Goal: Task Accomplishment & Management: Manage account settings

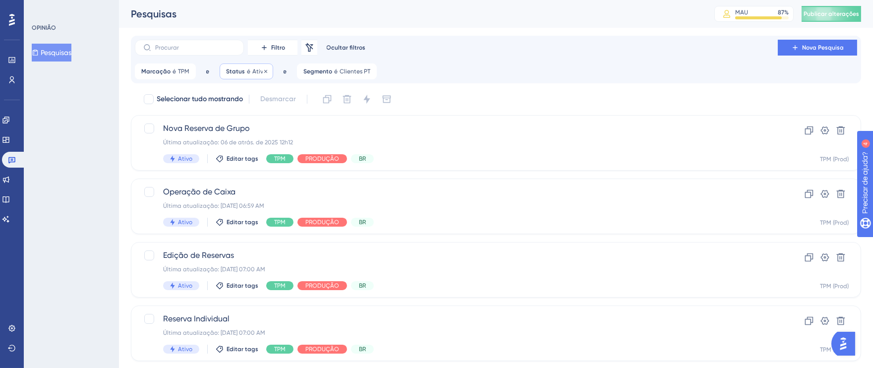
click at [236, 68] on font "Status" at bounding box center [235, 71] width 19 height 7
click at [335, 100] on div "é Ativo" at bounding box center [284, 113] width 128 height 42
click at [277, 71] on div "e" at bounding box center [285, 71] width 16 height 16
click at [263, 71] on icon at bounding box center [266, 71] width 6 height 6
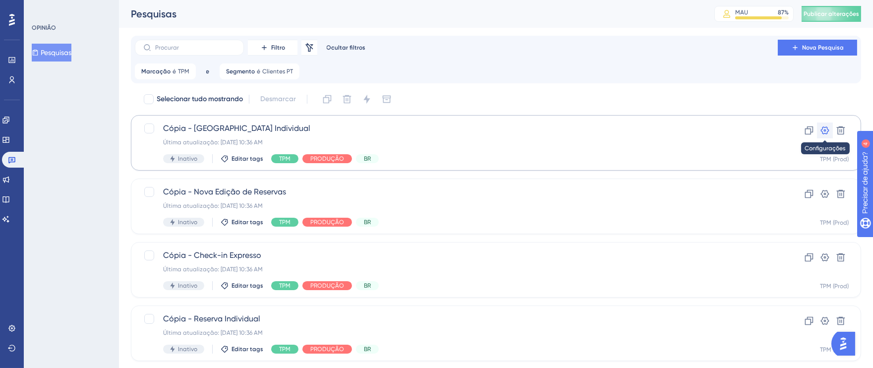
click at [828, 131] on icon at bounding box center [825, 130] width 8 height 8
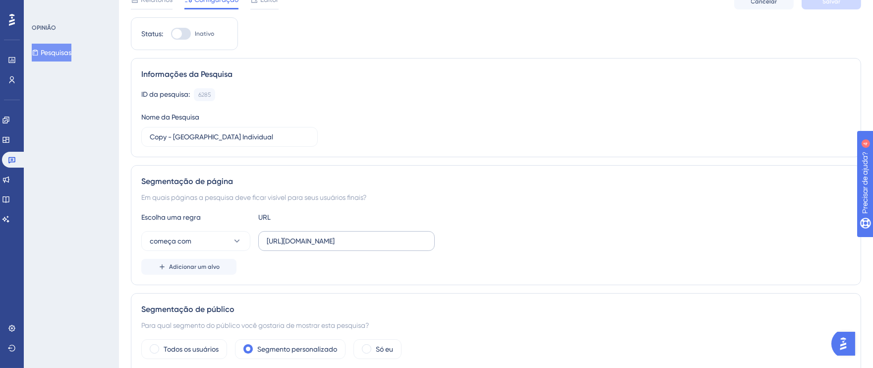
scroll to position [50, 0]
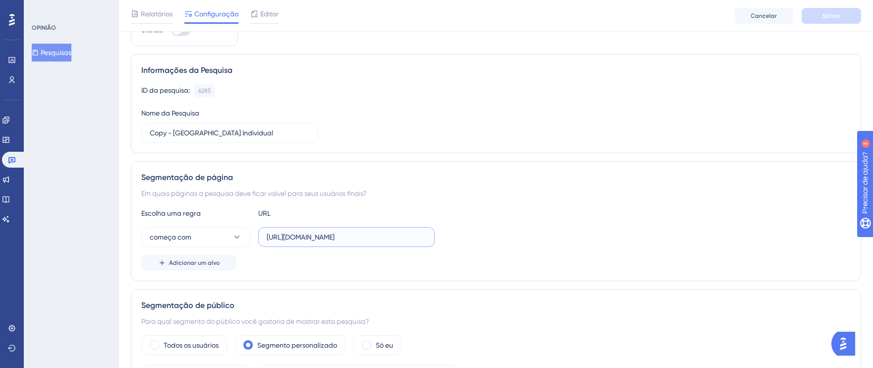
click at [326, 239] on input "[URL][DOMAIN_NAME]" at bounding box center [347, 237] width 160 height 11
click at [337, 238] on input "[URL][DOMAIN_NAME]" at bounding box center [347, 237] width 160 height 11
click at [359, 237] on input "[URL][DOMAIN_NAME]" at bounding box center [347, 237] width 160 height 11
click at [388, 237] on input "[URL][DOMAIN_NAME]" at bounding box center [347, 237] width 160 height 11
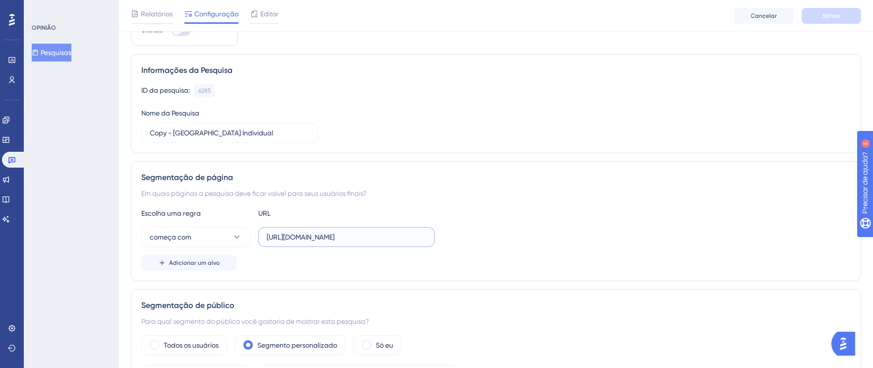
drag, startPoint x: 266, startPoint y: 238, endPoint x: 431, endPoint y: 238, distance: 164.2
click at [431, 238] on label "[URL][DOMAIN_NAME]" at bounding box center [346, 237] width 177 height 20
paste input "[URL][DOMAIN_NAME]"
drag, startPoint x: 323, startPoint y: 239, endPoint x: 242, endPoint y: 238, distance: 80.9
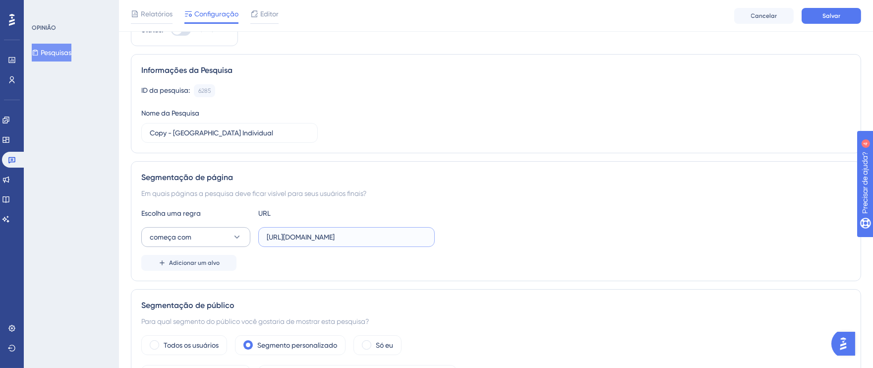
click at [242, 238] on div "começa com [URL][DOMAIN_NAME]" at bounding box center [288, 237] width 294 height 20
type input "[URL][DOMAIN_NAME]"
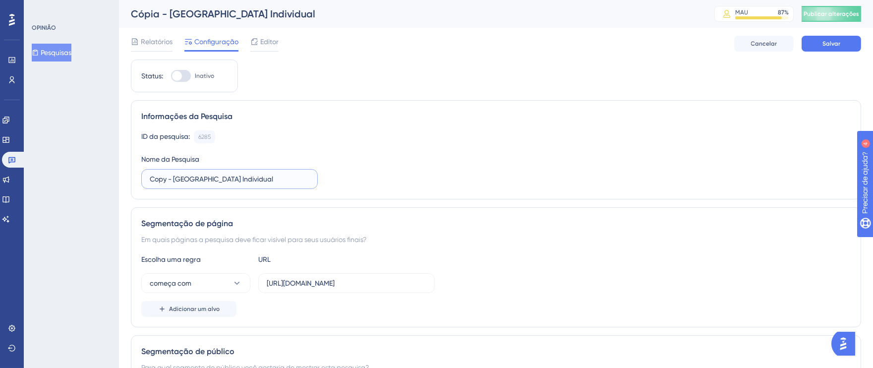
drag, startPoint x: 167, startPoint y: 181, endPoint x: 139, endPoint y: 181, distance: 27.8
click at [139, 181] on div "Informações da Pesquisa ID da pesquisa: 6285 Cópia Nome da Pesquisa Copy - [GEO…" at bounding box center [496, 149] width 731 height 99
type input "IDENTIFY - Nova Reserva Individual"
click at [186, 181] on input "IDENTIFY - Nova Reserva Individual" at bounding box center [230, 179] width 160 height 11
click at [187, 77] on div at bounding box center [181, 76] width 20 height 12
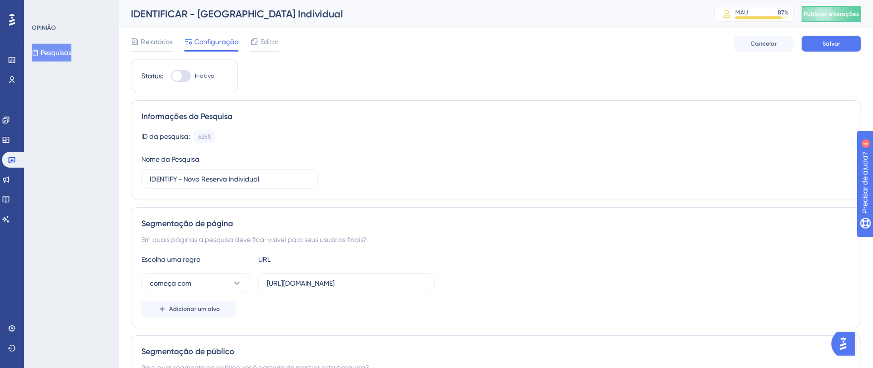
click at [171, 76] on input "Inativo" at bounding box center [171, 76] width 0 height 0
checkbox input "true"
click at [816, 47] on button "Salvar" at bounding box center [832, 44] width 60 height 16
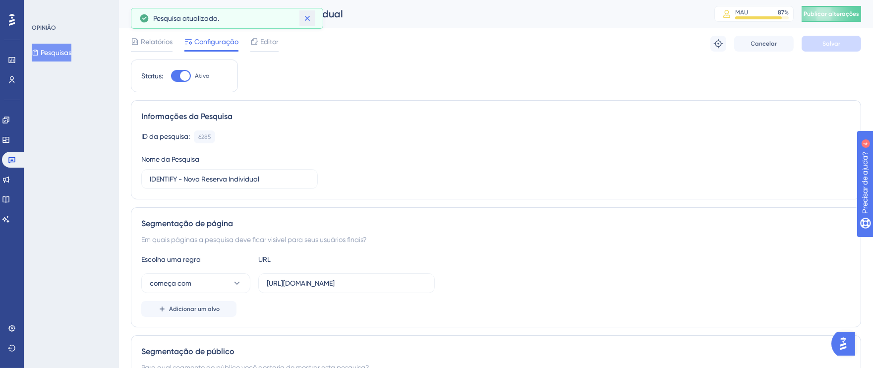
click at [311, 15] on icon at bounding box center [308, 18] width 10 height 10
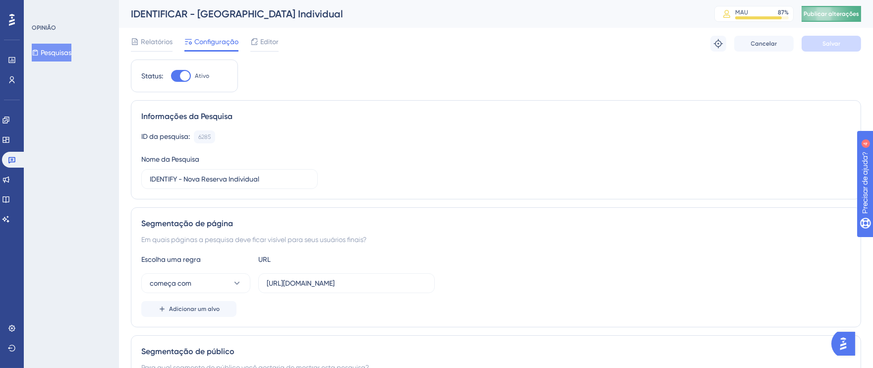
click at [838, 13] on font "Publicar alterações" at bounding box center [832, 13] width 56 height 7
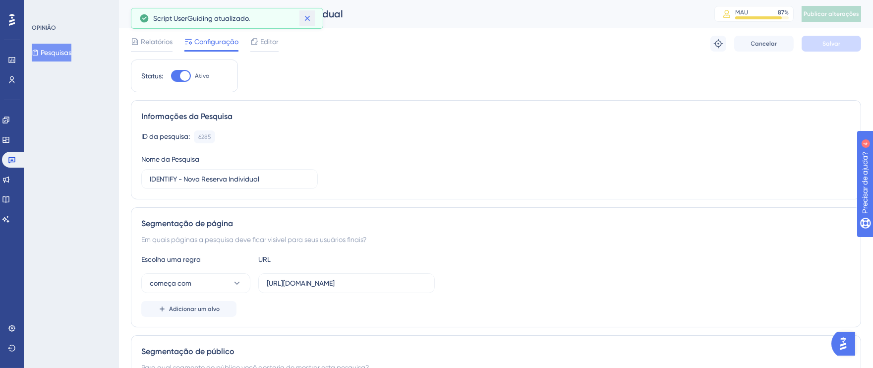
click at [310, 19] on icon at bounding box center [308, 18] width 10 height 10
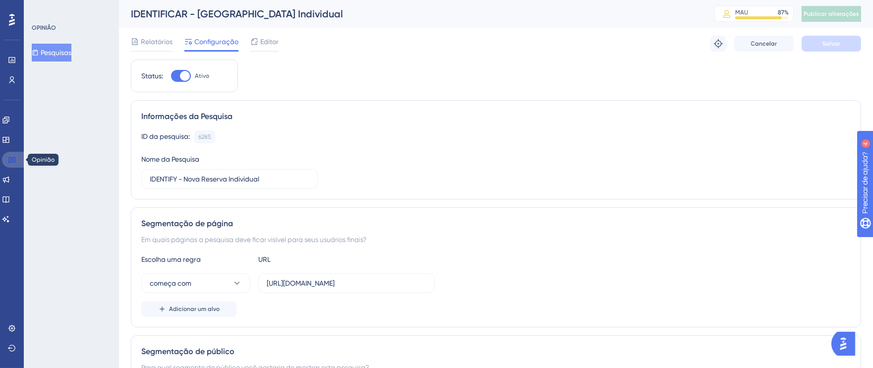
click at [17, 161] on link at bounding box center [14, 160] width 24 height 16
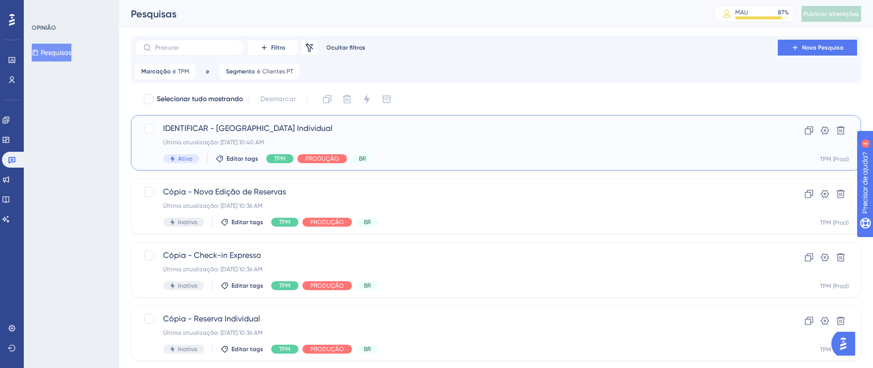
click at [207, 128] on font "IDENTIFICAR - [GEOGRAPHIC_DATA] Individual" at bounding box center [248, 128] width 170 height 9
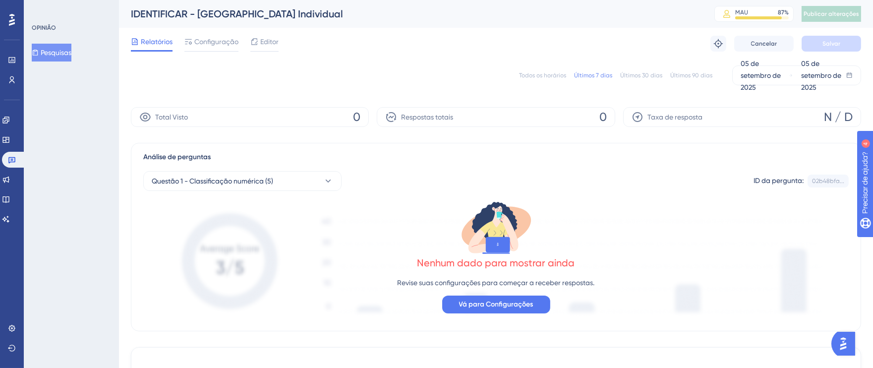
click at [183, 14] on font "IDENTIFICAR - [GEOGRAPHIC_DATA] Individual" at bounding box center [237, 14] width 212 height 12
drag, startPoint x: 188, startPoint y: 13, endPoint x: 127, endPoint y: 13, distance: 60.5
click at [127, 13] on div "IDENTIFICAR - Nova Reserva Individual MAU 87 % Clique para ver opções de comple…" at bounding box center [496, 14] width 754 height 28
click at [212, 44] on font "Configuração" at bounding box center [216, 42] width 44 height 8
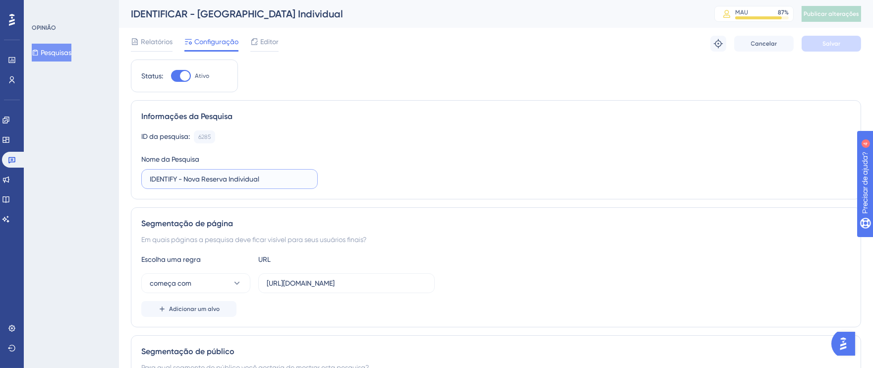
click at [186, 182] on input "IDENTIFY - Nova Reserva Individual" at bounding box center [230, 179] width 160 height 11
drag, startPoint x: 180, startPoint y: 181, endPoint x: 125, endPoint y: 180, distance: 54.1
type input "I - [GEOGRAPHIC_DATA] Individual"
click at [824, 39] on button "Salvar" at bounding box center [832, 44] width 60 height 16
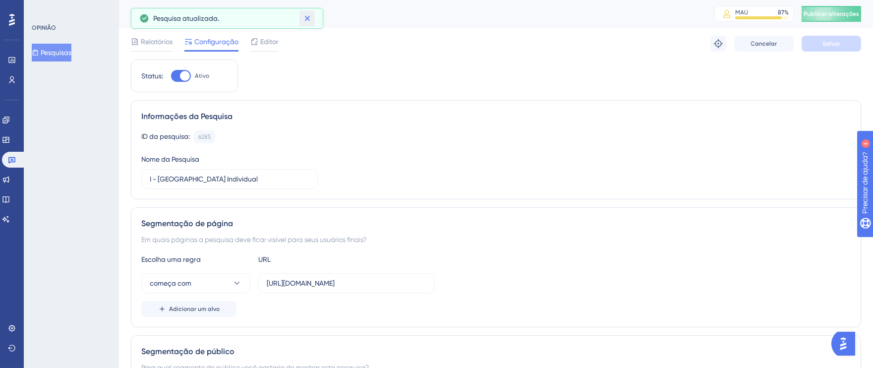
click at [304, 23] on icon at bounding box center [308, 18] width 10 height 10
click at [832, 13] on button "Publicar alterações" at bounding box center [832, 14] width 60 height 16
click at [306, 20] on icon at bounding box center [308, 18] width 10 height 10
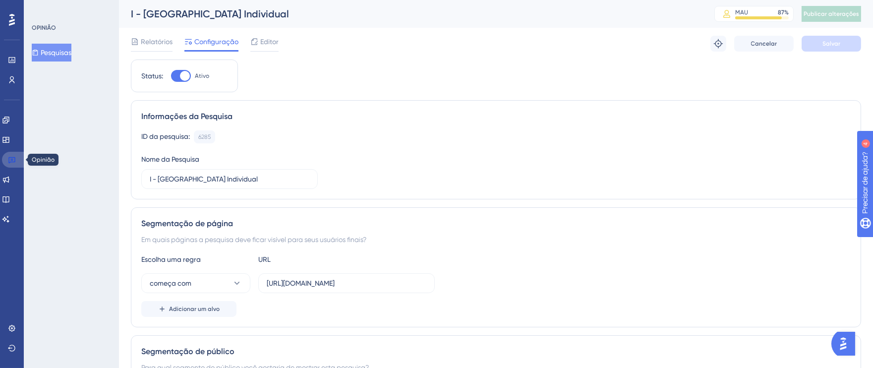
click at [12, 161] on icon at bounding box center [12, 160] width 8 height 8
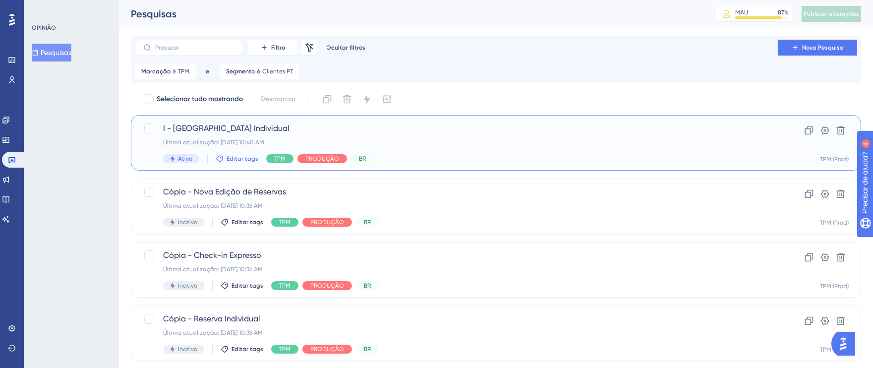
click at [227, 159] on font "Editar tags" at bounding box center [243, 158] width 32 height 7
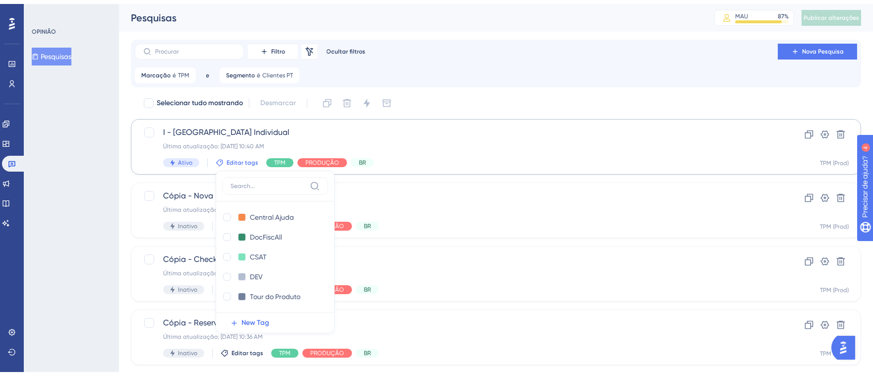
scroll to position [63, 0]
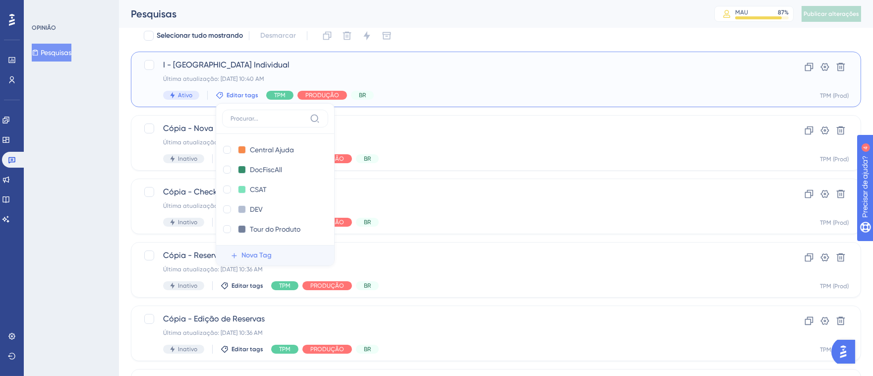
click at [257, 257] on font "Nova Tag" at bounding box center [257, 255] width 30 height 8
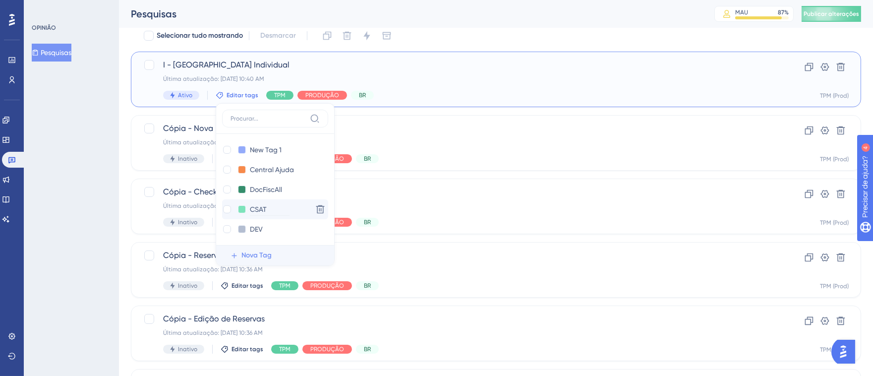
scroll to position [214, 0]
click at [257, 254] on font "Nova Tag" at bounding box center [257, 255] width 30 height 8
click at [284, 150] on input "New Tag 2" at bounding box center [270, 150] width 40 height 12
drag, startPoint x: 285, startPoint y: 149, endPoint x: 248, endPoint y: 149, distance: 36.2
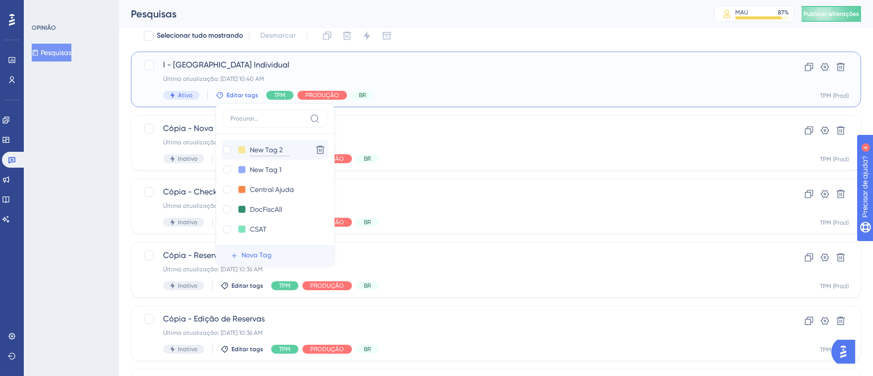
click at [250, 149] on input "New Tag 2" at bounding box center [270, 150] width 40 height 12
type input "Identify"
click at [315, 169] on icon at bounding box center [320, 170] width 10 height 10
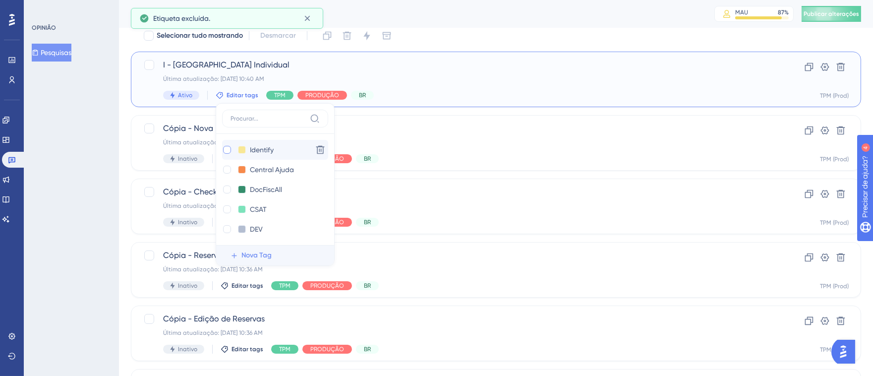
click at [229, 149] on div at bounding box center [227, 150] width 8 height 8
checkbox input "true"
click at [481, 82] on div "Última atualização: [DATE] 10:41 AM" at bounding box center [456, 79] width 587 height 8
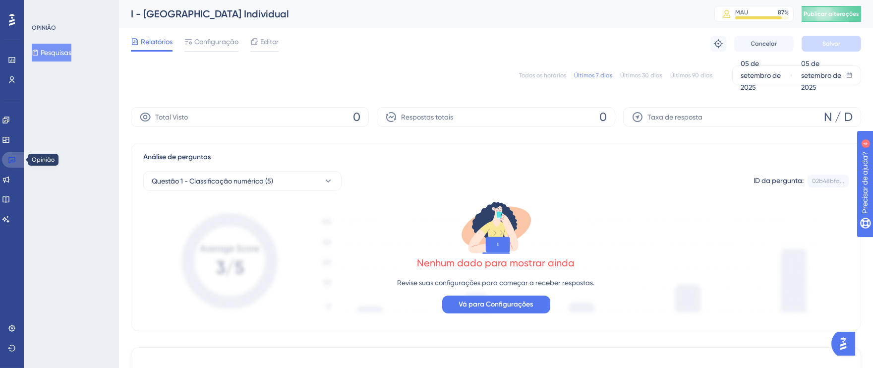
click at [16, 161] on link at bounding box center [14, 160] width 24 height 16
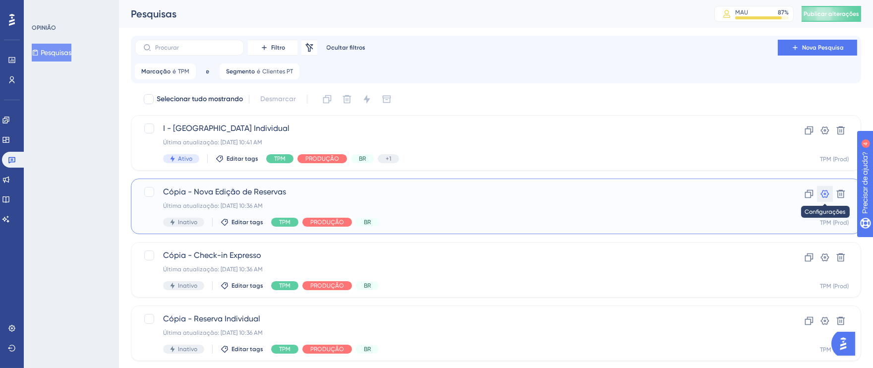
click at [824, 190] on icon at bounding box center [825, 194] width 10 height 10
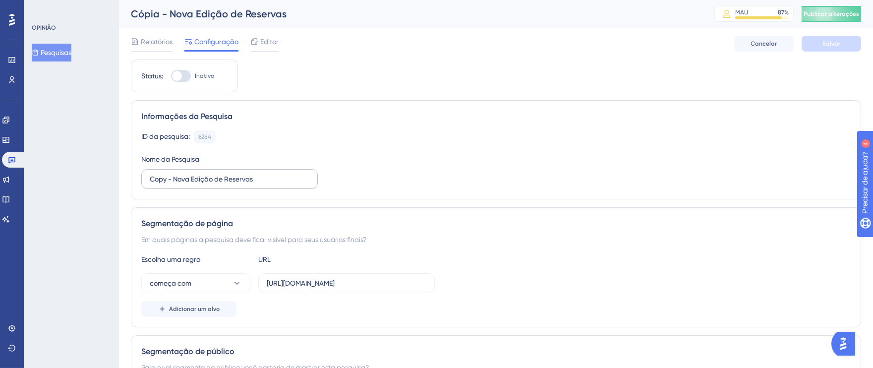
click at [178, 173] on label "Copy - Nova Edição de Reservas" at bounding box center [229, 179] width 177 height 20
click at [178, 174] on input "Copy - Nova Edição de Reservas" at bounding box center [230, 179] width 160 height 11
drag, startPoint x: 167, startPoint y: 176, endPoint x: 130, endPoint y: 180, distance: 37.5
type input "I - Nova Edição de Reservas"
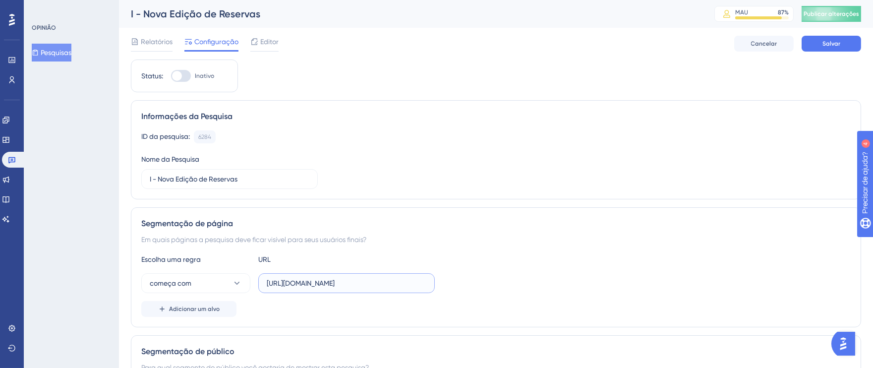
click at [368, 282] on input "[URL][DOMAIN_NAME]" at bounding box center [347, 283] width 160 height 11
click at [356, 282] on input "[URL][DOMAIN_NAME]" at bounding box center [347, 283] width 160 height 11
drag, startPoint x: 376, startPoint y: 282, endPoint x: 453, endPoint y: 286, distance: 77.0
click at [453, 286] on div "começa com [URL][DOMAIN_NAME]" at bounding box center [496, 283] width 710 height 20
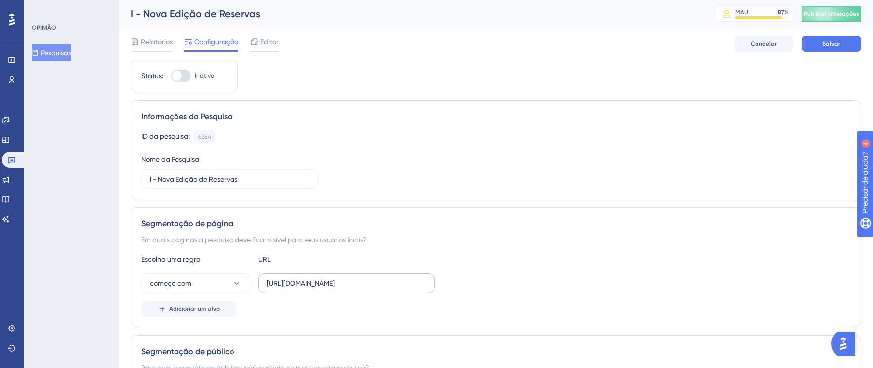
click at [427, 284] on label "[URL][DOMAIN_NAME]" at bounding box center [346, 283] width 177 height 20
click at [427, 284] on input "[URL][DOMAIN_NAME]" at bounding box center [347, 283] width 160 height 11
click at [307, 284] on input "[URL][DOMAIN_NAME]" at bounding box center [347, 283] width 160 height 11
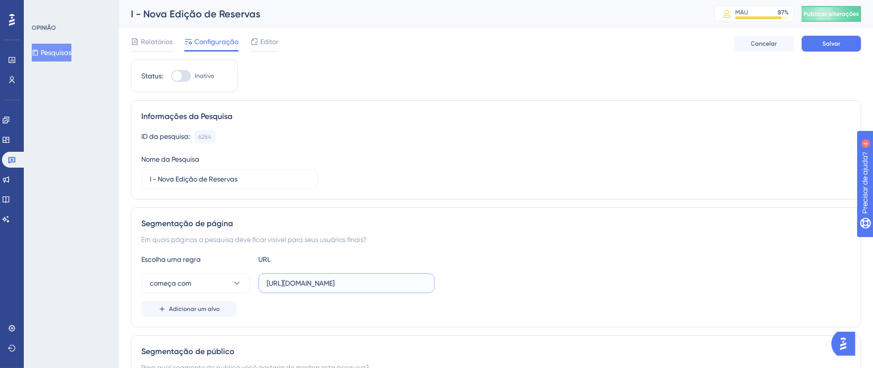
drag, startPoint x: 269, startPoint y: 282, endPoint x: 505, endPoint y: 283, distance: 236.1
click at [505, 283] on div "começa com [URL][DOMAIN_NAME]" at bounding box center [496, 283] width 710 height 20
paste input "[URL][DOMAIN_NAME]"
click at [322, 281] on input "[URL][DOMAIN_NAME]" at bounding box center [347, 283] width 160 height 11
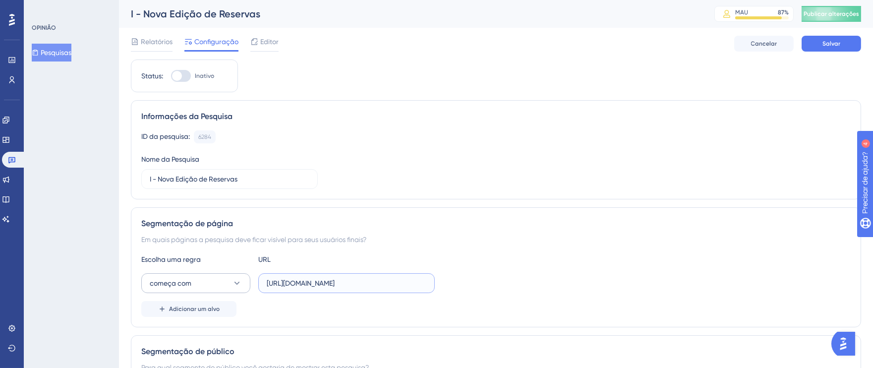
drag, startPoint x: 355, startPoint y: 285, endPoint x: 244, endPoint y: 283, distance: 111.1
click at [244, 283] on div "começa com [URL][DOMAIN_NAME]" at bounding box center [288, 283] width 294 height 20
click at [283, 283] on input "[URL][DOMAIN_NAME]" at bounding box center [347, 283] width 160 height 11
type input "[URL][DOMAIN_NAME]"
click at [184, 76] on div at bounding box center [181, 76] width 20 height 12
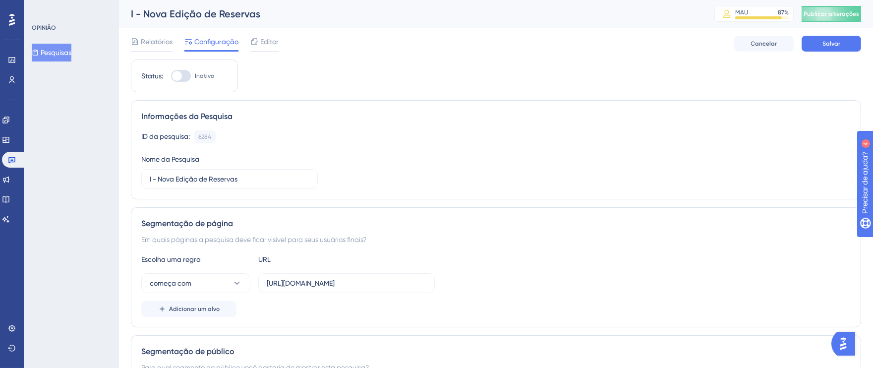
click at [171, 76] on input "Inativo" at bounding box center [171, 76] width 0 height 0
checkbox input "true"
click at [819, 44] on button "Salvar" at bounding box center [832, 44] width 60 height 16
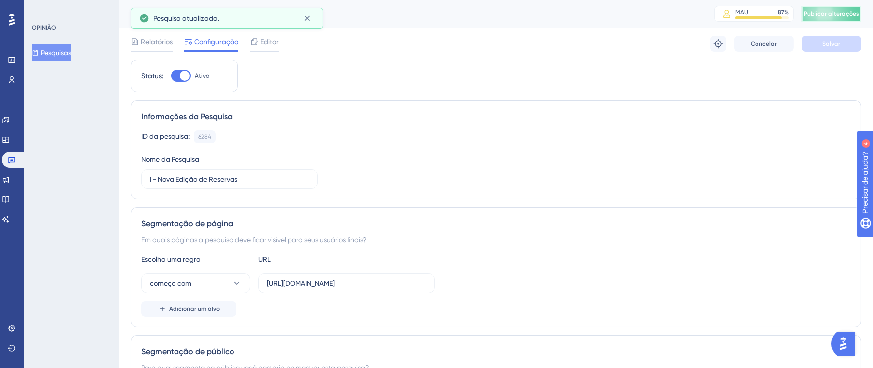
click at [831, 13] on font "Publicar alterações" at bounding box center [832, 13] width 56 height 7
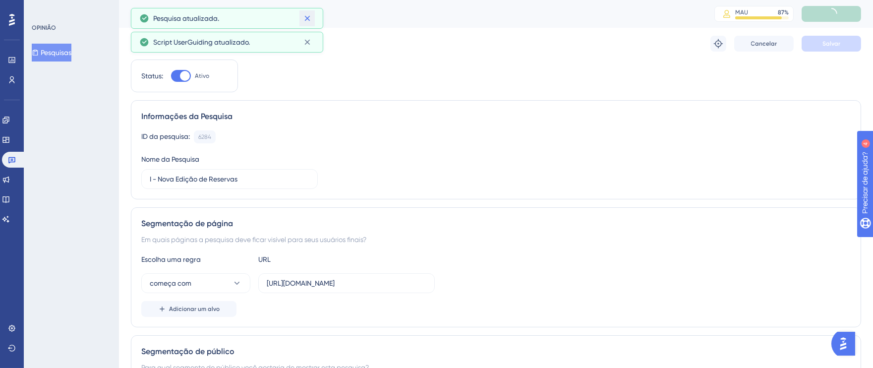
click at [308, 17] on icon at bounding box center [307, 18] width 5 height 5
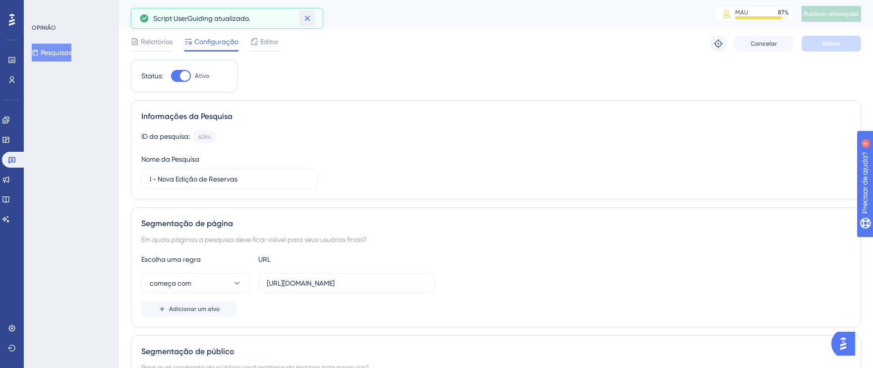
click at [308, 18] on icon at bounding box center [307, 18] width 5 height 5
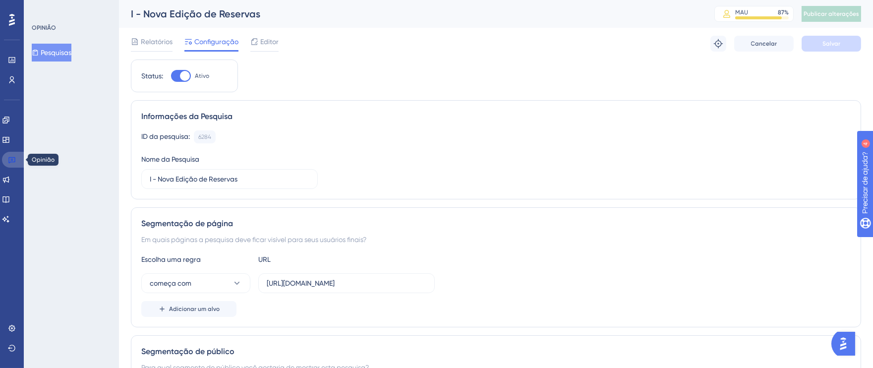
click at [10, 162] on icon at bounding box center [12, 160] width 8 height 8
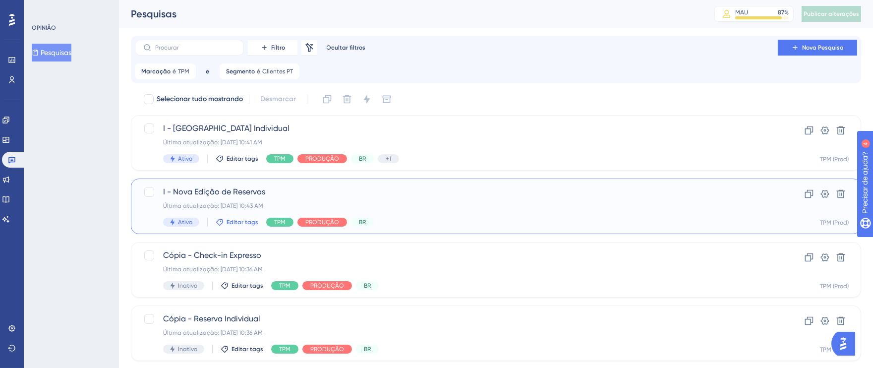
click at [236, 223] on font "Editar tags" at bounding box center [243, 222] width 32 height 7
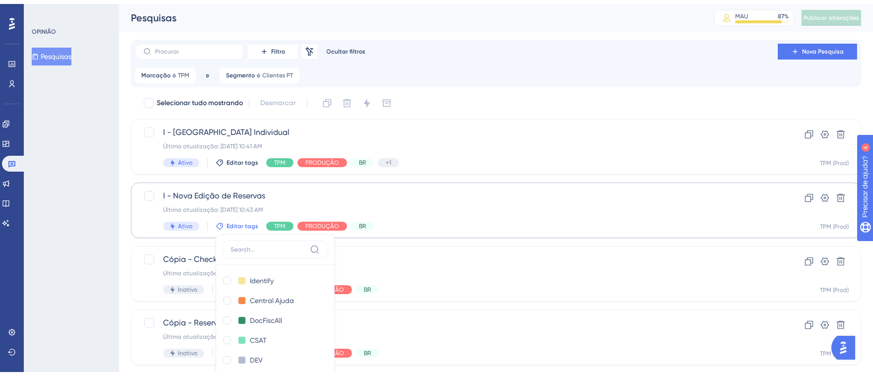
scroll to position [123, 0]
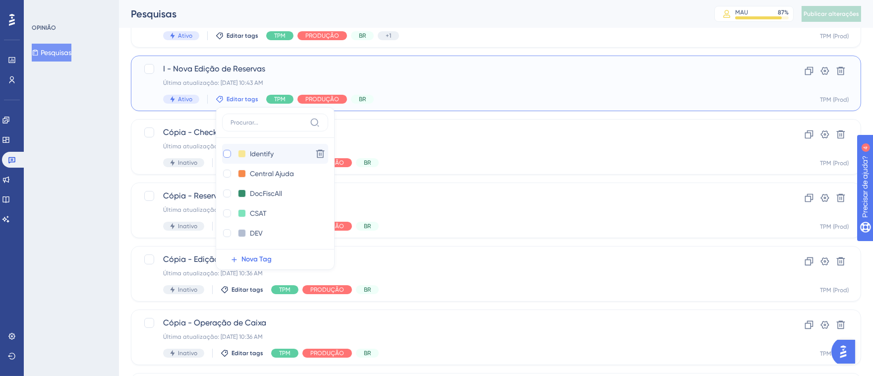
click at [226, 153] on div at bounding box center [227, 154] width 8 height 8
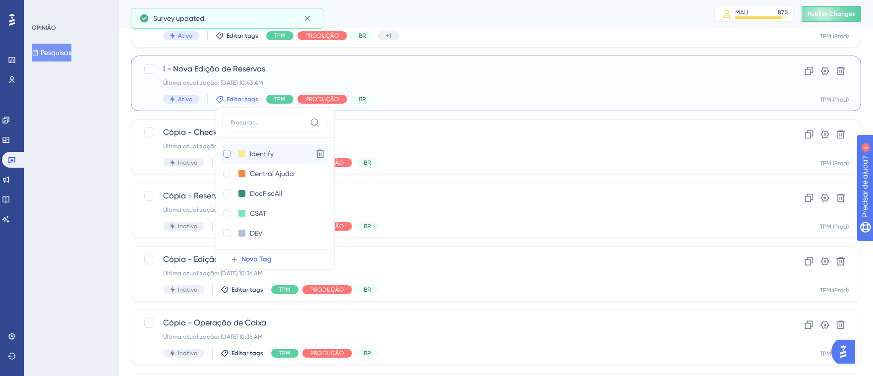
checkbox input "true"
click at [829, 15] on font "Publicar alterações" at bounding box center [832, 13] width 56 height 7
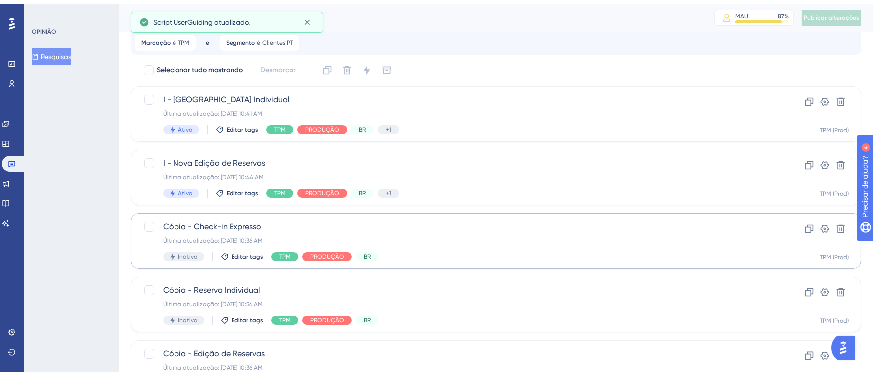
scroll to position [91, 0]
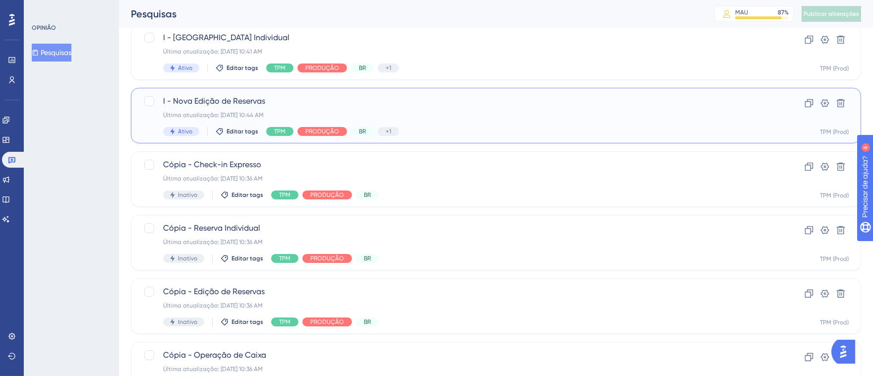
click at [457, 107] on div "I - Nova Edição de Reservas Última atualização: [DATE] 10:44 AM Ativo Editar ta…" at bounding box center [456, 115] width 587 height 41
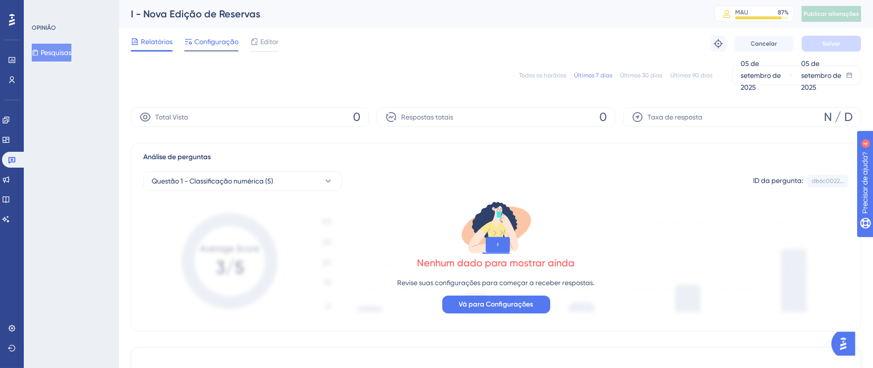
click at [213, 40] on font "Configuração" at bounding box center [216, 42] width 44 height 8
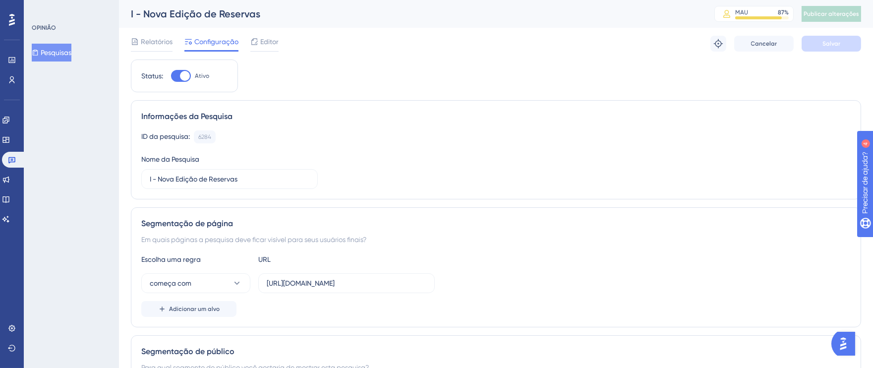
click at [2, 163] on div "Opinião" at bounding box center [12, 160] width 20 height 16
click at [15, 157] on icon at bounding box center [12, 160] width 8 height 8
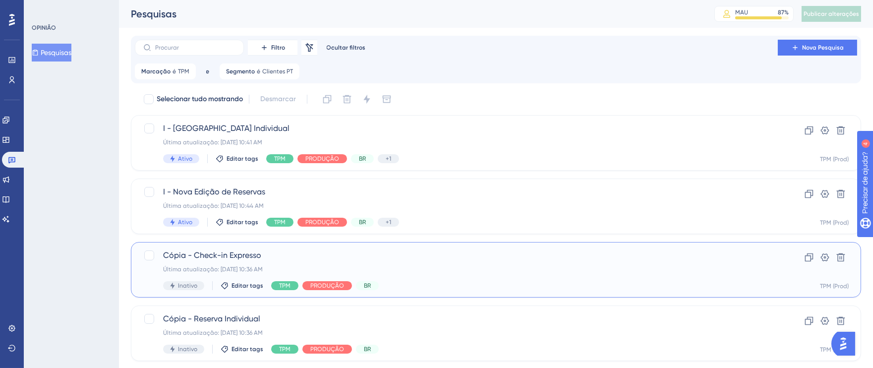
click at [509, 270] on div "Última atualização: [DATE] 10:36 AM" at bounding box center [456, 269] width 587 height 8
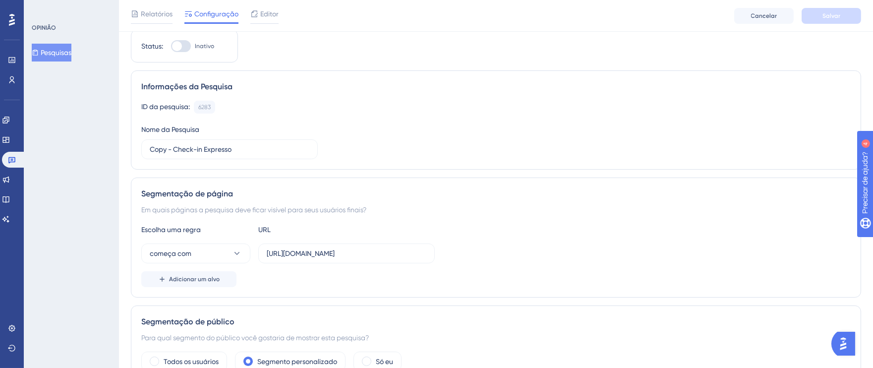
scroll to position [43, 0]
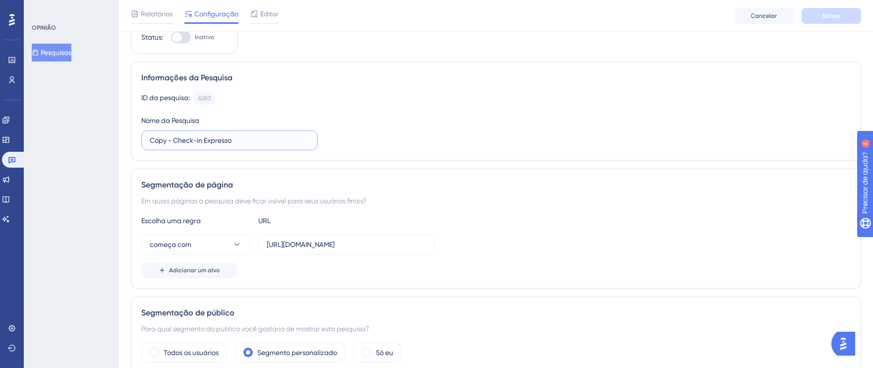
drag, startPoint x: 167, startPoint y: 143, endPoint x: 139, endPoint y: 132, distance: 29.8
click at [139, 132] on div "Informações da Pesquisa ID da pesquisa: 6283 Cópia Nome da Pesquisa Copy - Chec…" at bounding box center [496, 111] width 731 height 99
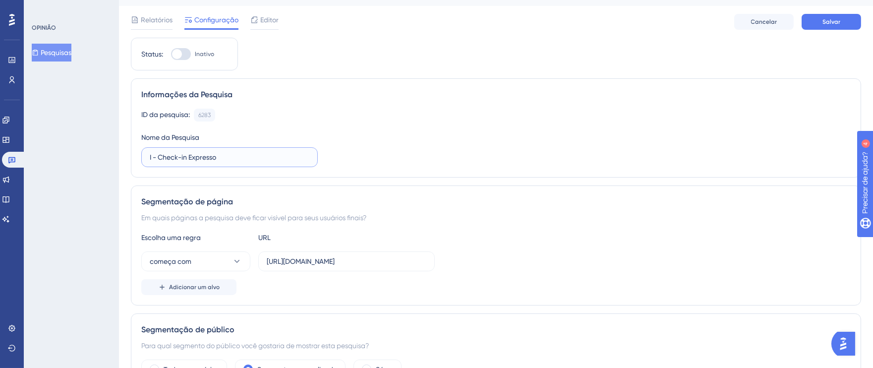
scroll to position [0, 0]
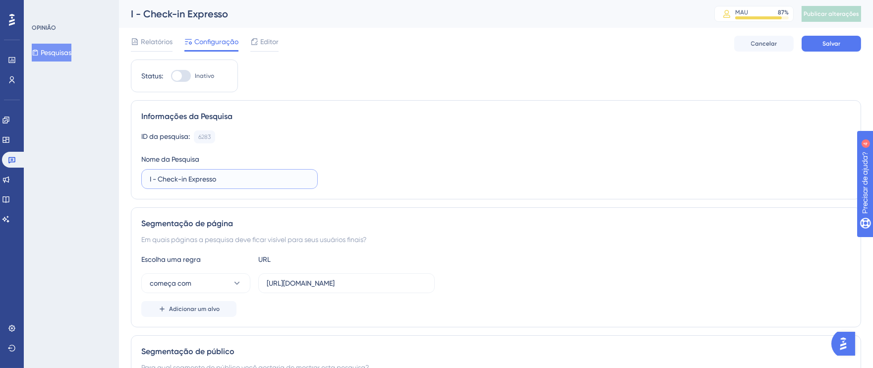
type input "I - Check-in Expresso"
click at [405, 279] on input "[URL][DOMAIN_NAME]" at bounding box center [347, 283] width 160 height 11
click at [390, 283] on input "[URL][DOMAIN_NAME]" at bounding box center [347, 283] width 160 height 11
drag, startPoint x: 385, startPoint y: 283, endPoint x: 448, endPoint y: 283, distance: 63.0
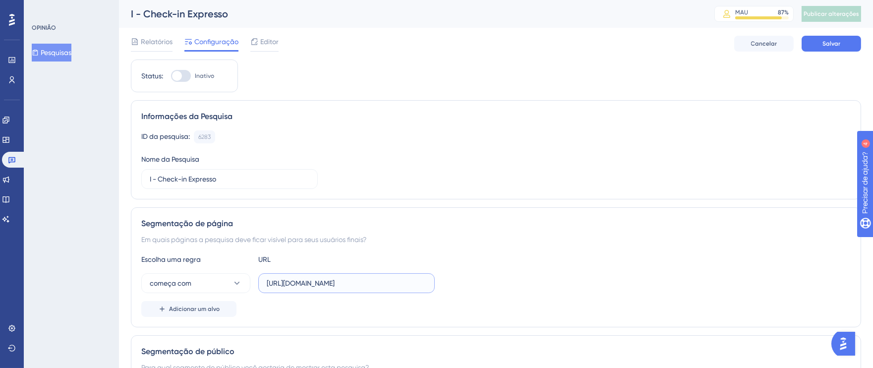
click at [448, 283] on div "começa com [URL][DOMAIN_NAME]" at bounding box center [496, 283] width 710 height 20
click at [369, 283] on input "[URL][DOMAIN_NAME]" at bounding box center [347, 283] width 160 height 11
click at [382, 283] on input "[URL][DOMAIN_NAME]" at bounding box center [347, 283] width 160 height 11
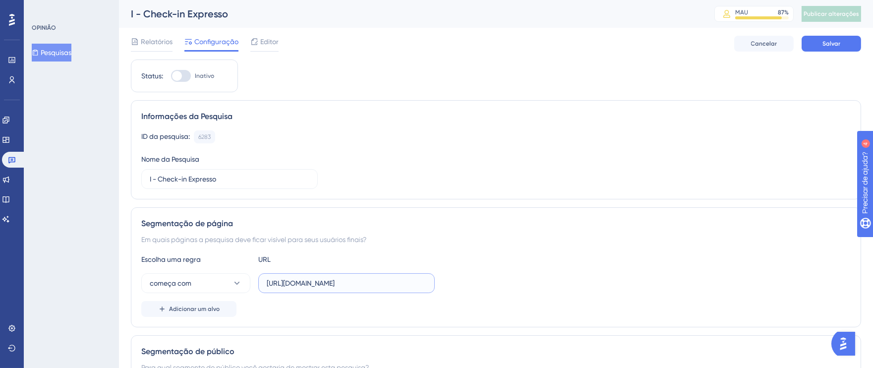
drag, startPoint x: 408, startPoint y: 285, endPoint x: 442, endPoint y: 285, distance: 33.7
click at [442, 285] on div "começa com [URL][DOMAIN_NAME]" at bounding box center [496, 283] width 710 height 20
click at [424, 284] on input "[URL][DOMAIN_NAME]" at bounding box center [347, 283] width 160 height 11
drag, startPoint x: 430, startPoint y: 283, endPoint x: 255, endPoint y: 282, distance: 174.6
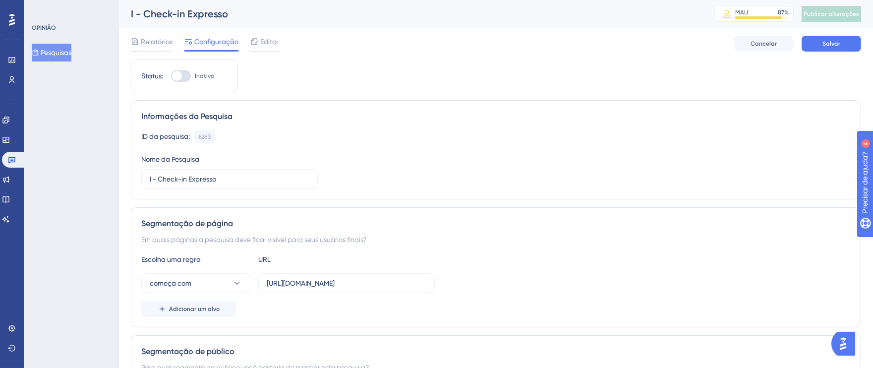
click at [255, 282] on div "começa com [URL][DOMAIN_NAME]" at bounding box center [288, 283] width 294 height 20
click at [303, 284] on input "[URL][DOMAIN_NAME]" at bounding box center [347, 283] width 160 height 11
click at [269, 284] on input "[URL][DOMAIN_NAME]" at bounding box center [347, 283] width 160 height 11
drag, startPoint x: 266, startPoint y: 283, endPoint x: 484, endPoint y: 283, distance: 217.7
click at [484, 283] on div "começa com [URL][DOMAIN_NAME]" at bounding box center [496, 283] width 710 height 20
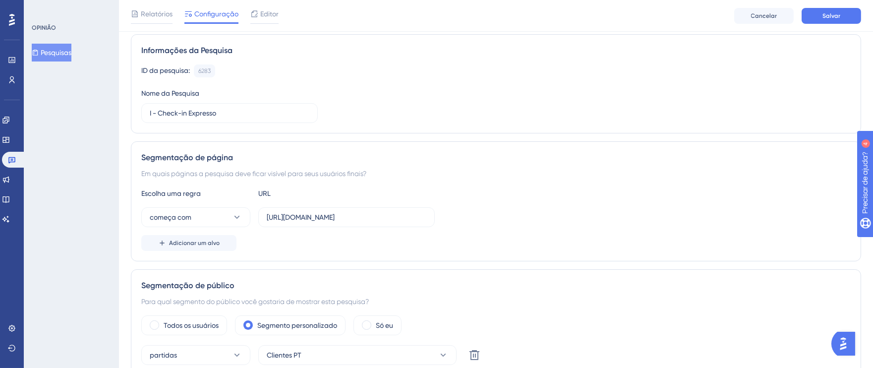
scroll to position [72, 0]
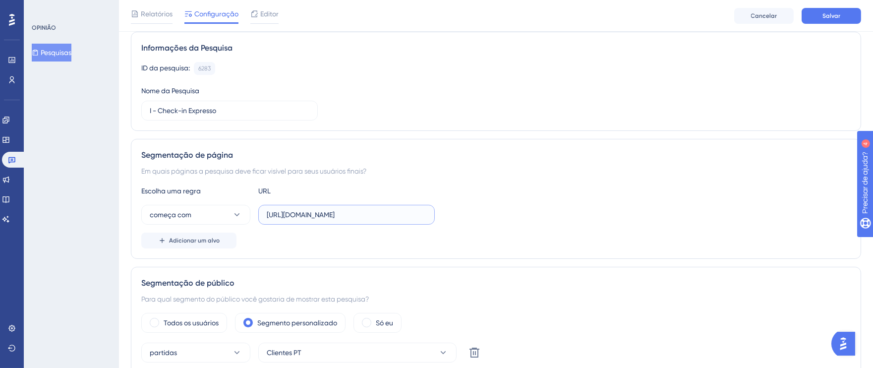
click at [309, 217] on input "[URL][DOMAIN_NAME]" at bounding box center [347, 214] width 160 height 11
click at [322, 215] on input "[URL][DOMAIN_NAME]" at bounding box center [347, 214] width 160 height 11
drag, startPoint x: 331, startPoint y: 215, endPoint x: 257, endPoint y: 213, distance: 73.9
click at [257, 213] on div "começa com [URL][DOMAIN_NAME]" at bounding box center [288, 215] width 294 height 20
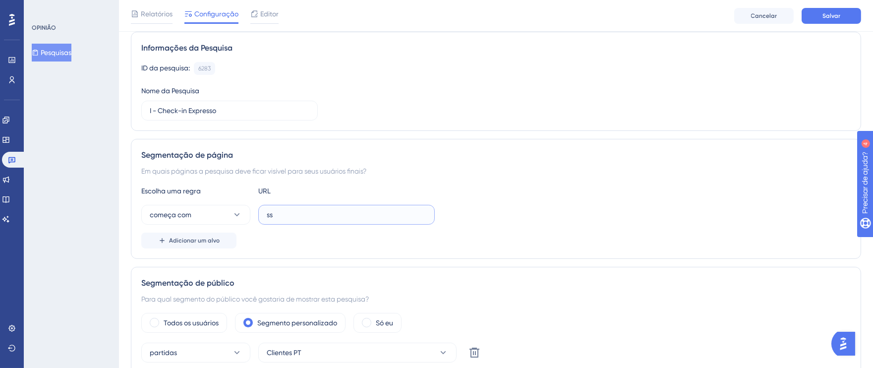
type input "s"
paste input "[URL][DOMAIN_NAME]"
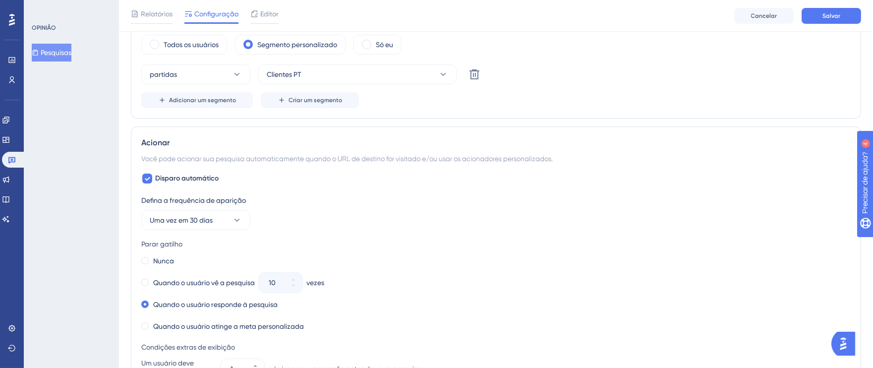
scroll to position [0, 0]
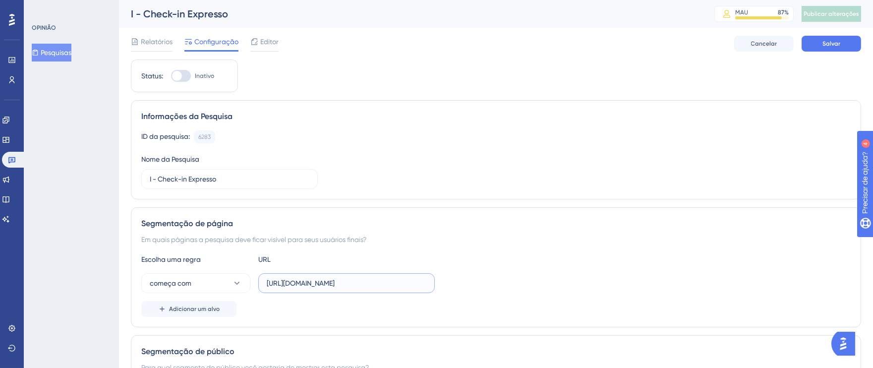
type input "[URL][DOMAIN_NAME]"
click at [186, 76] on div at bounding box center [181, 76] width 20 height 12
click at [171, 76] on input "Inativo" at bounding box center [171, 76] width 0 height 0
checkbox input "true"
click at [824, 44] on font "Salvar" at bounding box center [832, 43] width 18 height 7
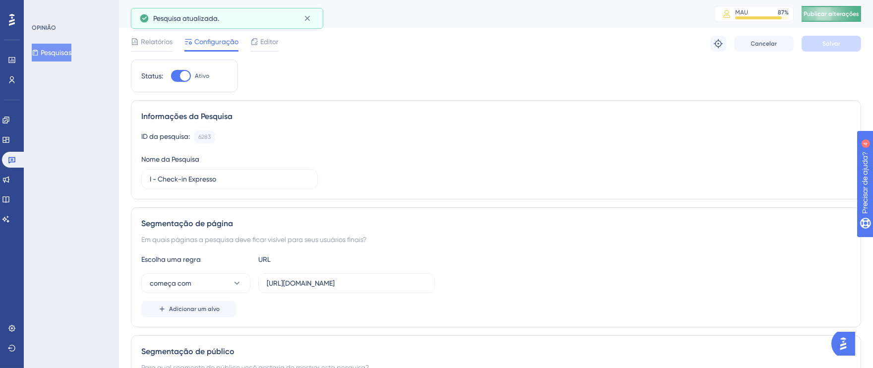
click at [846, 13] on font "Publicar alterações" at bounding box center [832, 13] width 56 height 7
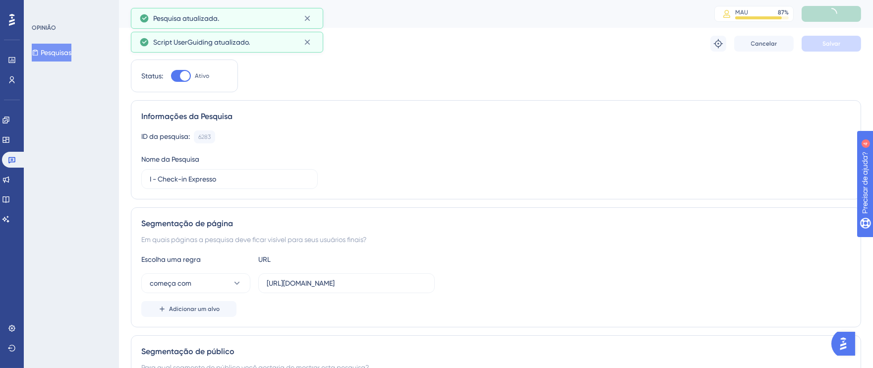
click at [312, 20] on button at bounding box center [307, 18] width 15 height 16
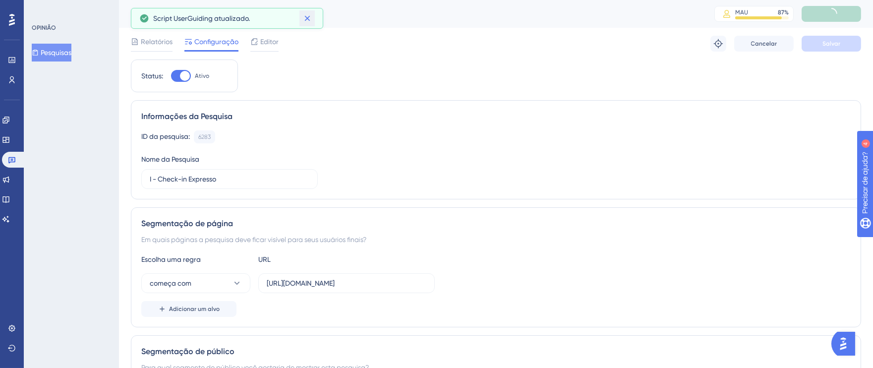
click at [311, 20] on icon at bounding box center [308, 18] width 10 height 10
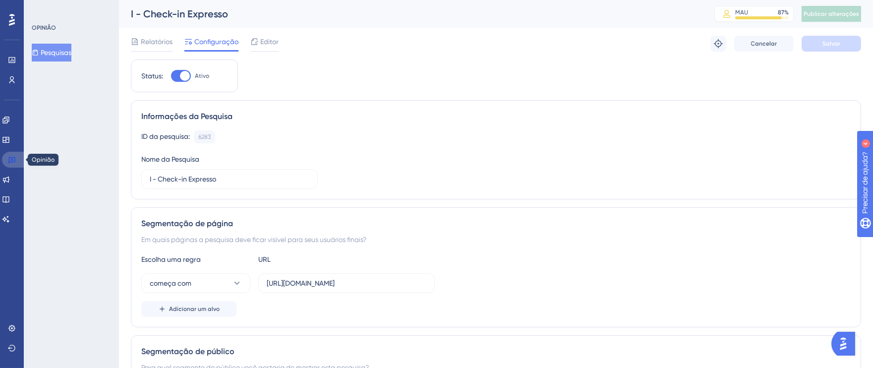
click at [13, 162] on icon at bounding box center [12, 160] width 8 height 8
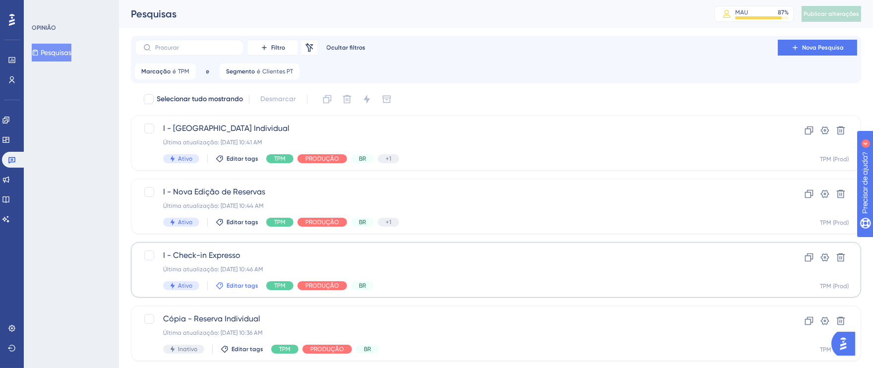
click at [243, 286] on font "Editar tags" at bounding box center [243, 285] width 32 height 7
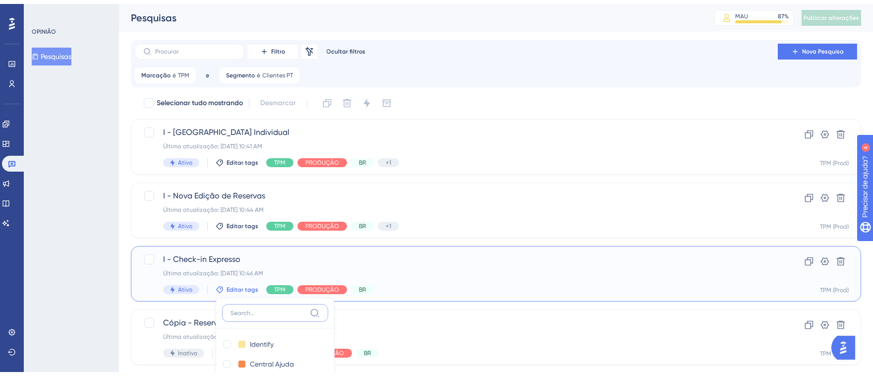
scroll to position [186, 0]
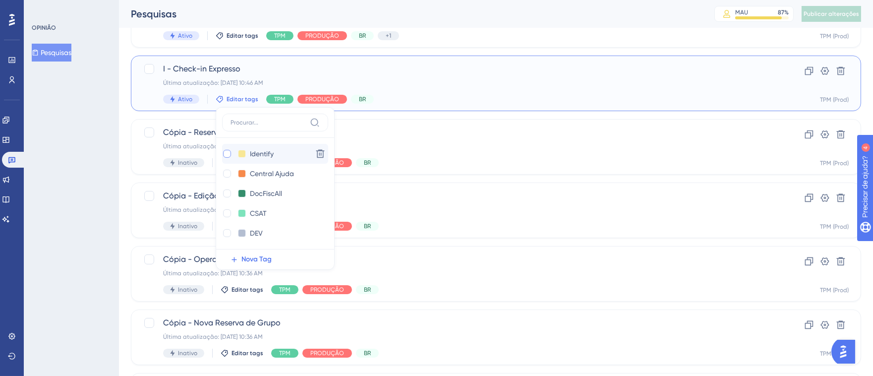
click at [226, 153] on div at bounding box center [227, 154] width 8 height 8
checkbox input "true"
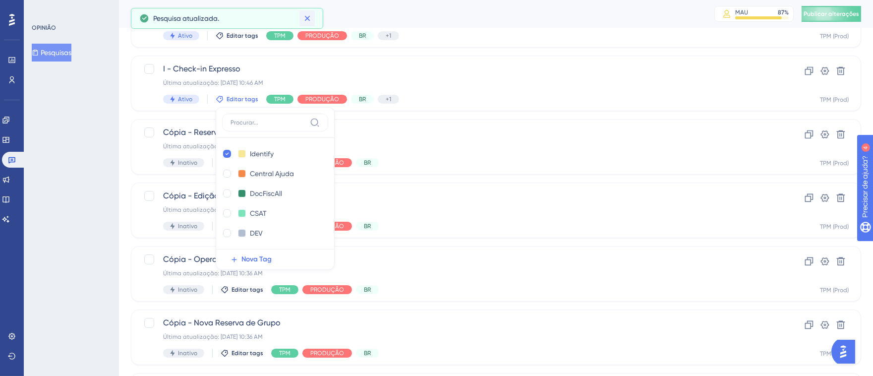
click at [308, 19] on icon at bounding box center [307, 18] width 5 height 5
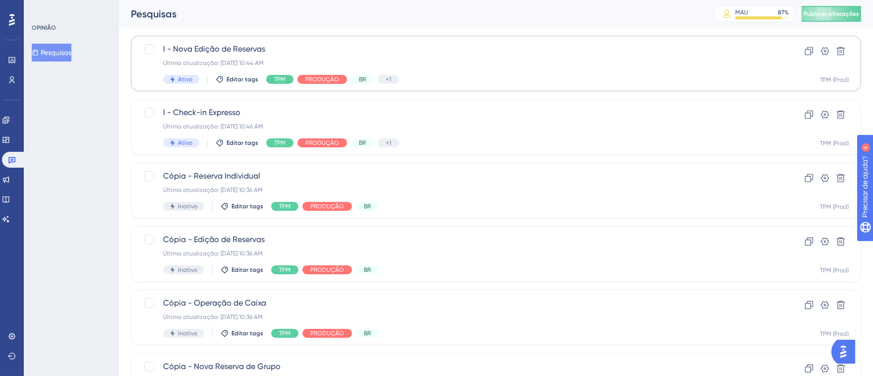
scroll to position [159, 0]
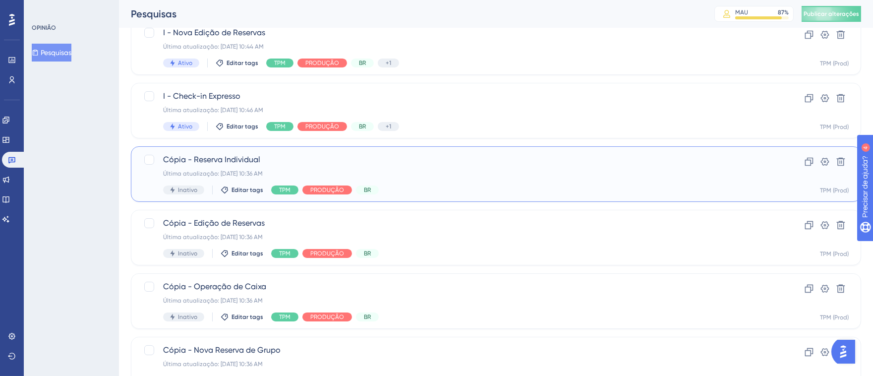
click at [456, 164] on span "Cópia - Reserva Individual" at bounding box center [456, 160] width 587 height 12
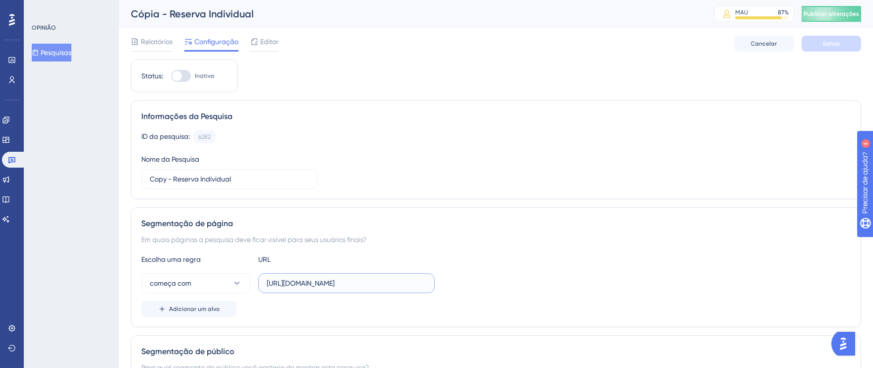
click at [386, 281] on input "[URL][DOMAIN_NAME]" at bounding box center [347, 283] width 160 height 11
drag, startPoint x: 404, startPoint y: 282, endPoint x: 468, endPoint y: 282, distance: 63.5
click at [468, 282] on div "começa com [URL][DOMAIN_NAME]" at bounding box center [496, 283] width 710 height 20
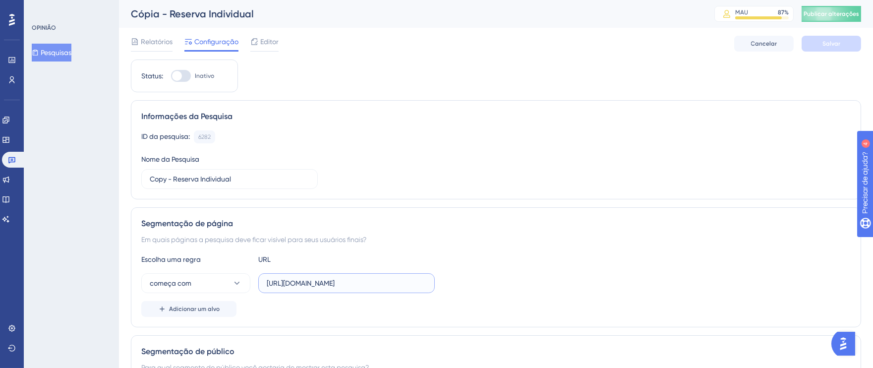
click at [293, 281] on input "[URL][DOMAIN_NAME]" at bounding box center [347, 283] width 160 height 11
drag, startPoint x: 267, startPoint y: 283, endPoint x: 486, endPoint y: 283, distance: 218.2
click at [486, 283] on div "começa com [URL][DOMAIN_NAME]" at bounding box center [496, 283] width 710 height 20
paste input "pms.totvshotelaria"
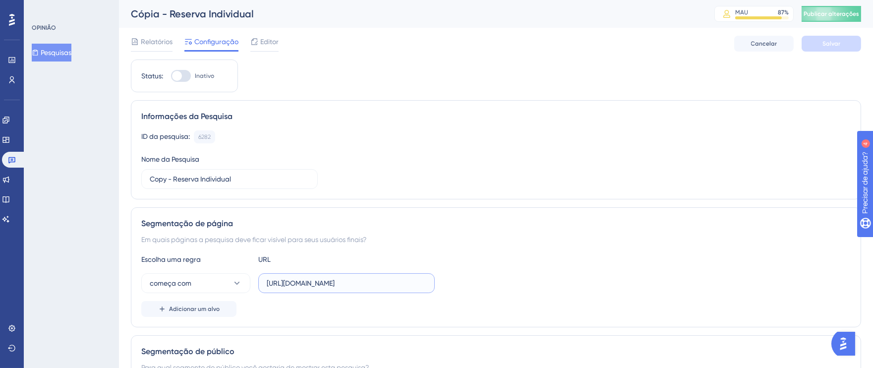
scroll to position [0, 0]
type input "[URL][DOMAIN_NAME]"
click at [186, 75] on div at bounding box center [181, 76] width 20 height 12
click at [171, 76] on input "Inativo" at bounding box center [171, 76] width 0 height 0
checkbox input "true"
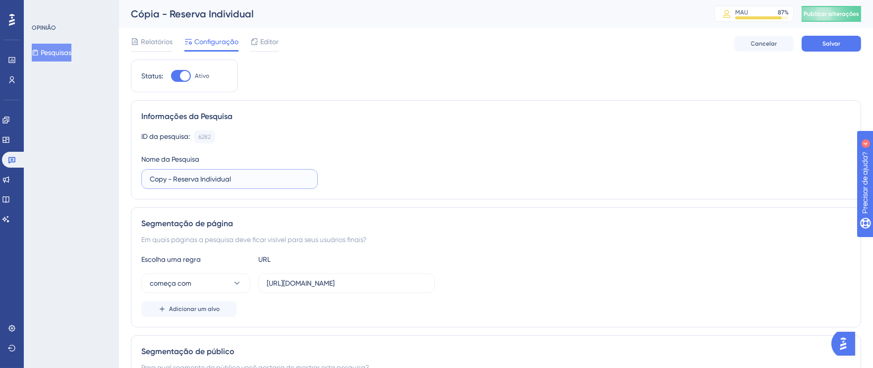
click at [168, 181] on input "Copy - Reserva Individual" at bounding box center [230, 179] width 160 height 11
drag, startPoint x: 166, startPoint y: 180, endPoint x: 133, endPoint y: 179, distance: 32.8
click at [133, 179] on div "Informações da Pesquisa ID da pesquisa: 6282 Cópia Nome da Pesquisa Copy - Rese…" at bounding box center [496, 149] width 731 height 99
type input "I - Reserva Individual"
click at [816, 43] on button "Salvar" at bounding box center [832, 44] width 60 height 16
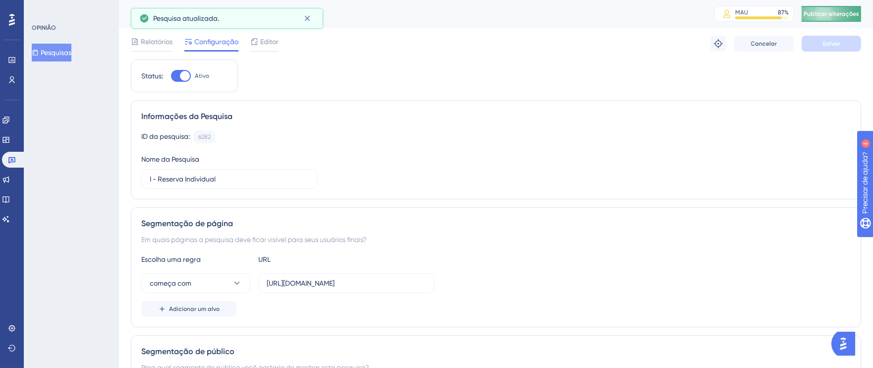
click at [832, 16] on font "Publicar alterações" at bounding box center [832, 13] width 56 height 7
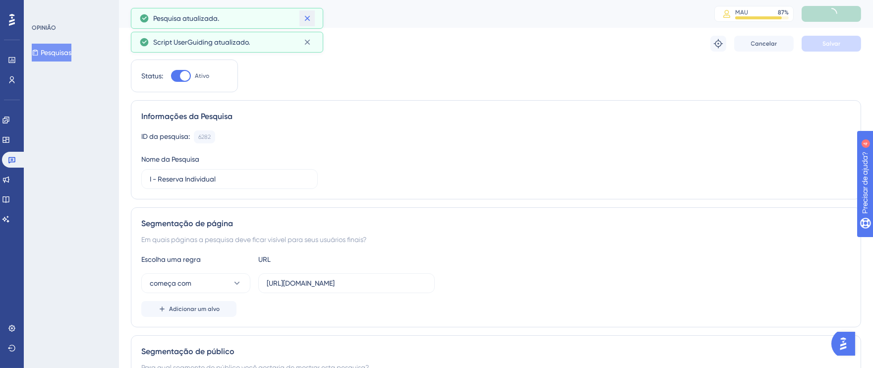
click at [312, 21] on button at bounding box center [307, 18] width 15 height 16
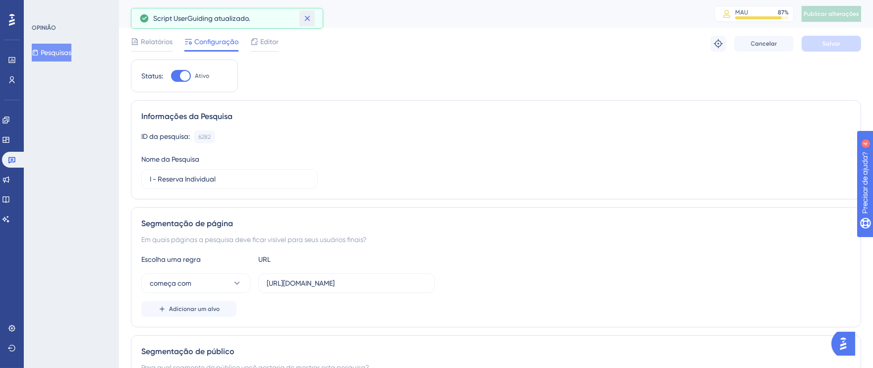
click at [309, 15] on icon at bounding box center [308, 18] width 10 height 10
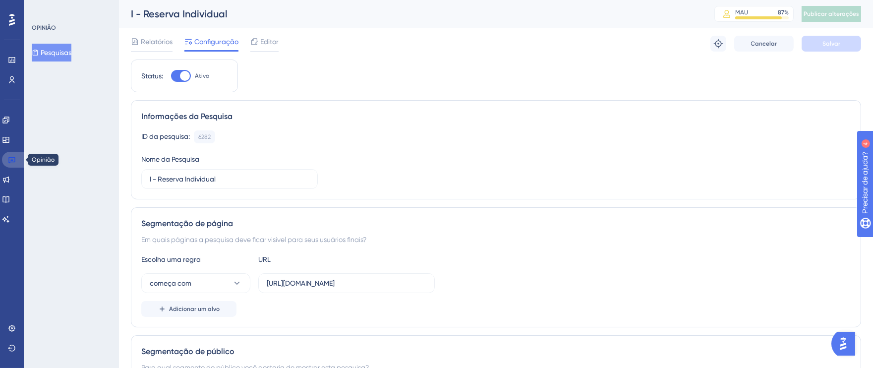
click at [15, 160] on icon at bounding box center [12, 160] width 8 height 8
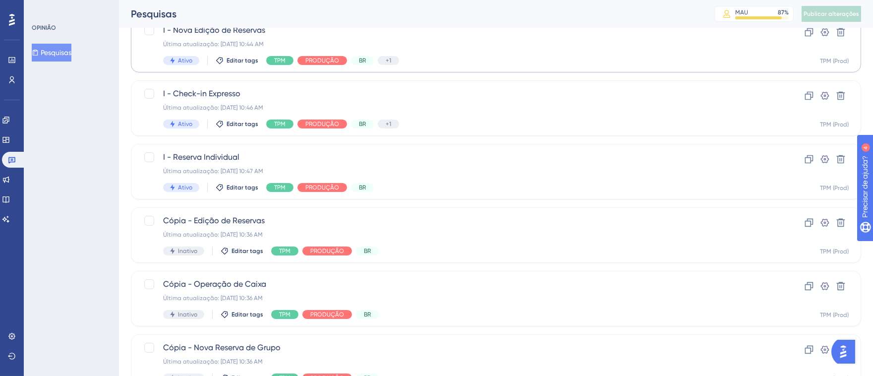
scroll to position [169, 0]
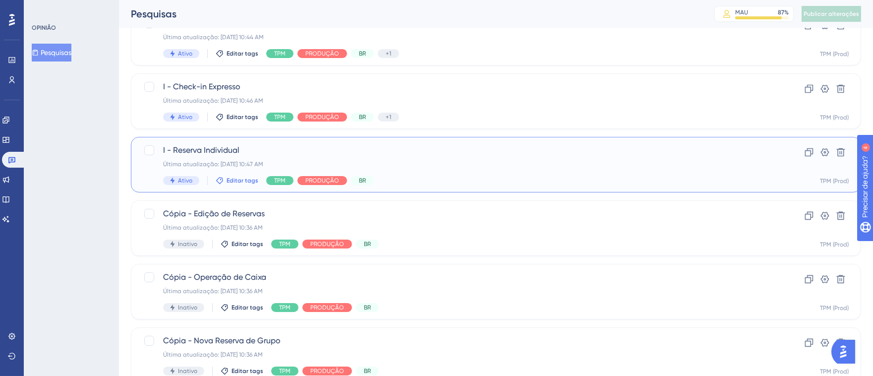
click at [229, 178] on font "Editar tags" at bounding box center [243, 180] width 32 height 7
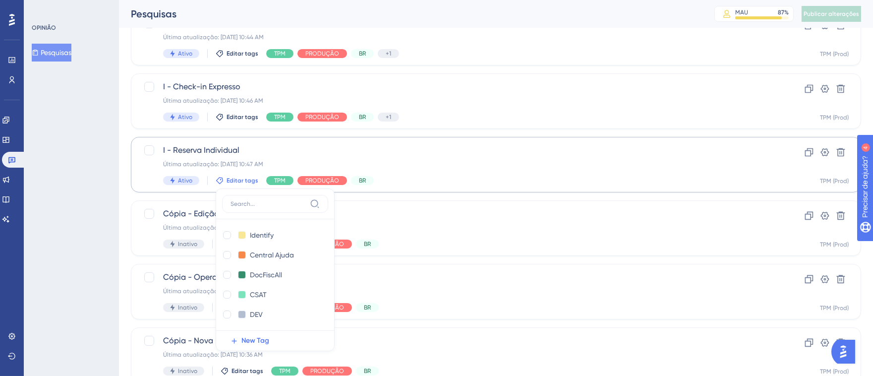
scroll to position [250, 0]
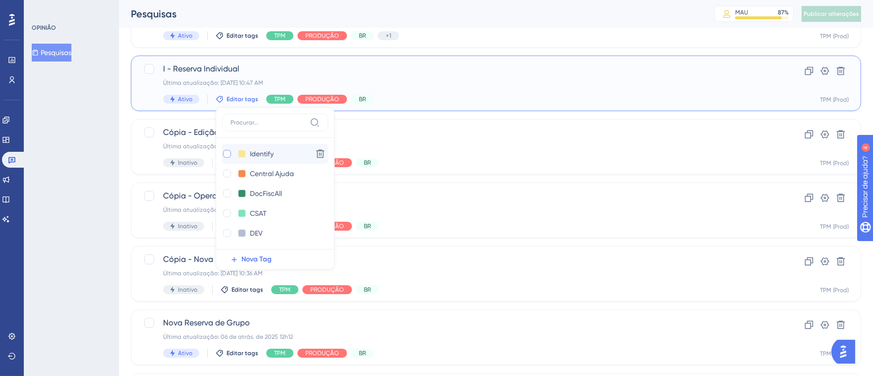
click at [227, 151] on div at bounding box center [227, 154] width 8 height 8
checkbox input "true"
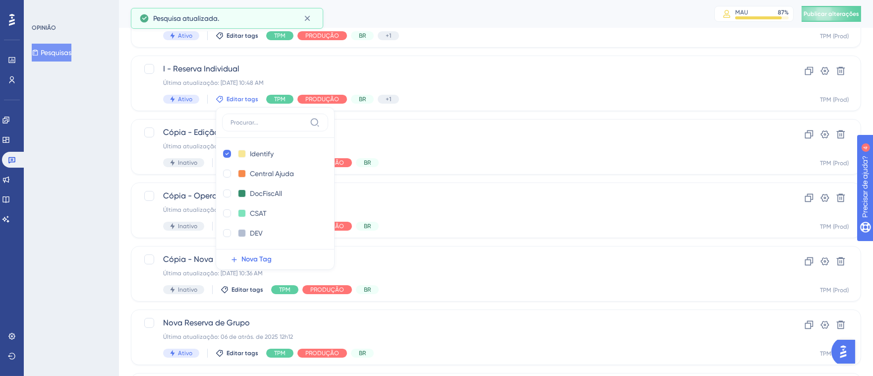
click at [474, 115] on div "Selecionar tudo mostrando Desmarcar I - [GEOGRAPHIC_DATA] Individual Última atu…" at bounding box center [496, 166] width 731 height 651
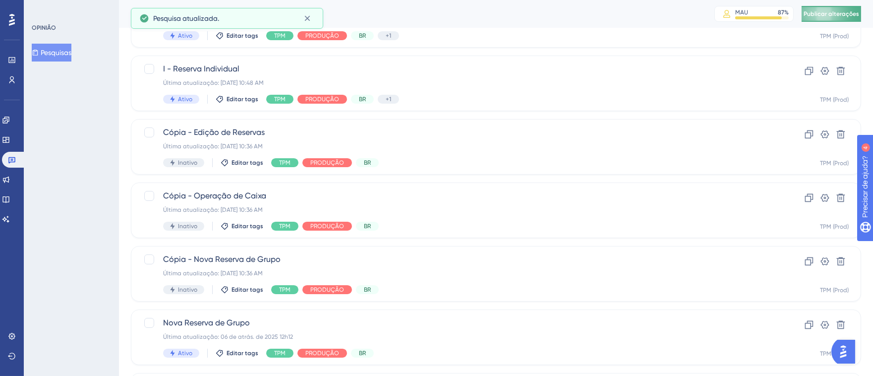
click at [828, 11] on font "Publicar alterações" at bounding box center [832, 13] width 56 height 7
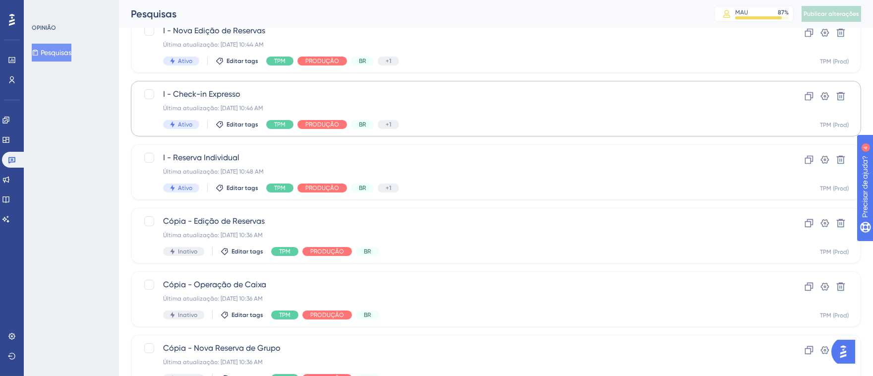
scroll to position [174, 0]
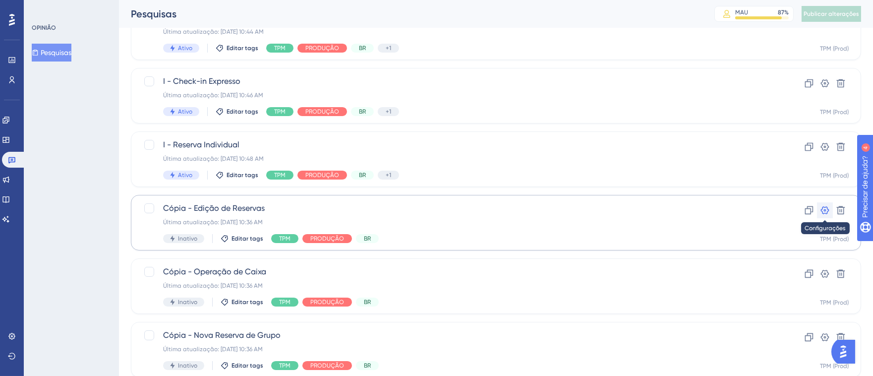
click at [828, 211] on icon at bounding box center [825, 210] width 8 height 8
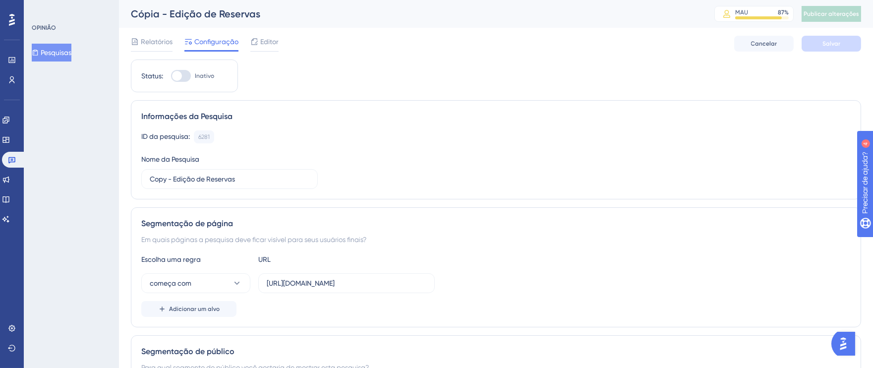
click at [188, 77] on div at bounding box center [181, 76] width 20 height 12
click at [171, 76] on input "Inativo" at bounding box center [171, 76] width 0 height 0
checkbox input "true"
click at [166, 181] on input "Copy - Edição de Reservas" at bounding box center [230, 179] width 160 height 11
drag, startPoint x: 167, startPoint y: 181, endPoint x: 108, endPoint y: 176, distance: 58.7
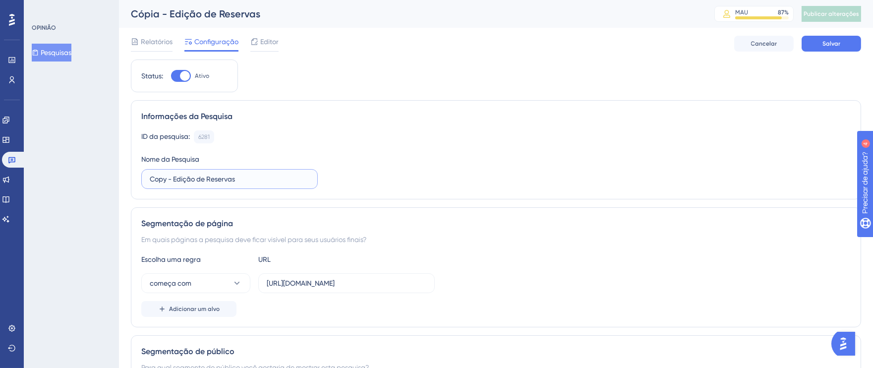
type input "I - Edição de Reservas"
click at [330, 285] on input "[URL][DOMAIN_NAME]" at bounding box center [347, 283] width 160 height 11
click at [359, 283] on input "[URL][DOMAIN_NAME]" at bounding box center [347, 283] width 160 height 11
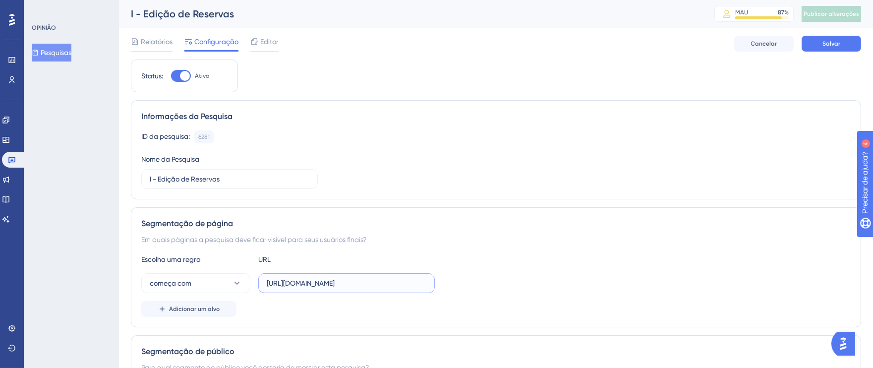
drag, startPoint x: 391, startPoint y: 283, endPoint x: 467, endPoint y: 283, distance: 75.9
click at [467, 283] on div "começa com [URL][DOMAIN_NAME]" at bounding box center [496, 283] width 710 height 20
click at [282, 288] on input "[URL][DOMAIN_NAME]" at bounding box center [347, 283] width 160 height 11
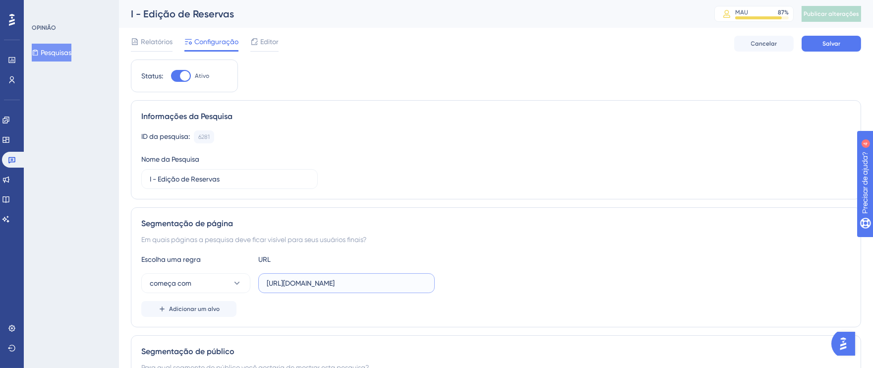
drag, startPoint x: 267, startPoint y: 284, endPoint x: 454, endPoint y: 284, distance: 187.0
click at [454, 284] on div "começa com [URL][DOMAIN_NAME]" at bounding box center [496, 283] width 710 height 20
paste input "[URL][DOMAIN_NAME]"
drag, startPoint x: 278, startPoint y: 283, endPoint x: 195, endPoint y: 283, distance: 82.8
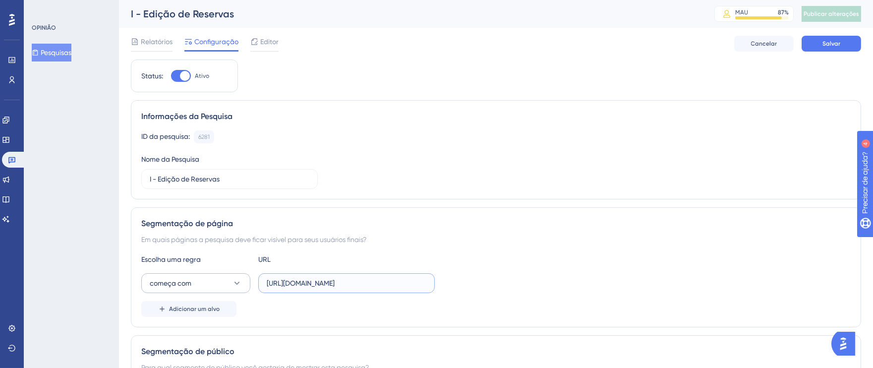
click at [195, 283] on div "começa com [URL][DOMAIN_NAME]" at bounding box center [288, 283] width 294 height 20
click at [329, 282] on input "[URL][DOMAIN_NAME]" at bounding box center [347, 283] width 160 height 11
type input "[URL][DOMAIN_NAME]"
click at [838, 40] on font "Salvar" at bounding box center [832, 43] width 18 height 7
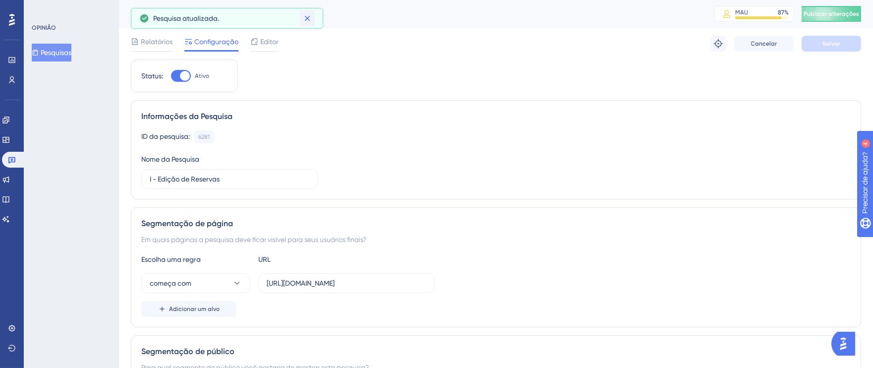
click at [305, 20] on icon at bounding box center [307, 18] width 5 height 5
click at [832, 14] on font "Publicar alterações" at bounding box center [832, 13] width 56 height 7
click at [306, 20] on icon at bounding box center [308, 18] width 10 height 10
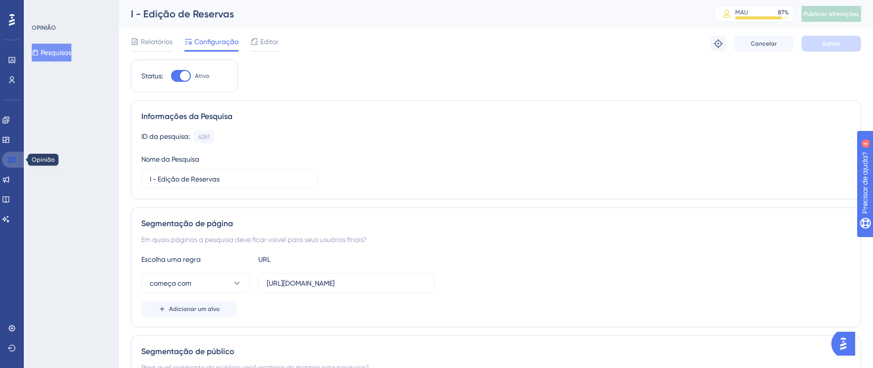
click at [8, 158] on icon at bounding box center [12, 160] width 8 height 8
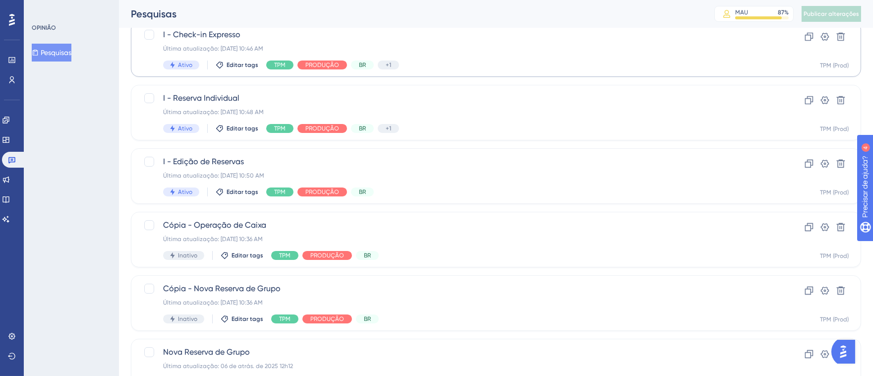
scroll to position [228, 0]
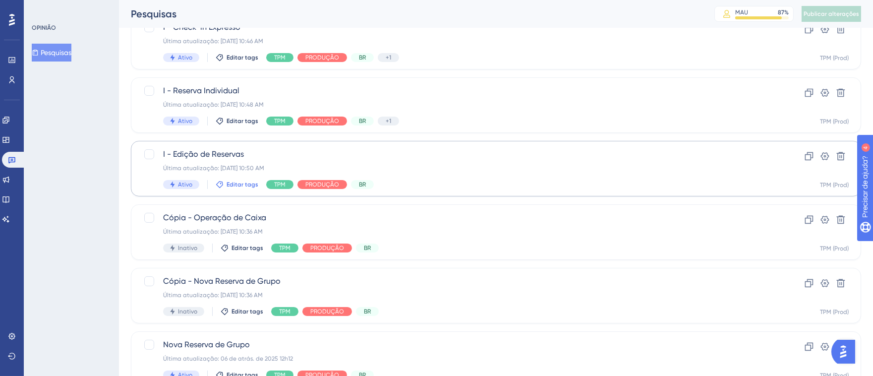
click at [242, 183] on font "Editar tags" at bounding box center [243, 184] width 32 height 7
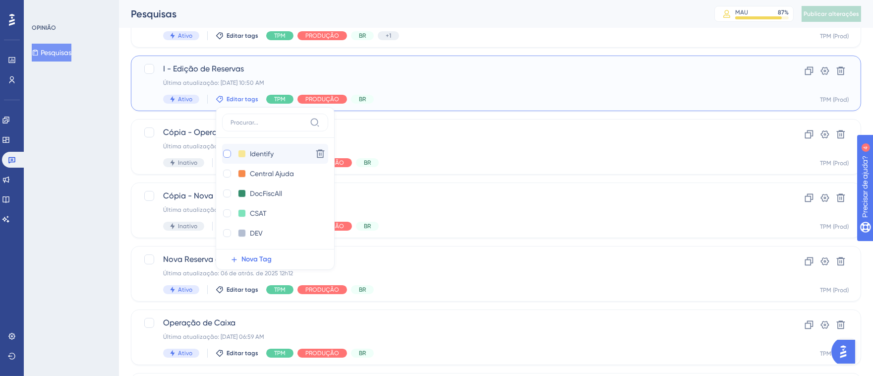
click at [230, 153] on div at bounding box center [227, 154] width 8 height 8
checkbox input "true"
click at [61, 174] on div "OPINIÃO Pesquisas" at bounding box center [71, 188] width 95 height 376
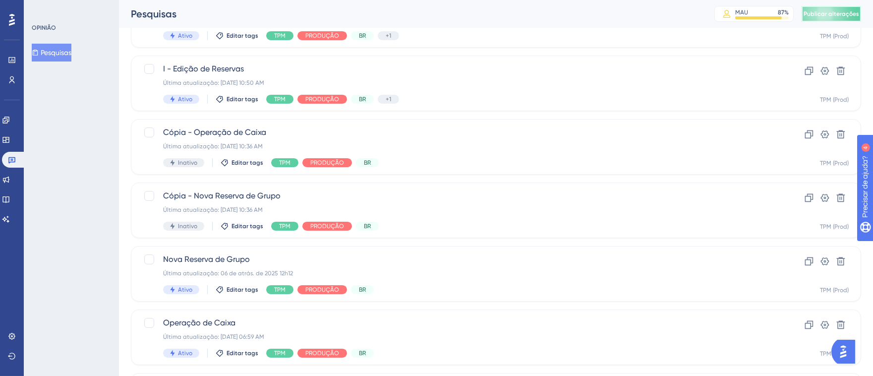
click at [838, 10] on font "Publicar alterações" at bounding box center [832, 13] width 56 height 7
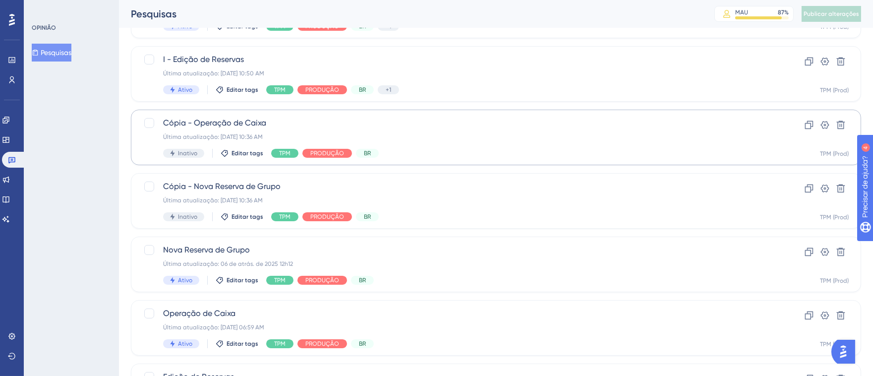
scroll to position [335, 0]
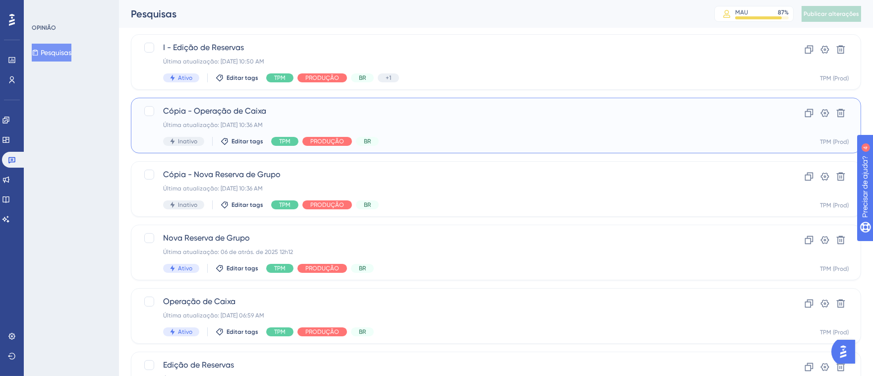
click at [480, 133] on div "Cópia - Operação de Caixa Última atualização: [DATE] 10:36 AM Inativo Editar ta…" at bounding box center [456, 125] width 587 height 41
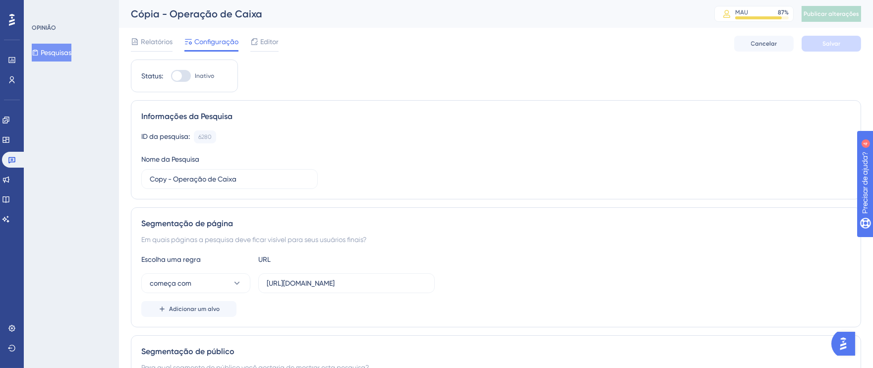
click at [188, 76] on div at bounding box center [181, 76] width 20 height 12
click at [171, 76] on input "Inativo" at bounding box center [171, 76] width 0 height 0
checkbox input "true"
click at [186, 178] on input "Copy - Operação de Caixa" at bounding box center [230, 179] width 160 height 11
drag, startPoint x: 167, startPoint y: 181, endPoint x: 115, endPoint y: 176, distance: 52.3
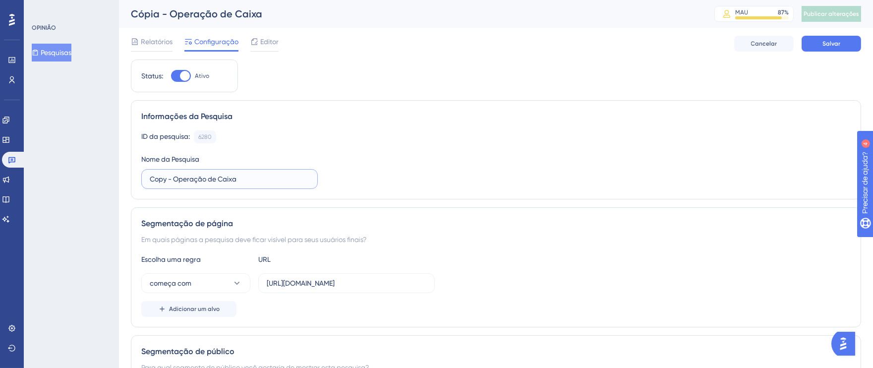
type input "I - Operação de Caixa"
click at [360, 282] on input "[URL][DOMAIN_NAME]" at bounding box center [347, 283] width 160 height 11
drag, startPoint x: 376, startPoint y: 281, endPoint x: 486, endPoint y: 281, distance: 109.6
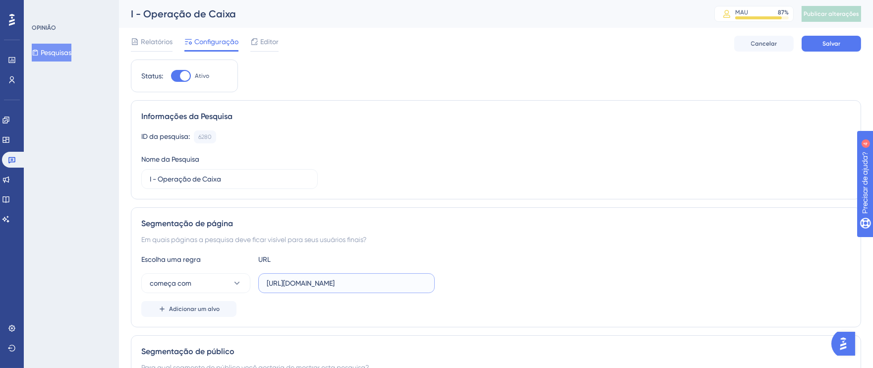
click at [486, 281] on div "começa com [URL][DOMAIN_NAME]" at bounding box center [496, 283] width 710 height 20
click at [409, 286] on input "[URL][DOMAIN_NAME]" at bounding box center [347, 283] width 160 height 11
drag, startPoint x: 427, startPoint y: 282, endPoint x: 248, endPoint y: 282, distance: 178.6
click at [248, 282] on div "começa com [URL][DOMAIN_NAME]" at bounding box center [288, 283] width 294 height 20
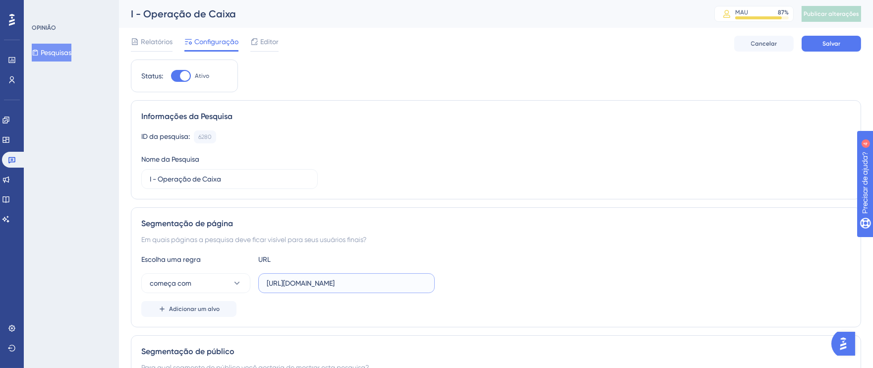
click at [274, 284] on input "[URL][DOMAIN_NAME]" at bounding box center [347, 283] width 160 height 11
click at [268, 284] on input "[URL][DOMAIN_NAME]" at bounding box center [347, 283] width 160 height 11
drag, startPoint x: 267, startPoint y: 284, endPoint x: 439, endPoint y: 284, distance: 171.6
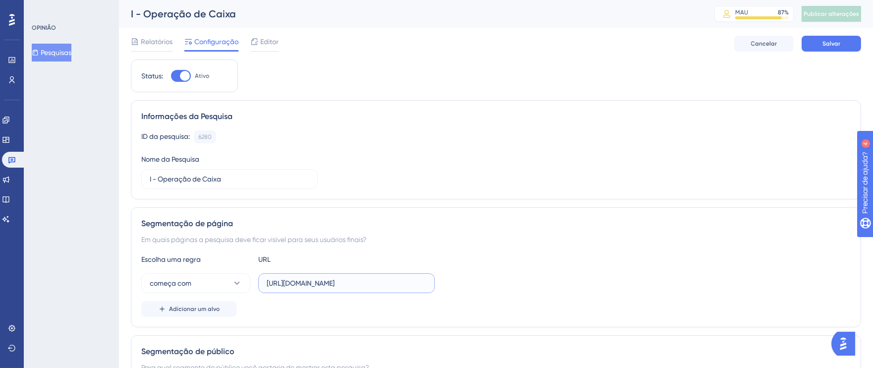
click at [435, 284] on div "começa com [URL][DOMAIN_NAME]" at bounding box center [496, 283] width 710 height 20
click at [390, 283] on input "[URL][DOMAIN_NAME]" at bounding box center [347, 283] width 160 height 11
drag, startPoint x: 394, startPoint y: 283, endPoint x: 462, endPoint y: 283, distance: 68.0
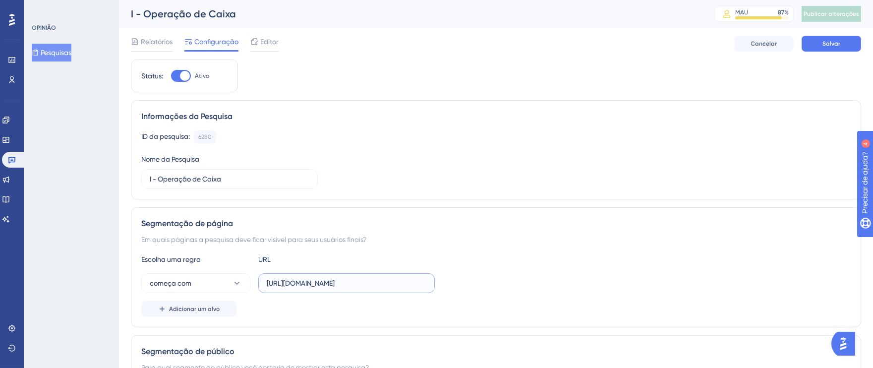
click at [462, 283] on div "começa com [URL][DOMAIN_NAME]" at bounding box center [496, 283] width 710 height 20
click at [412, 282] on input "[URL][DOMAIN_NAME]" at bounding box center [347, 283] width 160 height 11
drag, startPoint x: 427, startPoint y: 282, endPoint x: 257, endPoint y: 274, distance: 169.3
click at [257, 274] on div "começa com [URL][DOMAIN_NAME]" at bounding box center [288, 283] width 294 height 20
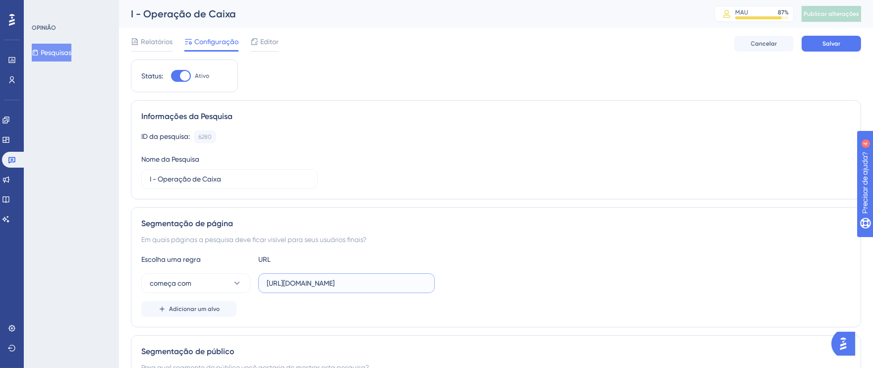
click at [272, 282] on input "[URL][DOMAIN_NAME]" at bounding box center [347, 283] width 160 height 11
drag, startPoint x: 266, startPoint y: 283, endPoint x: 477, endPoint y: 285, distance: 211.3
click at [477, 285] on div "começa com [URL][DOMAIN_NAME]" at bounding box center [496, 283] width 710 height 20
click at [375, 281] on input "[URL][DOMAIN_NAME]" at bounding box center [347, 283] width 160 height 11
click at [392, 282] on input "[URL][DOMAIN_NAME]" at bounding box center [347, 283] width 160 height 11
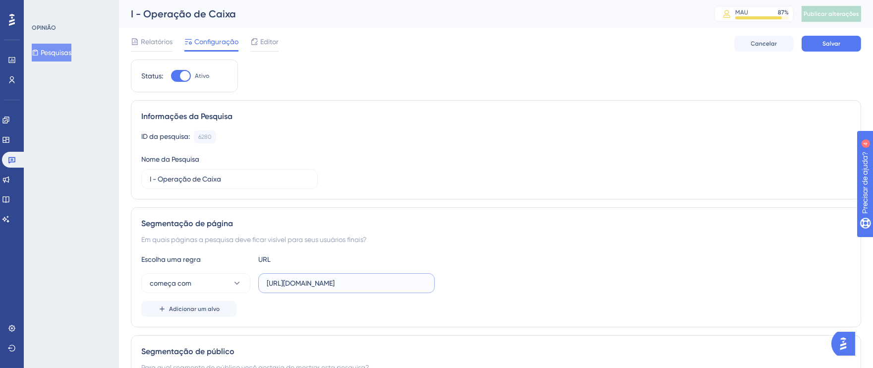
drag, startPoint x: 406, startPoint y: 282, endPoint x: 254, endPoint y: 282, distance: 151.8
click at [254, 282] on div "começa com [URL][DOMAIN_NAME]" at bounding box center [288, 283] width 294 height 20
type input "t"
paste input "[URL][DOMAIN_NAME]"
type input "[URL][DOMAIN_NAME]"
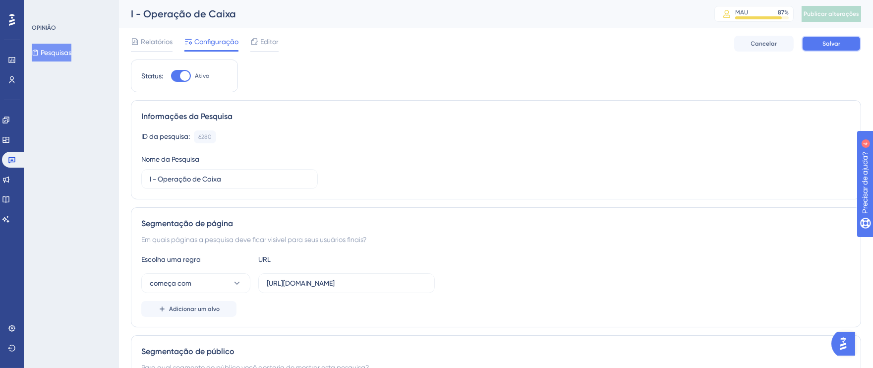
click at [834, 47] on span "Salvar" at bounding box center [832, 44] width 18 height 8
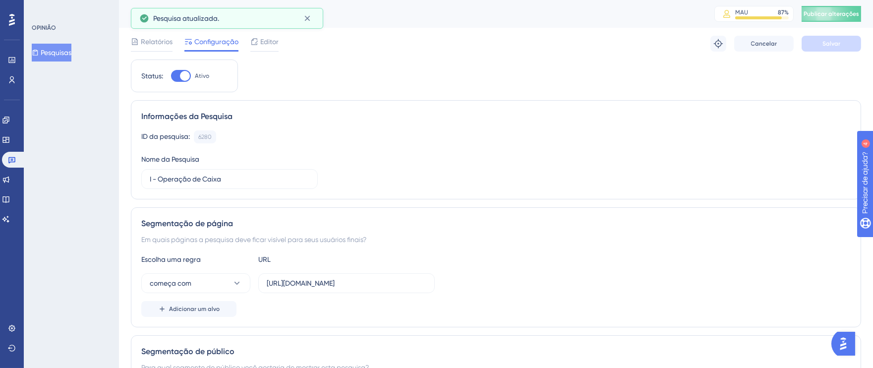
click at [838, 13] on font "Publicar alterações" at bounding box center [832, 13] width 56 height 7
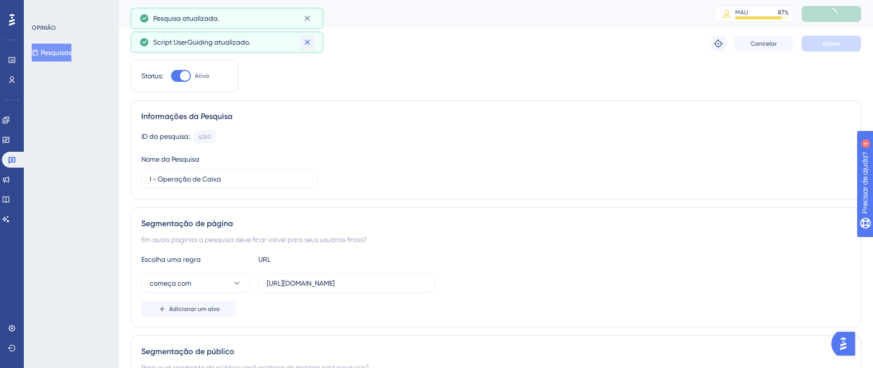
click at [311, 39] on icon at bounding box center [308, 42] width 10 height 10
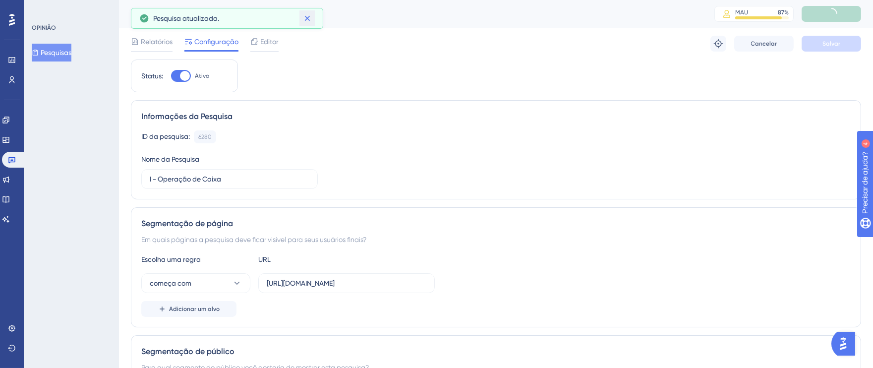
click at [310, 17] on icon at bounding box center [308, 18] width 10 height 10
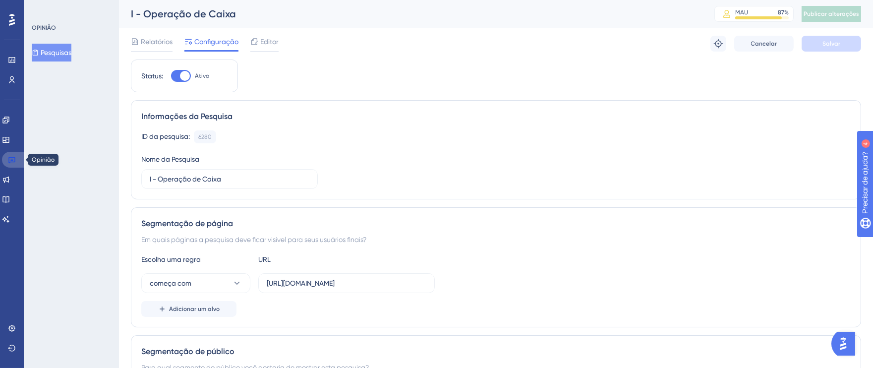
click at [15, 156] on icon at bounding box center [12, 160] width 8 height 8
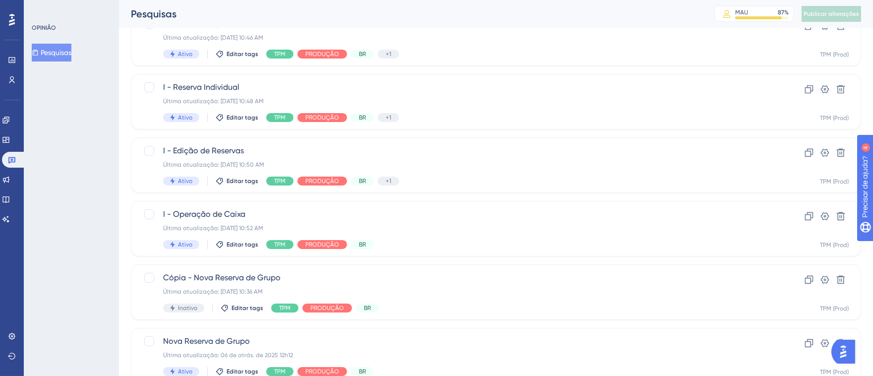
scroll to position [234, 0]
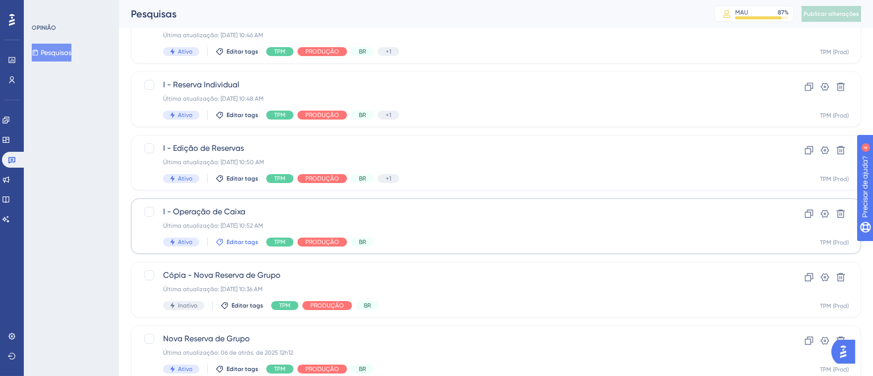
click at [239, 240] on font "Editar tags" at bounding box center [243, 242] width 32 height 7
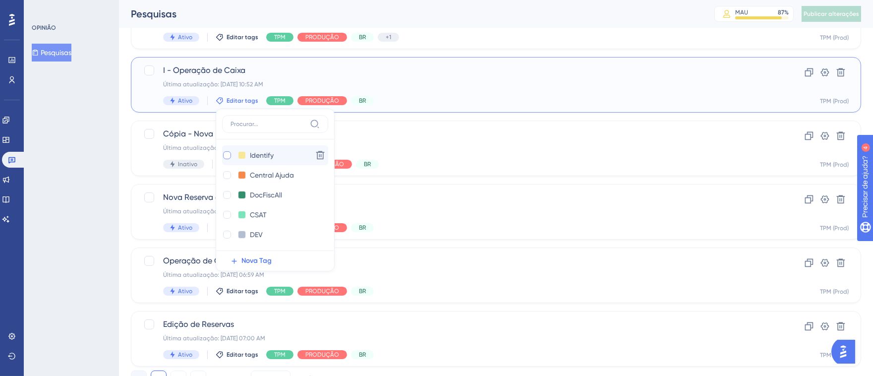
click at [228, 155] on div at bounding box center [227, 155] width 8 height 8
checkbox input "true"
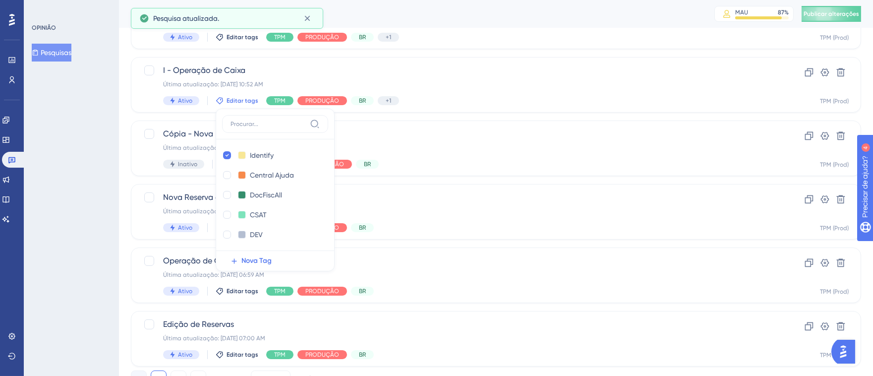
click at [78, 182] on div "OPINIÃO Pesquisas" at bounding box center [71, 188] width 95 height 376
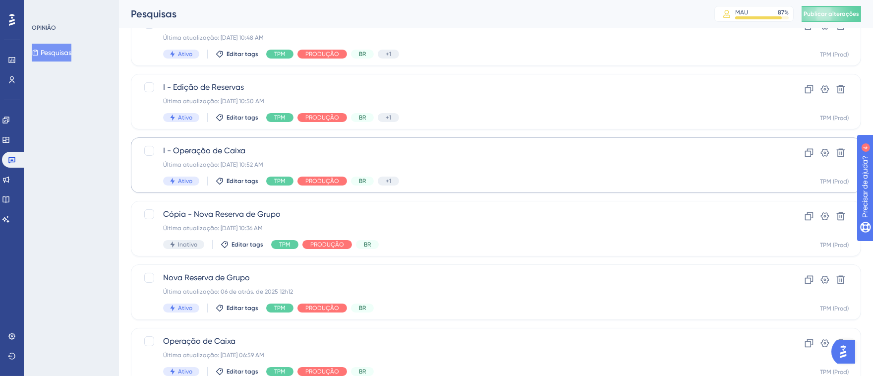
scroll to position [301, 0]
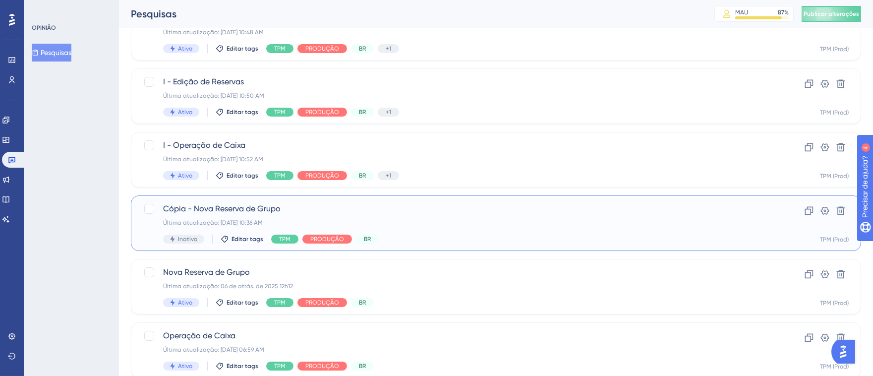
click at [471, 219] on div "Última atualização: [DATE] 10:36 AM" at bounding box center [456, 223] width 587 height 8
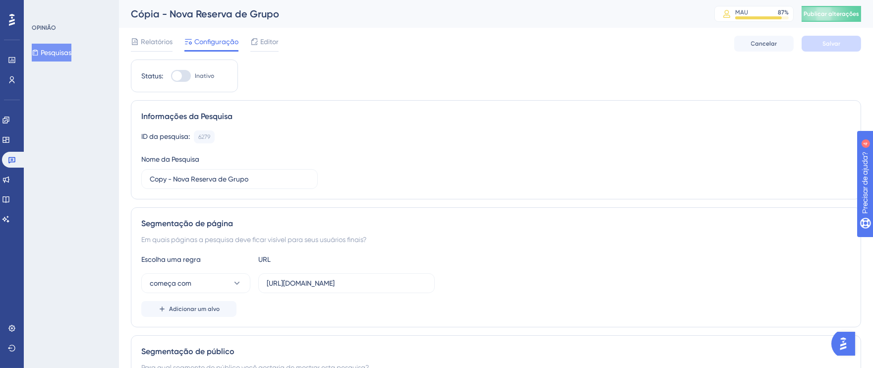
click at [190, 78] on div at bounding box center [181, 76] width 20 height 12
click at [171, 76] on input "Inativo" at bounding box center [171, 76] width 0 height 0
checkbox input "true"
click at [172, 182] on input "Copy - Nova Reserva de Grupo" at bounding box center [230, 179] width 160 height 11
drag, startPoint x: 168, startPoint y: 181, endPoint x: 115, endPoint y: 181, distance: 53.1
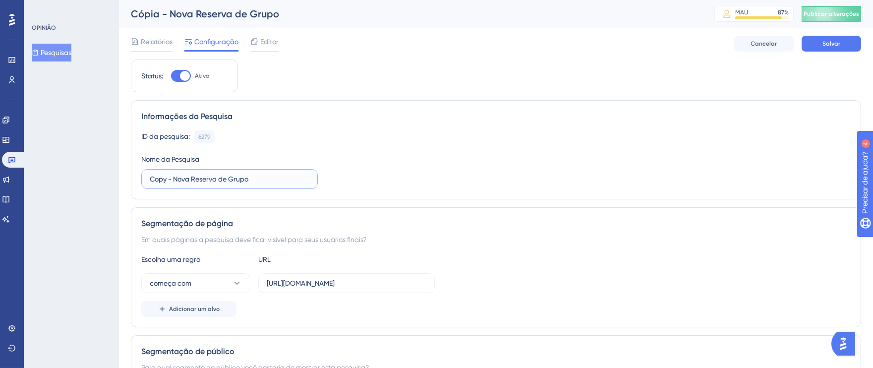
type input "I - Nova Reserva de Grupo"
click at [370, 281] on input "[URL][DOMAIN_NAME]" at bounding box center [347, 283] width 160 height 11
click at [402, 281] on input "[URL][DOMAIN_NAME]" at bounding box center [347, 283] width 160 height 11
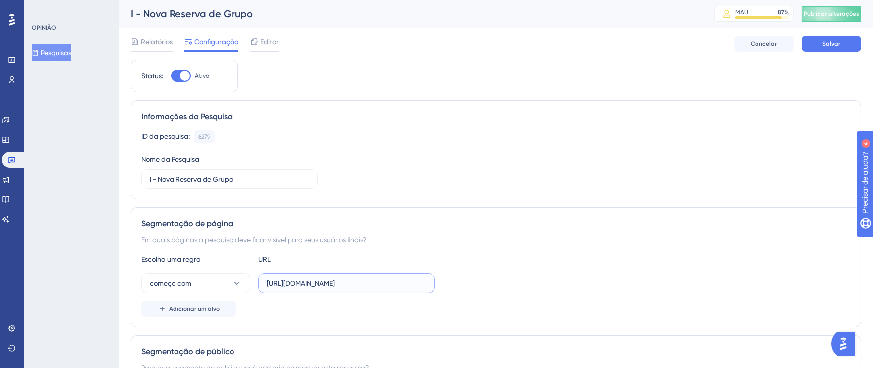
drag, startPoint x: 387, startPoint y: 283, endPoint x: 475, endPoint y: 283, distance: 87.8
click at [475, 283] on div "começa com [URL][DOMAIN_NAME]" at bounding box center [496, 283] width 710 height 20
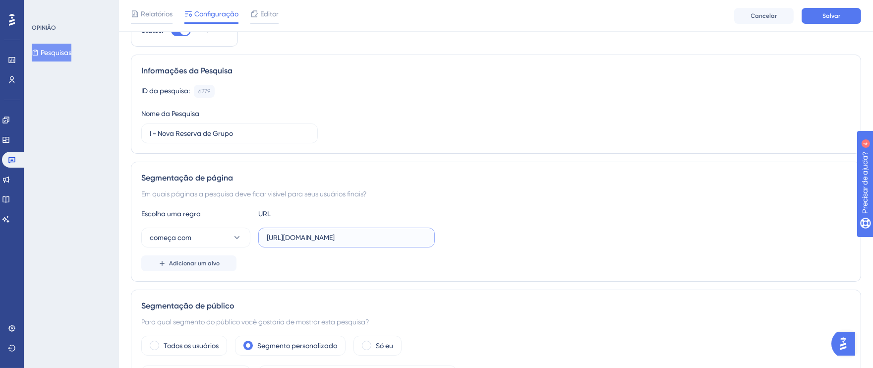
scroll to position [0, 0]
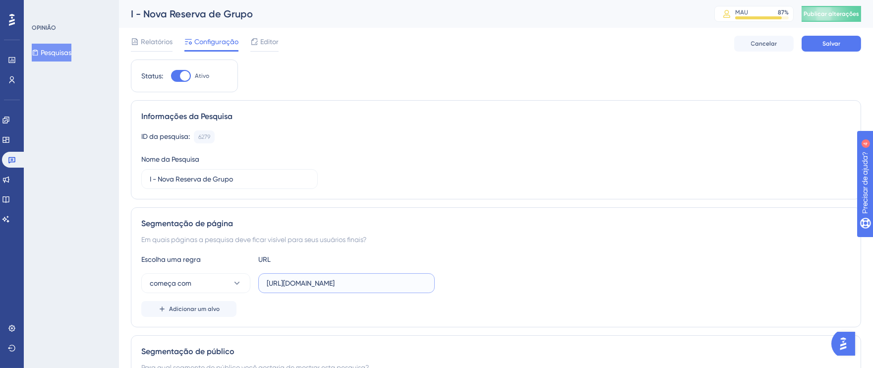
click at [300, 288] on input "[URL][DOMAIN_NAME]" at bounding box center [347, 283] width 160 height 11
click at [297, 284] on input "[URL][DOMAIN_NAME]" at bounding box center [347, 283] width 160 height 11
drag, startPoint x: 267, startPoint y: 285, endPoint x: 468, endPoint y: 281, distance: 200.4
click at [468, 281] on div "começa com [URL][DOMAIN_NAME]" at bounding box center [496, 283] width 710 height 20
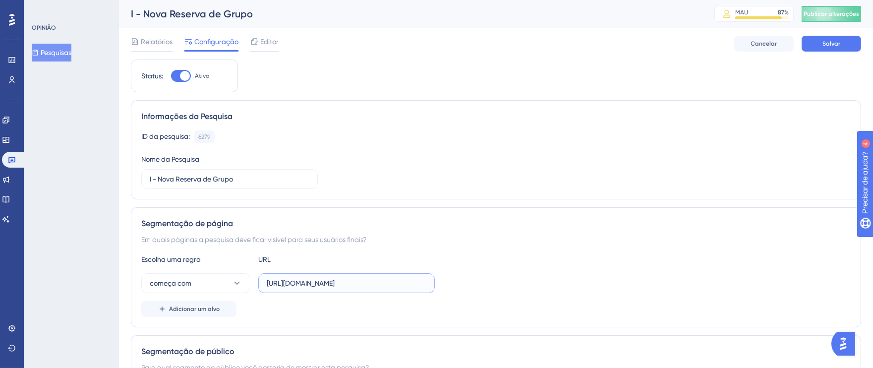
paste input "pms.totvshotelaria"
drag, startPoint x: 338, startPoint y: 281, endPoint x: 208, endPoint y: 284, distance: 129.5
click at [208, 284] on div "começa com [URL][DOMAIN_NAME]" at bounding box center [288, 283] width 294 height 20
click at [312, 286] on input "[URL][DOMAIN_NAME]" at bounding box center [347, 283] width 160 height 11
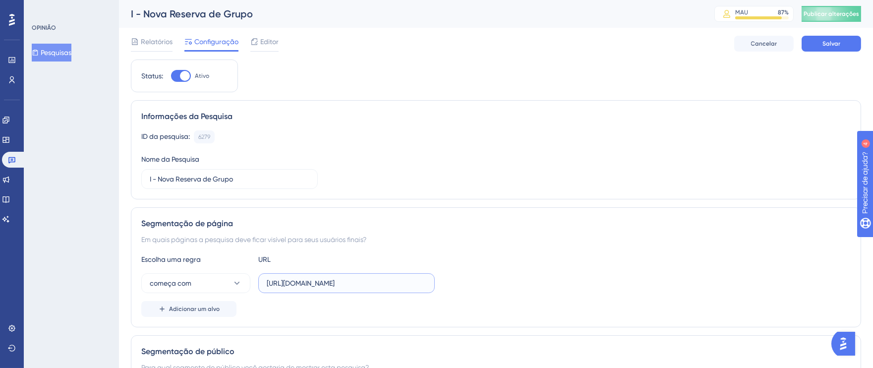
scroll to position [0, 48]
drag, startPoint x: 333, startPoint y: 283, endPoint x: 450, endPoint y: 283, distance: 117.1
click at [450, 283] on div "começa com [URL][DOMAIN_NAME]" at bounding box center [496, 283] width 710 height 20
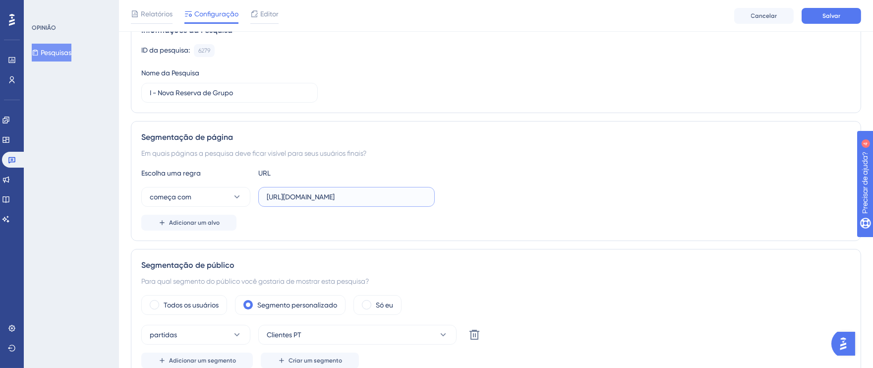
scroll to position [0, 0]
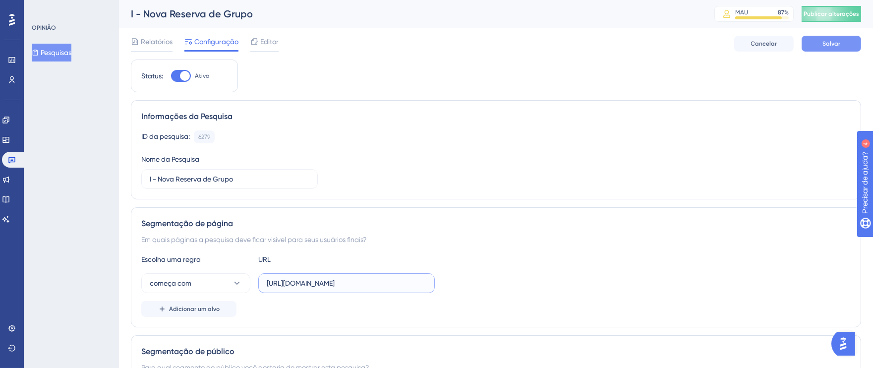
type input "[URL][DOMAIN_NAME]"
click at [810, 46] on button "Salvar" at bounding box center [832, 44] width 60 height 16
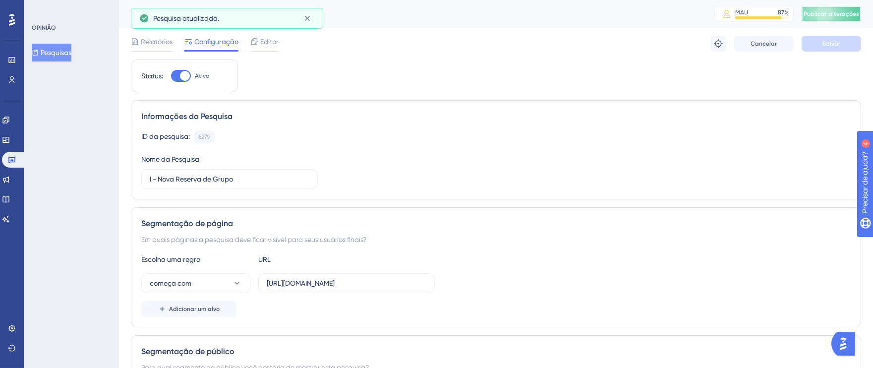
click at [828, 12] on font "Publicar alterações" at bounding box center [832, 13] width 56 height 7
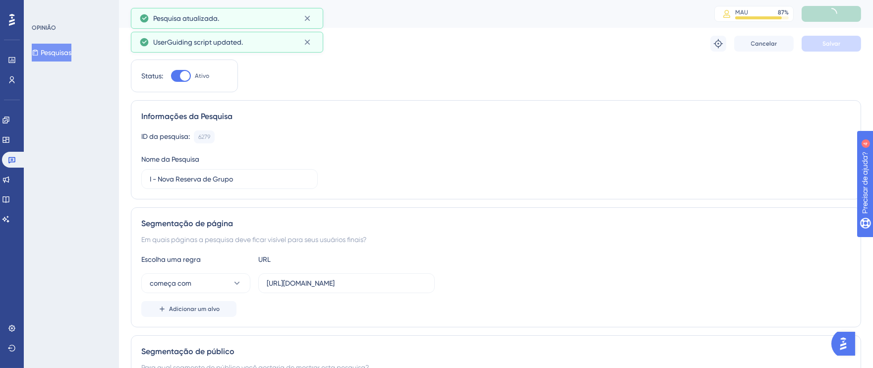
click at [310, 0] on div "Desempenho Usuários Noivado Widgets Opinião Atualizações de produtos Base de co…" at bounding box center [436, 0] width 873 height 0
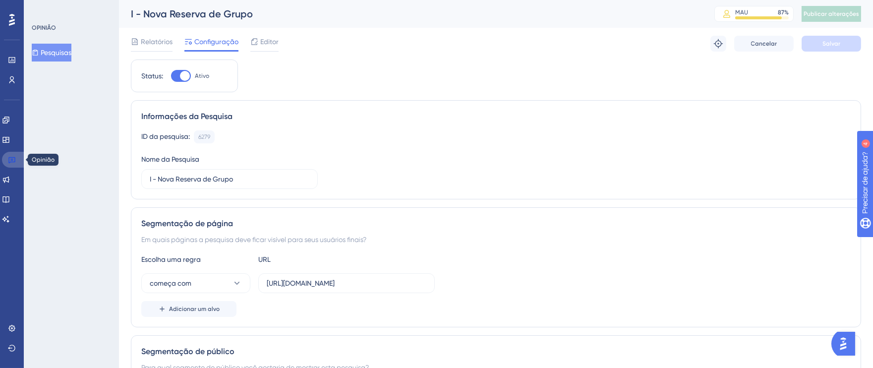
click at [15, 160] on icon at bounding box center [11, 160] width 7 height 6
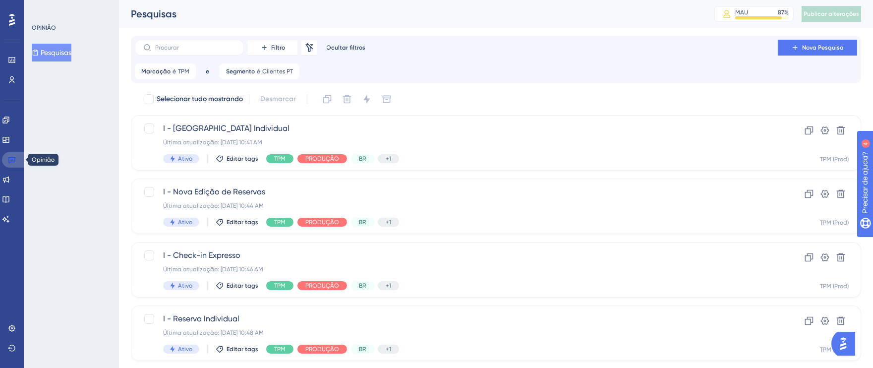
click at [10, 162] on icon at bounding box center [12, 160] width 8 height 8
click at [549, 147] on div "I - [GEOGRAPHIC_DATA] Individual Última atualização: [DATE] 10:41 AM Ativo Edit…" at bounding box center [456, 143] width 587 height 41
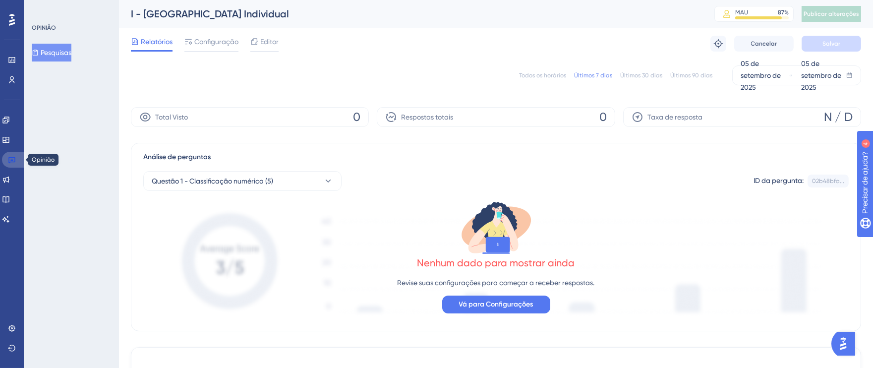
click at [14, 160] on icon at bounding box center [12, 160] width 8 height 8
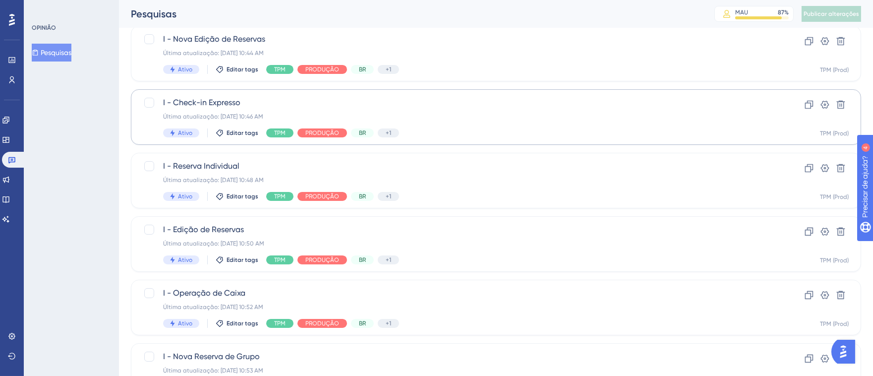
scroll to position [173, 0]
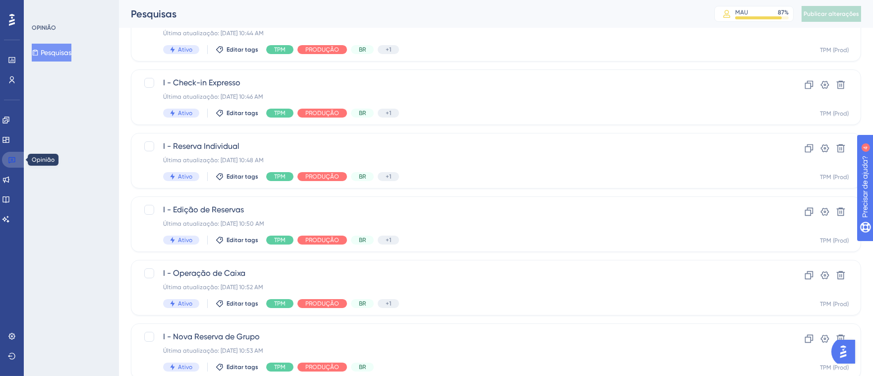
click at [16, 157] on link at bounding box center [14, 160] width 24 height 16
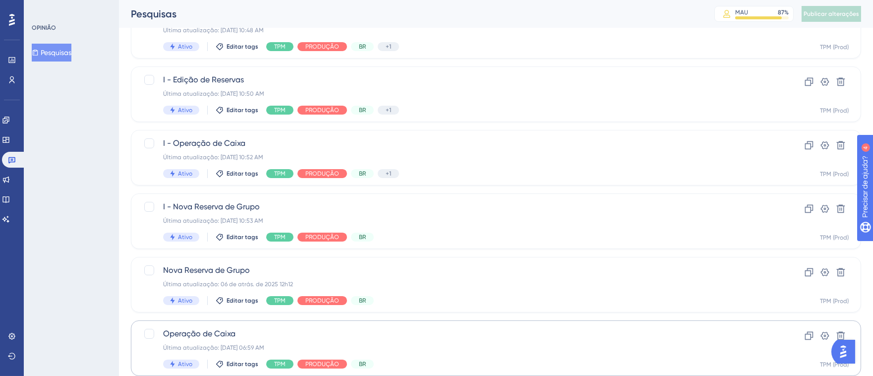
scroll to position [250, 0]
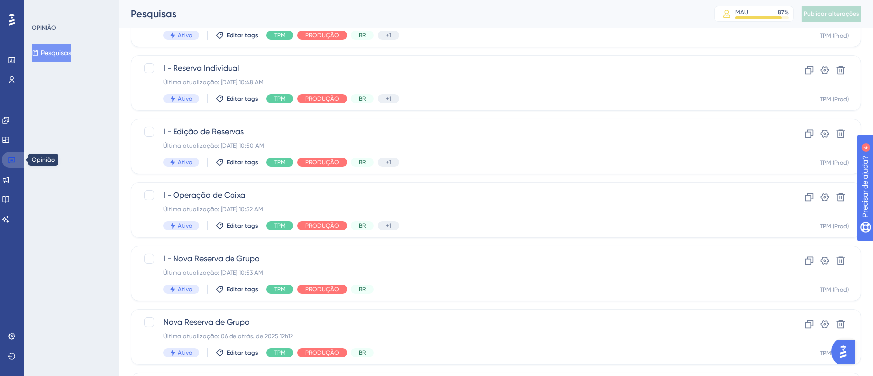
click at [10, 157] on icon at bounding box center [12, 160] width 8 height 8
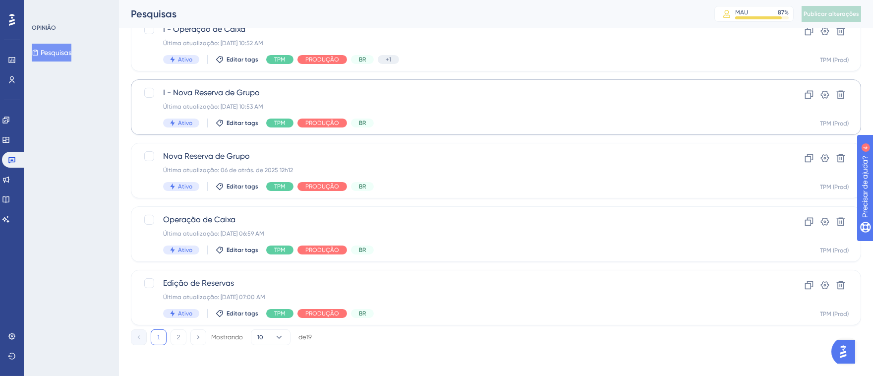
scroll to position [417, 0]
click at [455, 116] on div "I - Nova Reserva de Grupo Última atualização: [DATE] 10:53 AM Ativo Editar tags…" at bounding box center [456, 106] width 587 height 41
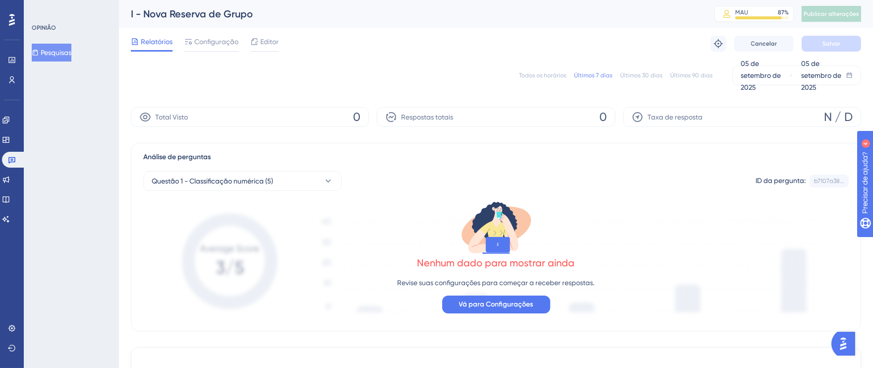
click at [213, 43] on font "Configuração" at bounding box center [216, 42] width 44 height 8
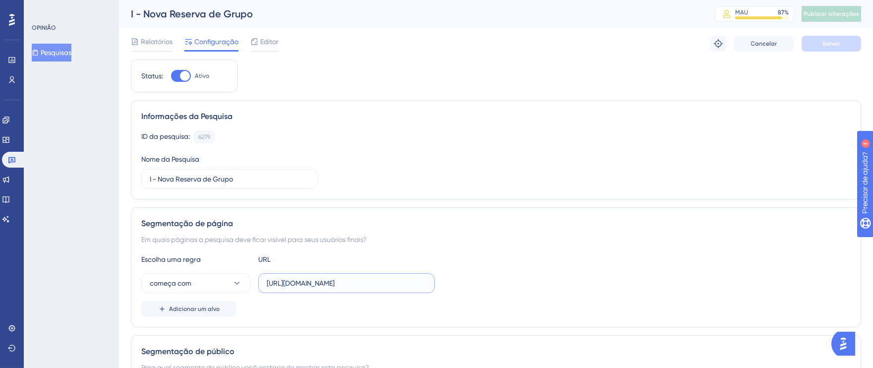
click at [393, 281] on input "[URL][DOMAIN_NAME]" at bounding box center [347, 283] width 160 height 11
click at [380, 282] on input "[URL][DOMAIN_NAME]" at bounding box center [347, 283] width 160 height 11
drag, startPoint x: 370, startPoint y: 284, endPoint x: 507, endPoint y: 284, distance: 137.9
click at [507, 284] on div "começa com [URL][DOMAIN_NAME]" at bounding box center [496, 283] width 710 height 20
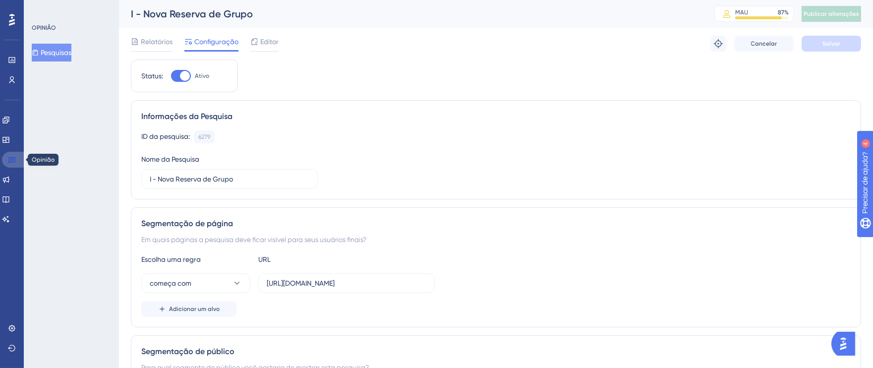
click at [19, 155] on link at bounding box center [14, 160] width 24 height 16
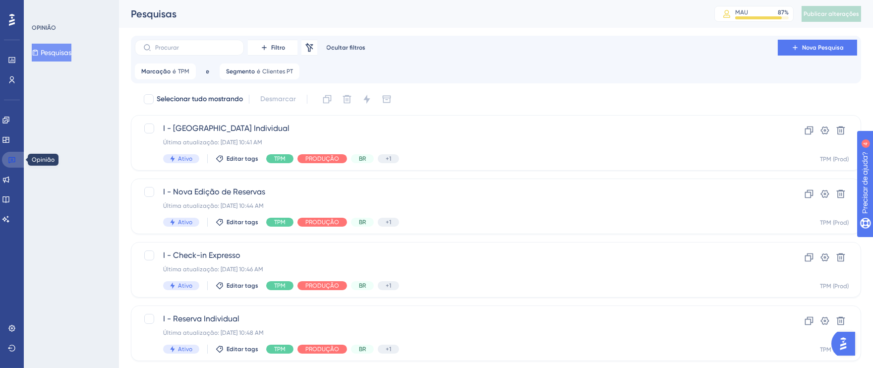
click at [14, 156] on icon at bounding box center [12, 160] width 8 height 8
click at [584, 150] on div "I - [GEOGRAPHIC_DATA] Individual Última atualização: [DATE] 10:41 AM Ativo Edit…" at bounding box center [456, 143] width 587 height 41
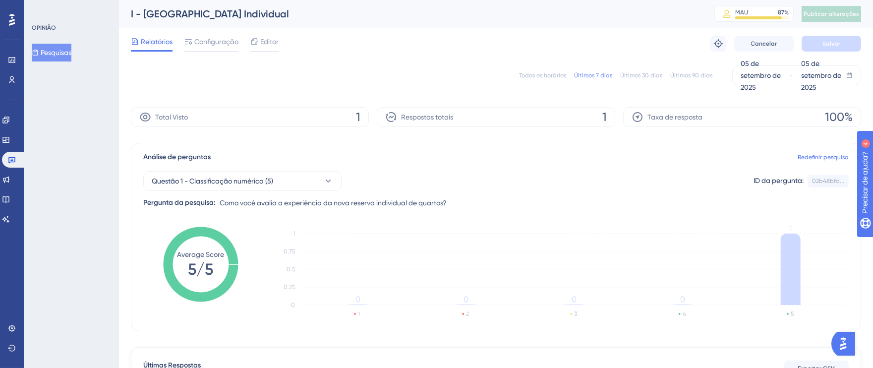
click at [547, 74] on font "Todos os horários" at bounding box center [542, 75] width 47 height 7
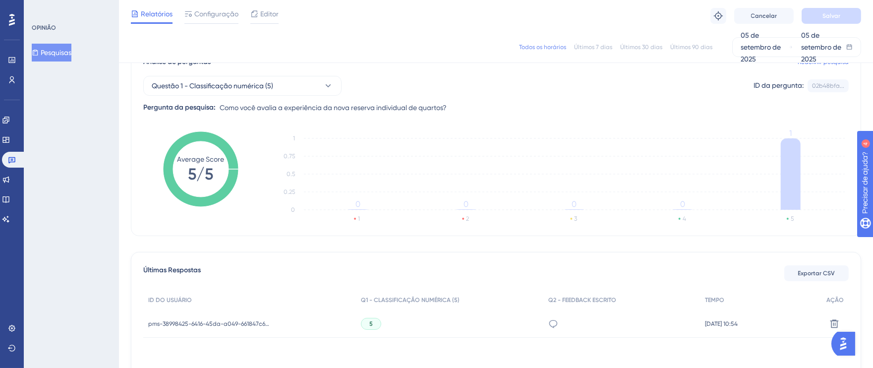
scroll to position [176, 0]
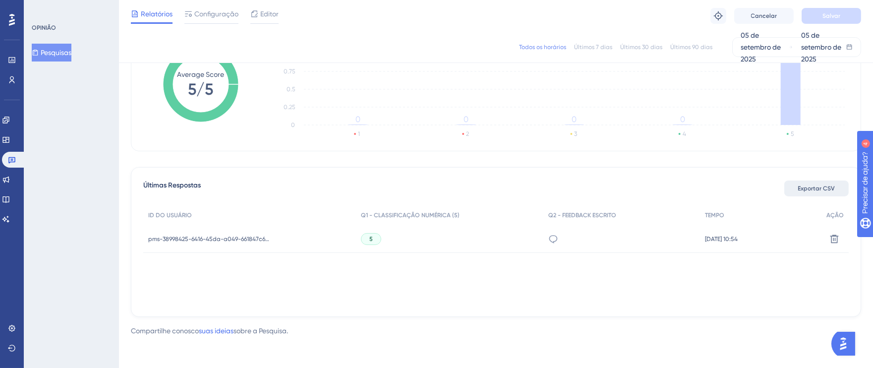
click at [816, 186] on font "Exportar CSV" at bounding box center [817, 188] width 37 height 7
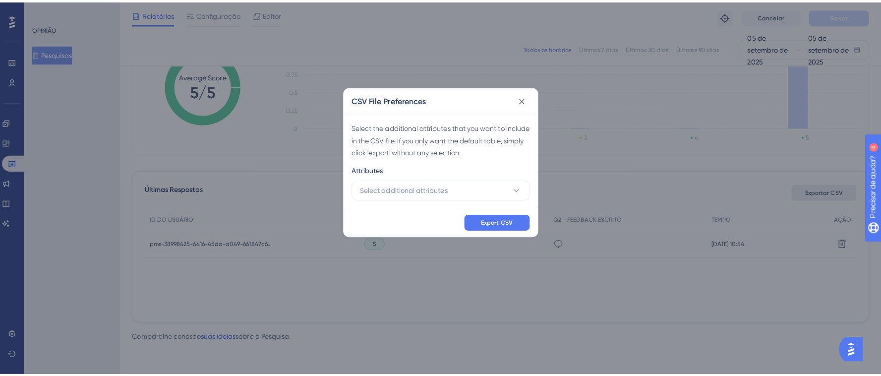
scroll to position [168, 0]
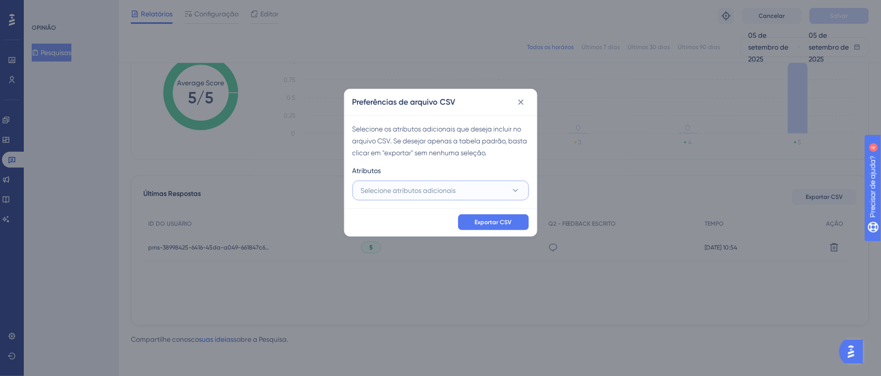
click at [425, 191] on font "Selecione atributos adicionais" at bounding box center [408, 190] width 95 height 8
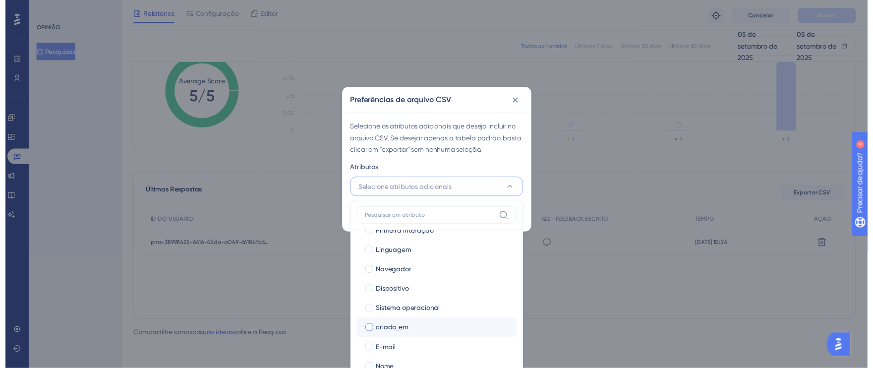
scroll to position [68, 0]
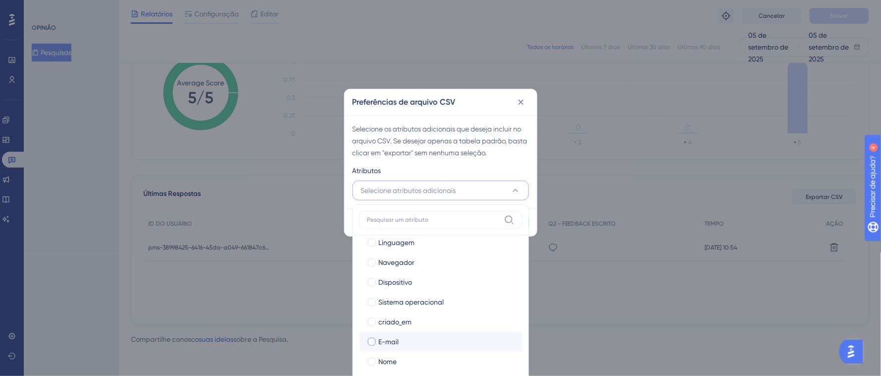
click at [372, 343] on div at bounding box center [372, 342] width 8 height 8
checkbox input "true"
click at [374, 363] on div at bounding box center [372, 362] width 8 height 8
checkbox input "true"
click at [518, 168] on div "Atributos" at bounding box center [441, 173] width 177 height 16
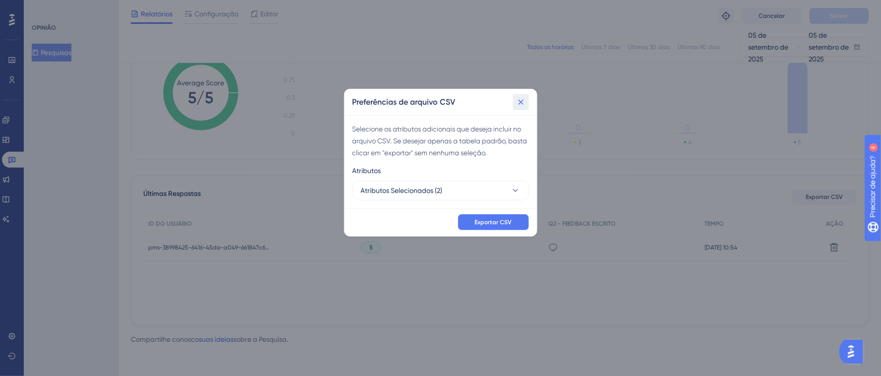
click at [519, 104] on icon at bounding box center [520, 102] width 5 height 5
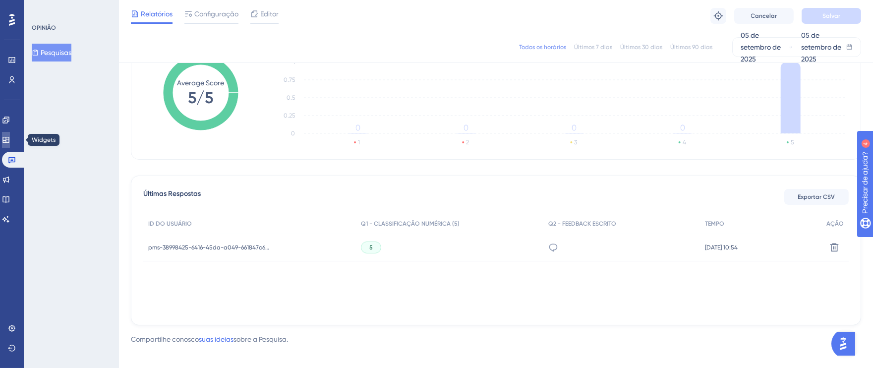
click at [10, 141] on icon at bounding box center [6, 140] width 8 height 8
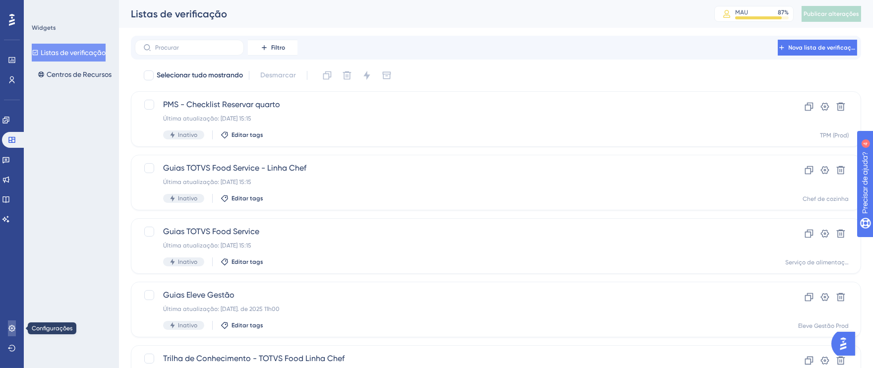
click at [8, 323] on link at bounding box center [12, 328] width 8 height 16
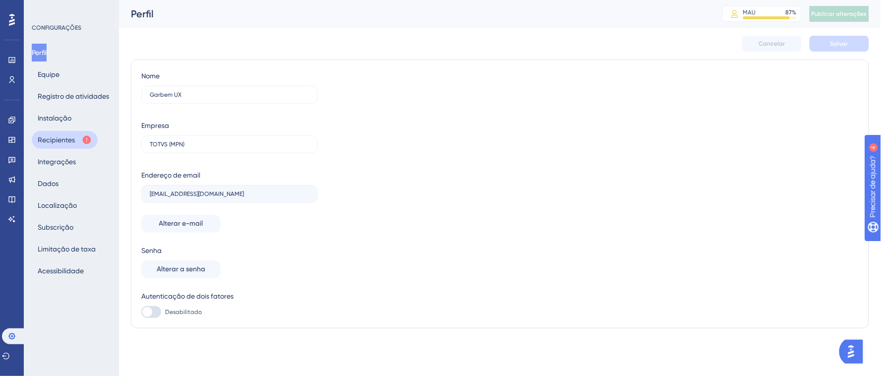
click at [61, 138] on font "Recipientes" at bounding box center [56, 140] width 37 height 8
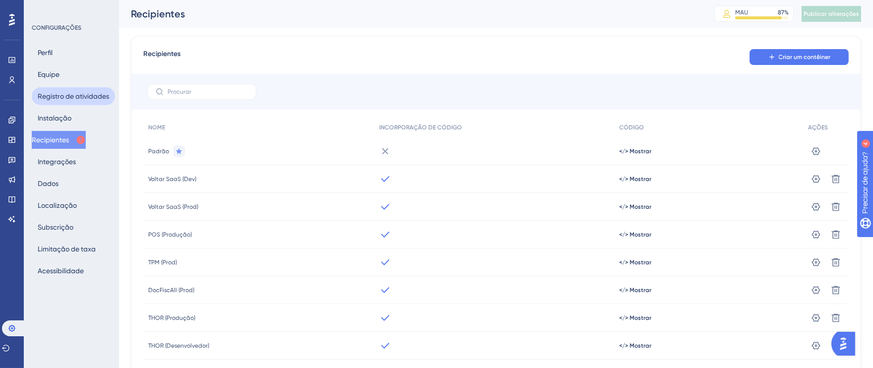
click at [70, 92] on font "Registro de atividades" at bounding box center [73, 96] width 71 height 8
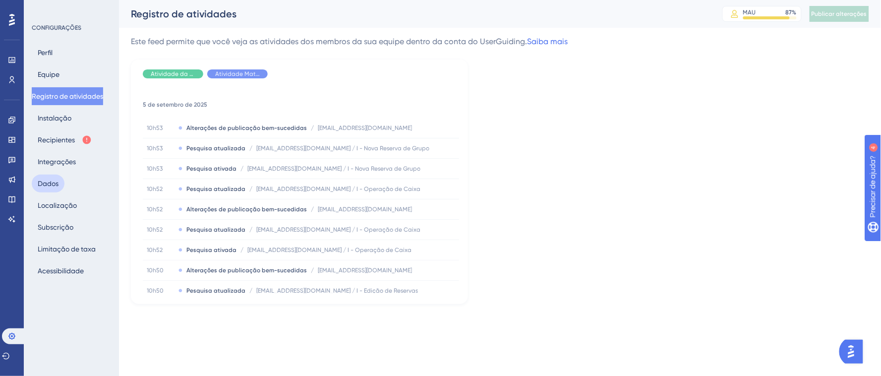
click at [54, 187] on font "Dados" at bounding box center [48, 184] width 21 height 12
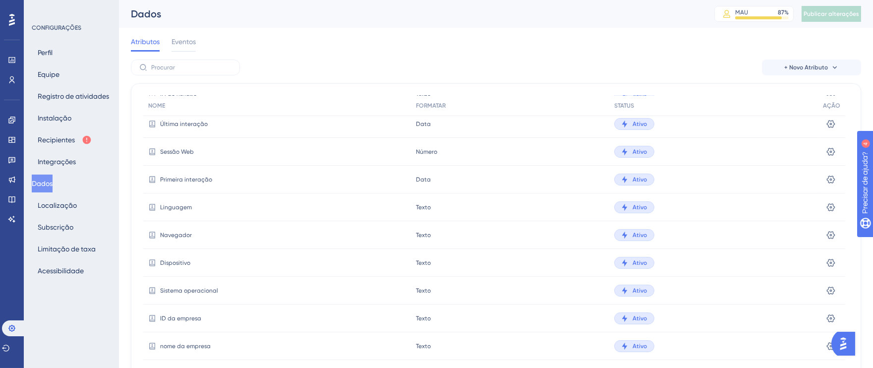
scroll to position [86, 0]
click at [182, 264] on font "ID da empresa" at bounding box center [180, 265] width 41 height 7
click at [148, 264] on icon at bounding box center [152, 265] width 8 height 8
click at [182, 266] on font "ID da empresa" at bounding box center [180, 265] width 41 height 7
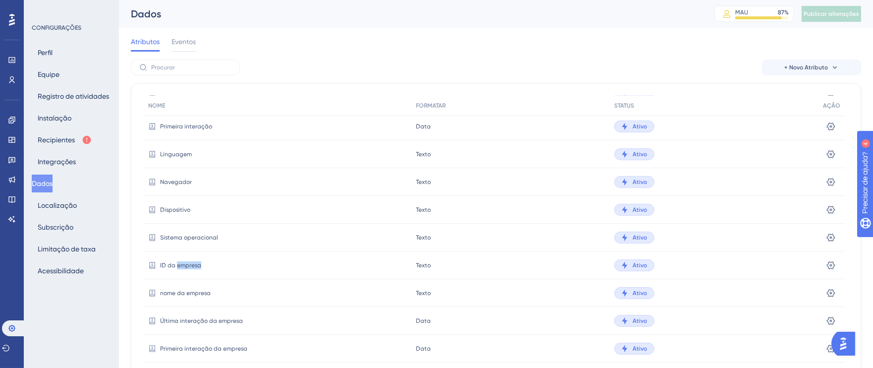
click at [182, 266] on font "ID da empresa" at bounding box center [180, 265] width 41 height 7
click at [831, 264] on icon at bounding box center [831, 265] width 8 height 8
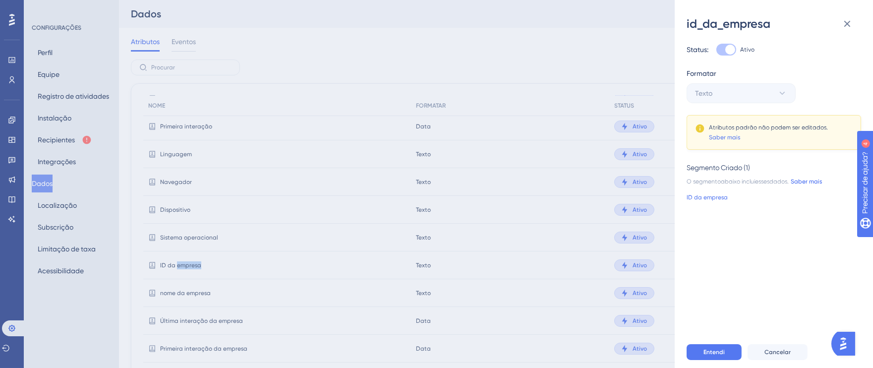
click at [799, 181] on font "Saber mais" at bounding box center [806, 181] width 31 height 7
click at [851, 24] on icon at bounding box center [848, 24] width 12 height 12
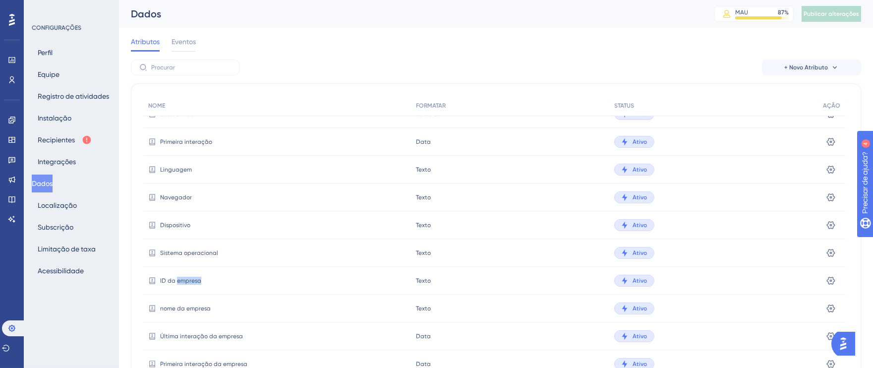
scroll to position [0, 0]
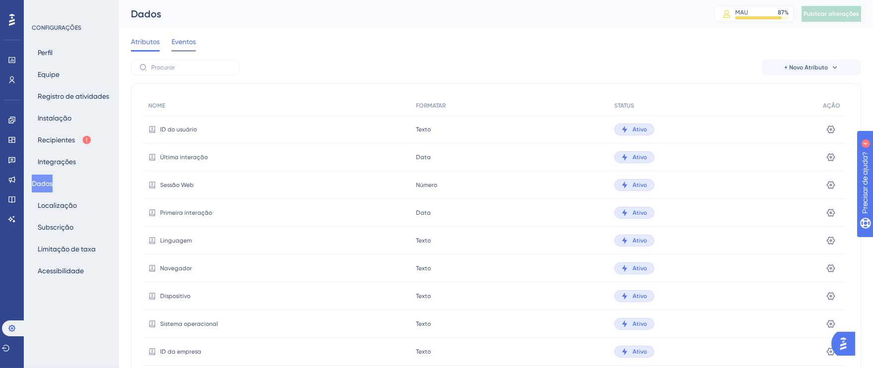
click at [186, 44] on font "Eventos" at bounding box center [184, 42] width 24 height 8
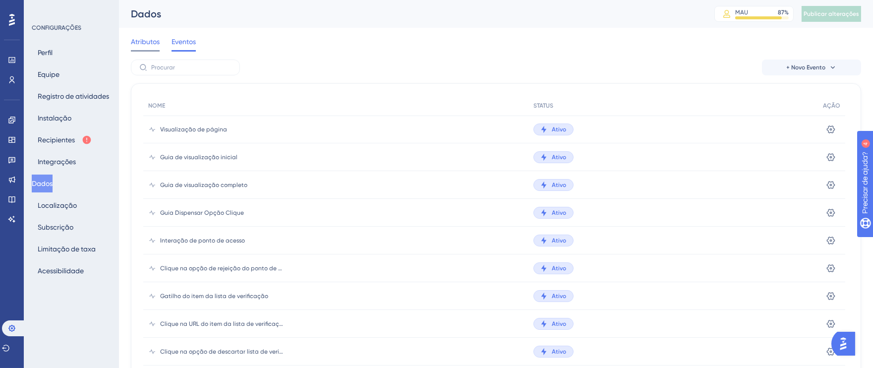
click at [138, 39] on font "Atributos" at bounding box center [145, 42] width 29 height 8
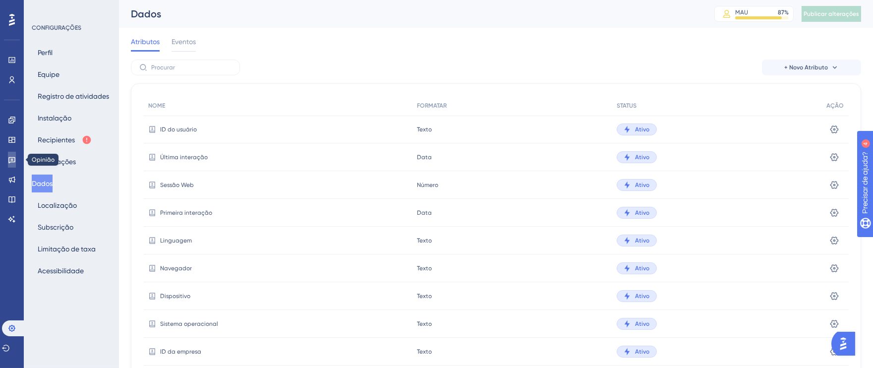
click at [13, 164] on link at bounding box center [12, 160] width 8 height 16
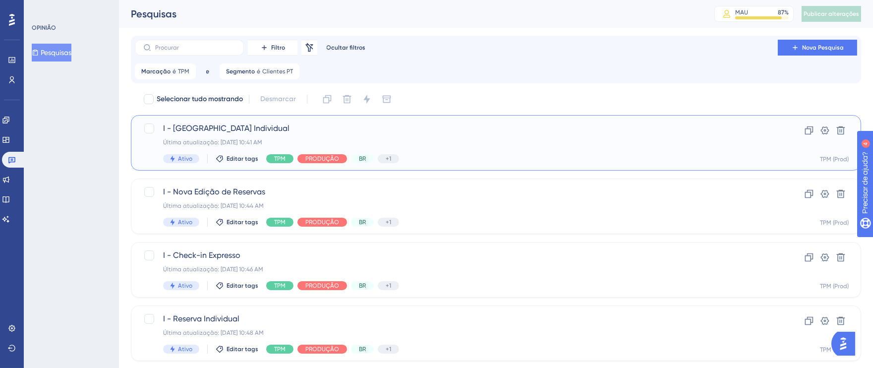
click at [528, 146] on div "I - [GEOGRAPHIC_DATA] Individual Última atualização: [DATE] 10:41 AM Ativo Edit…" at bounding box center [456, 143] width 587 height 41
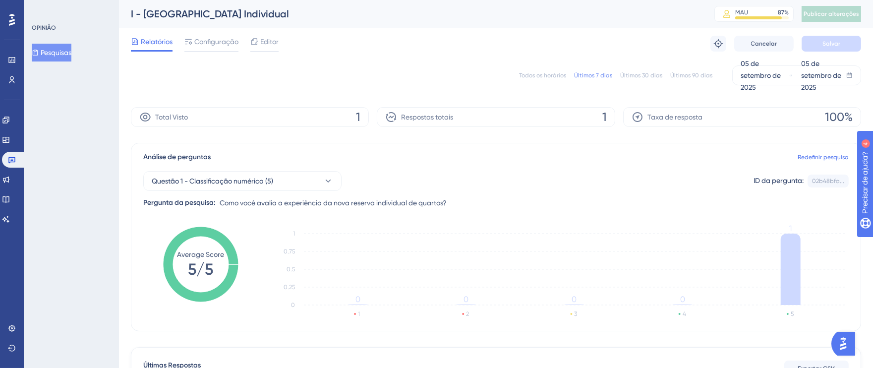
click at [543, 73] on font "Todos os horários" at bounding box center [542, 75] width 47 height 7
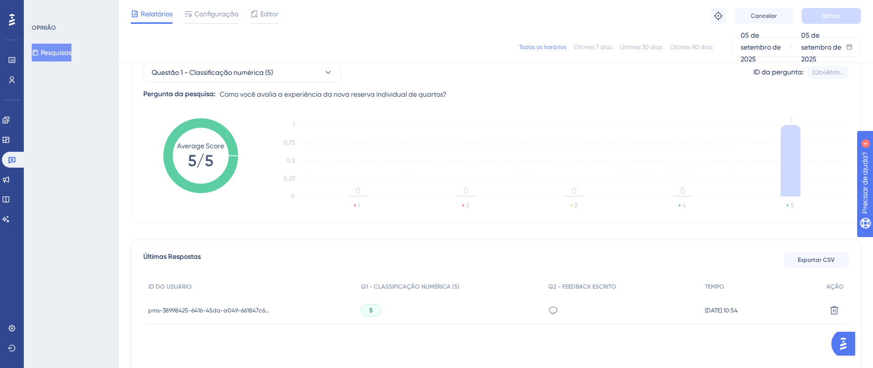
scroll to position [176, 0]
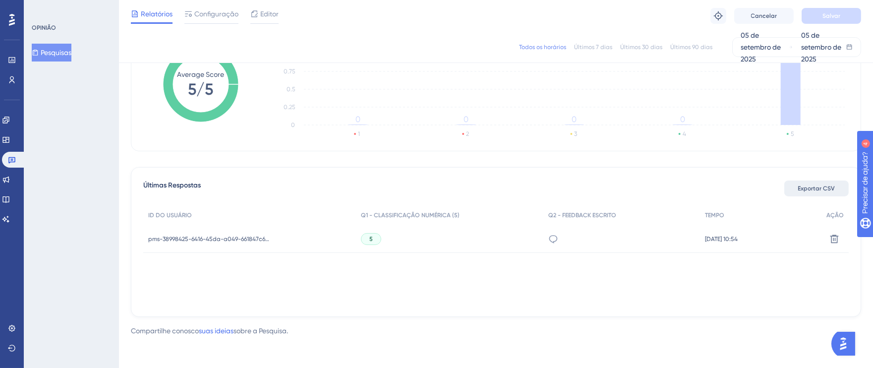
click at [830, 186] on font "Exportar CSV" at bounding box center [817, 188] width 37 height 7
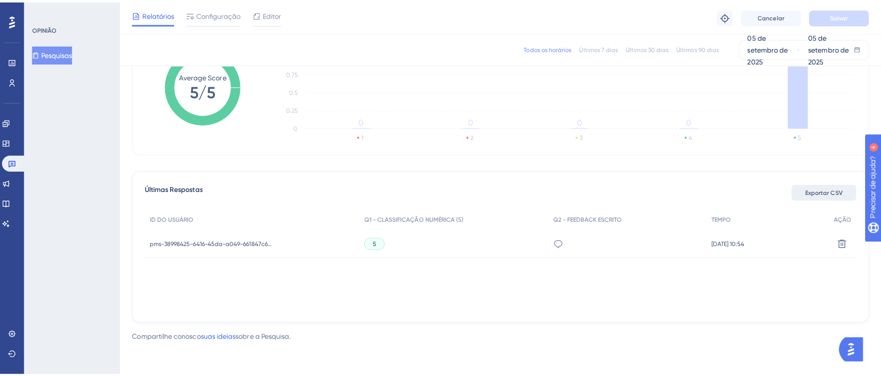
scroll to position [168, 0]
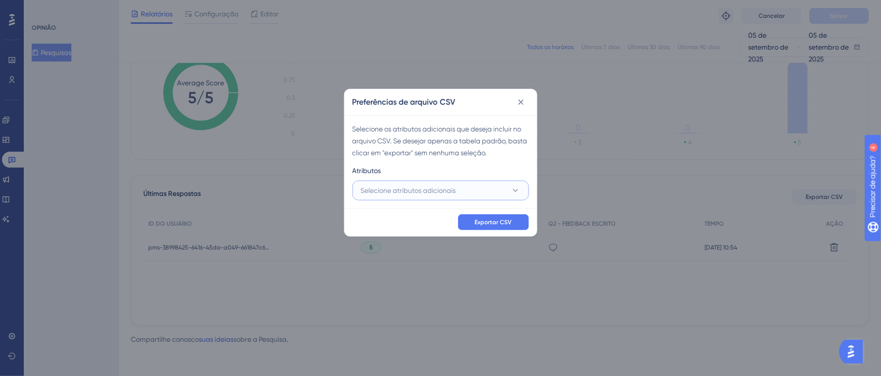
click at [447, 193] on font "Selecione atributos adicionais" at bounding box center [408, 190] width 95 height 8
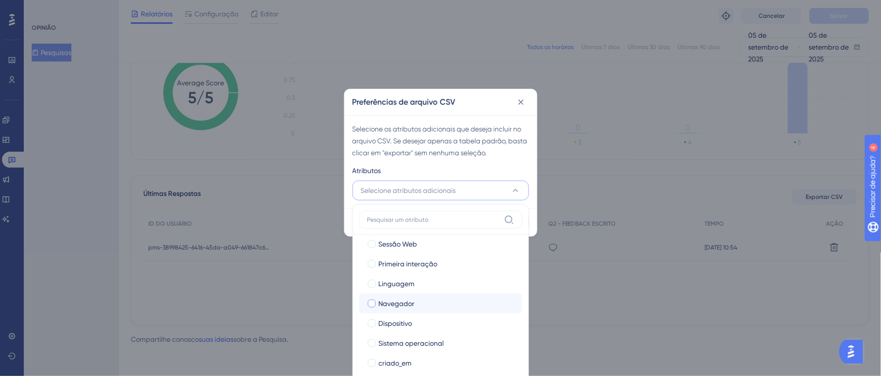
scroll to position [38, 0]
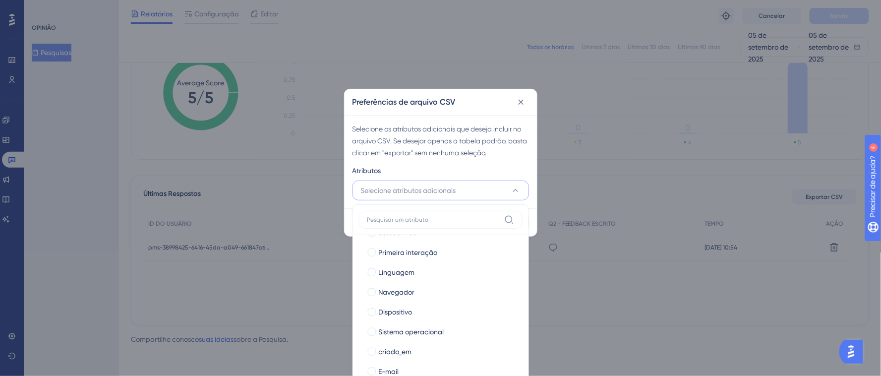
click at [525, 187] on button "Selecione atributos adicionais" at bounding box center [441, 191] width 177 height 20
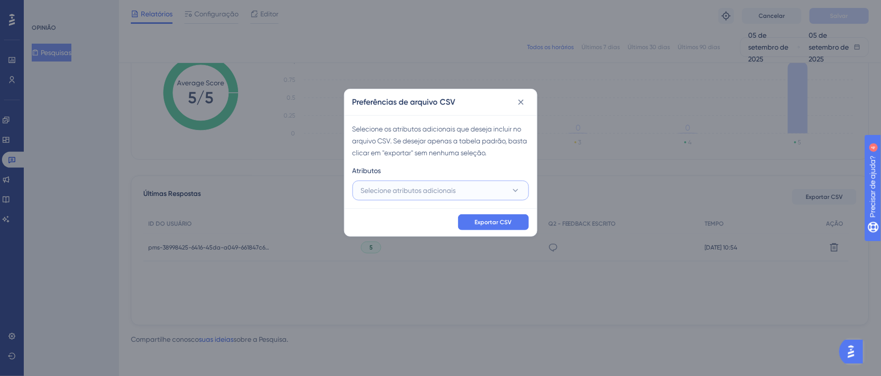
click at [513, 187] on icon at bounding box center [516, 191] width 10 height 10
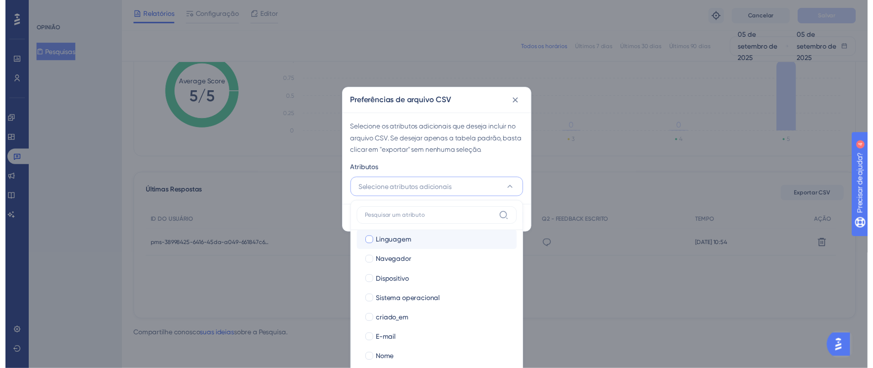
scroll to position [68, 0]
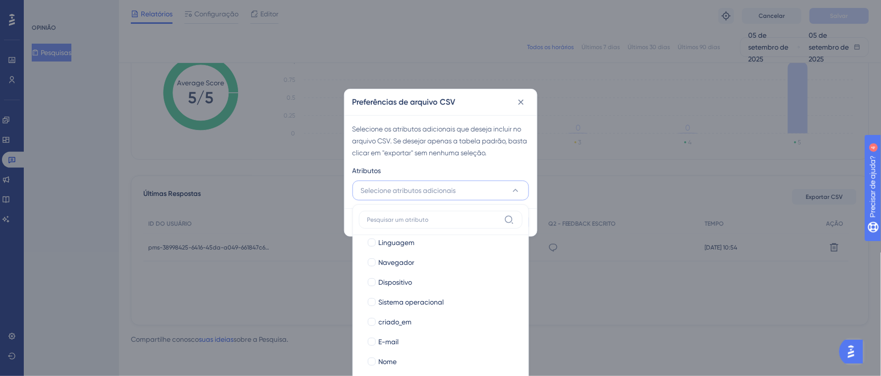
click at [601, 159] on div "Preferências de arquivo CSV Selecione os atributos adicionais que deseja inclui…" at bounding box center [440, 188] width 881 height 376
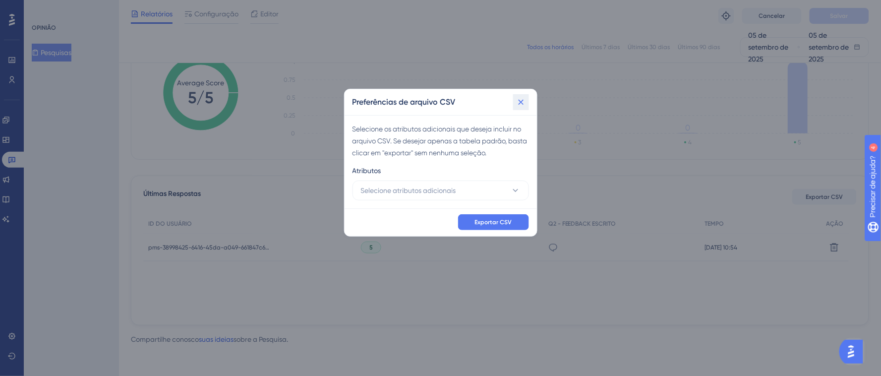
click at [523, 109] on button at bounding box center [521, 102] width 16 height 16
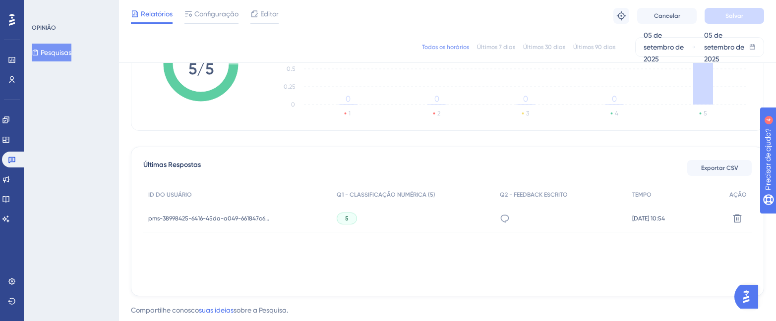
scroll to position [223, 0]
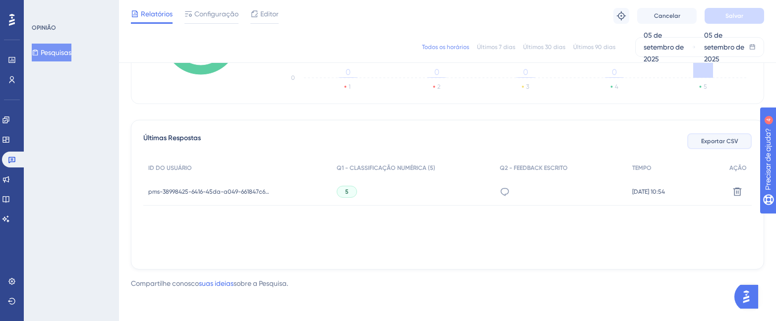
click at [711, 144] on font "Exportar CSV" at bounding box center [719, 141] width 37 height 7
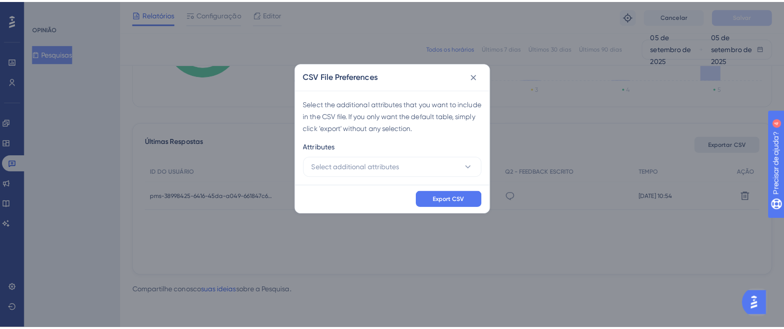
scroll to position [216, 0]
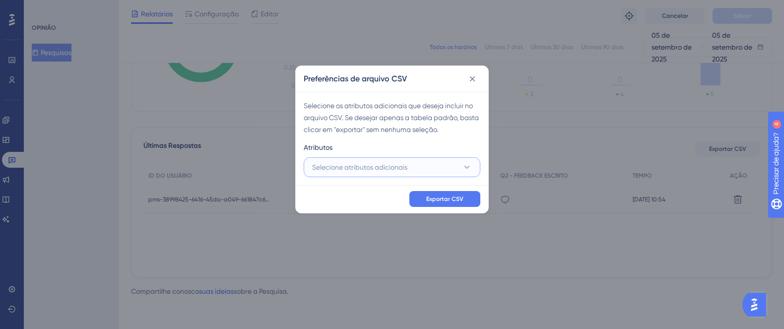
click at [398, 164] on font "Selecione atributos adicionais" at bounding box center [359, 167] width 95 height 8
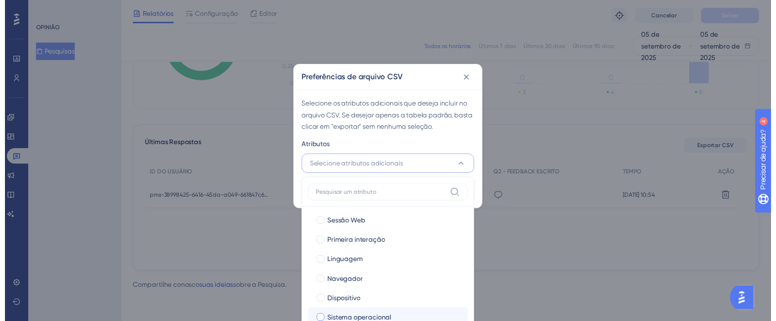
scroll to position [68, 0]
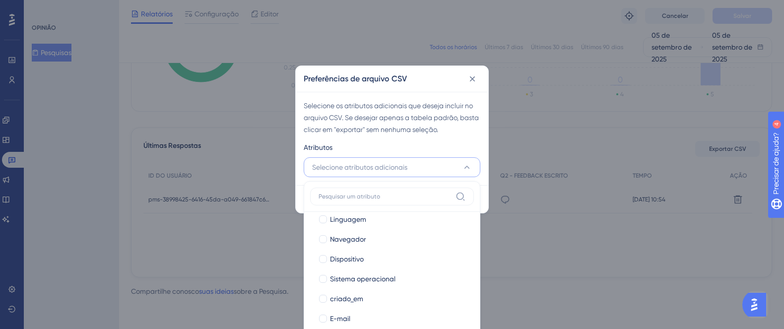
click at [452, 79] on div "Preferências de arquivo CSV" at bounding box center [392, 79] width 192 height 26
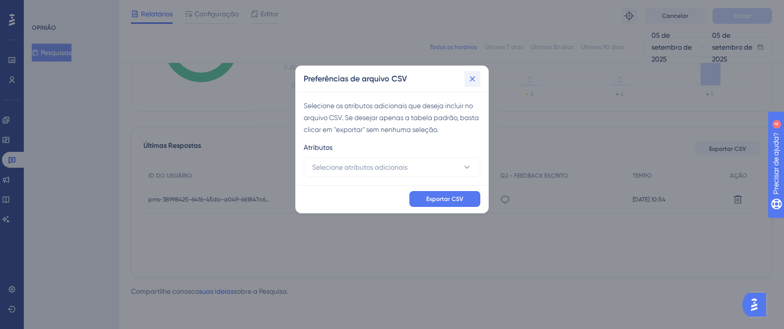
click at [474, 77] on icon at bounding box center [472, 79] width 10 height 10
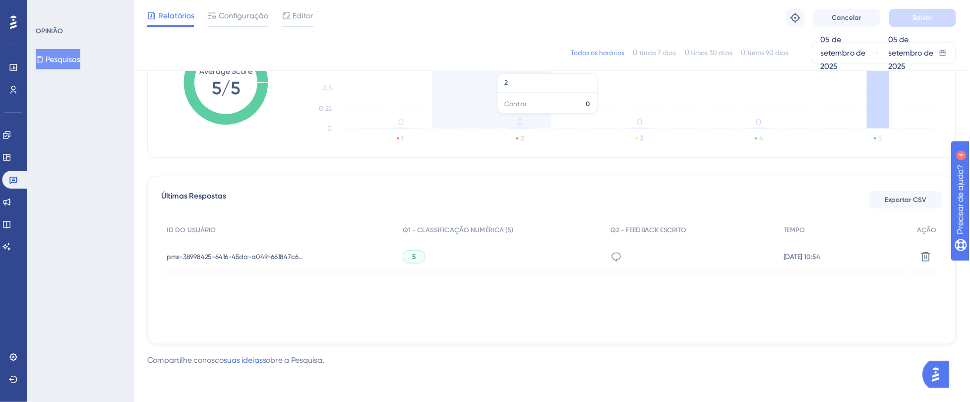
scroll to position [143, 0]
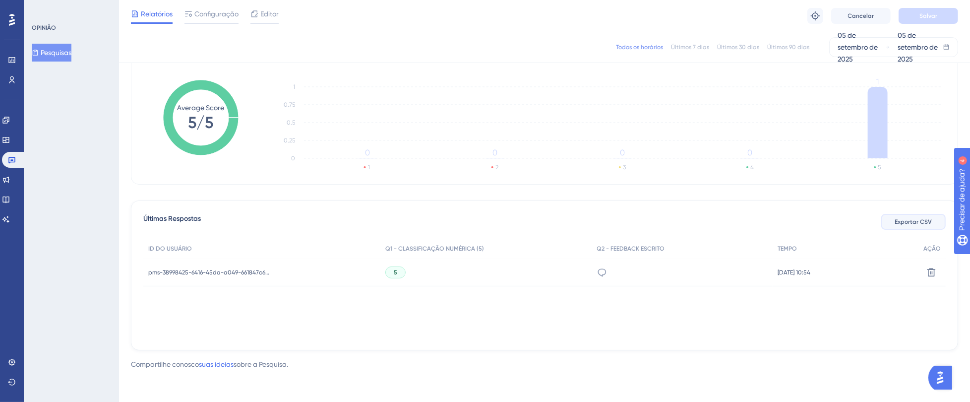
click at [881, 224] on span "Exportar CSV" at bounding box center [913, 222] width 37 height 8
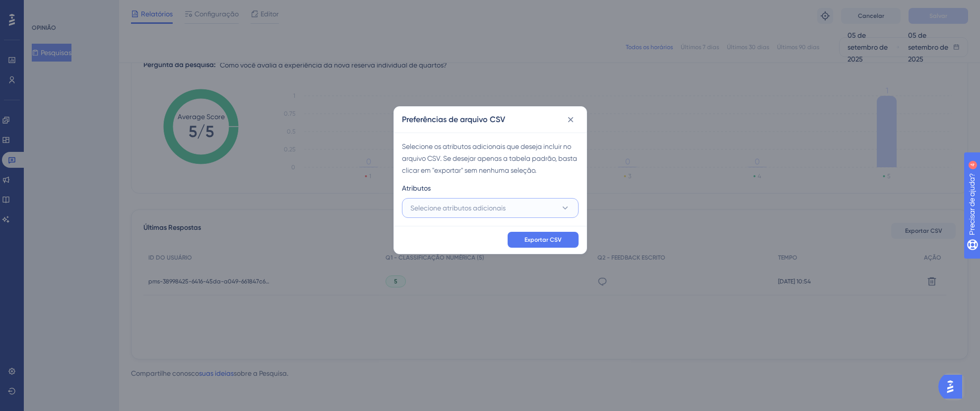
click at [541, 216] on button "Selecione atributos adicionais" at bounding box center [490, 208] width 177 height 20
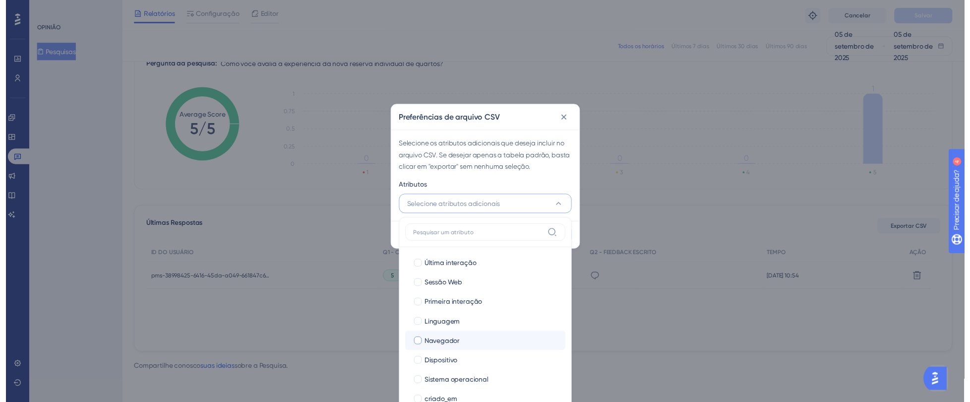
scroll to position [68, 0]
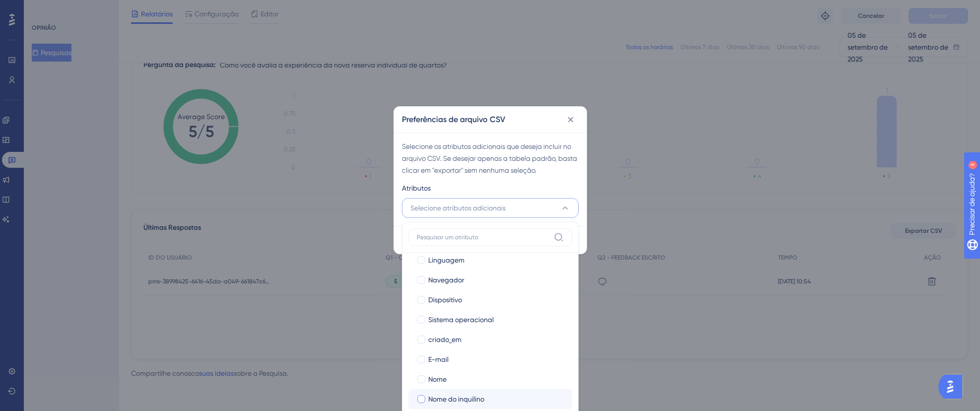
click at [420, 375] on div at bounding box center [421, 399] width 8 height 8
checkbox input "true"
click at [423, 375] on div at bounding box center [421, 379] width 8 height 8
checkbox input "true"
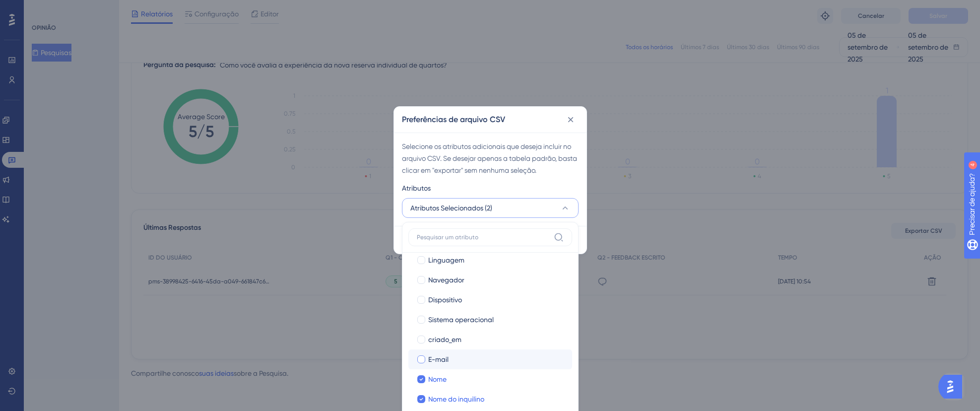
click at [421, 359] on div at bounding box center [421, 359] width 8 height 8
checkbox input "true"
click at [582, 238] on div "Exportar CSV" at bounding box center [490, 240] width 192 height 28
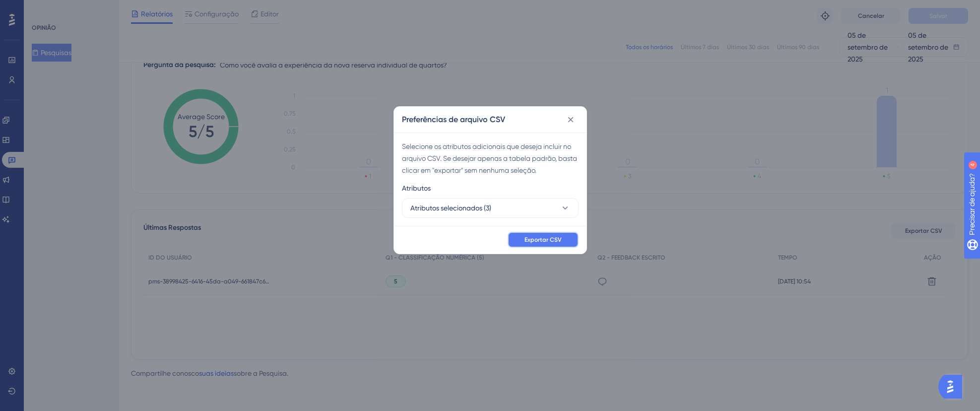
click at [549, 241] on font "Exportar CSV" at bounding box center [542, 239] width 37 height 7
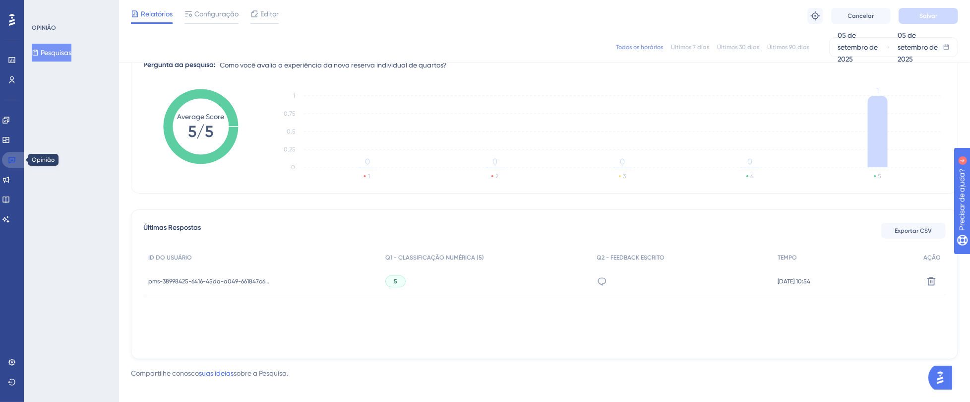
click at [19, 159] on link at bounding box center [14, 160] width 24 height 16
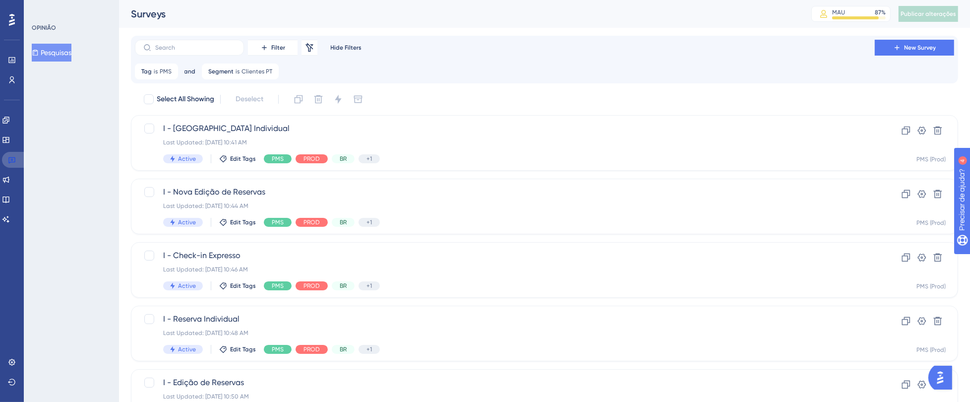
click at [19, 159] on link at bounding box center [14, 160] width 24 height 16
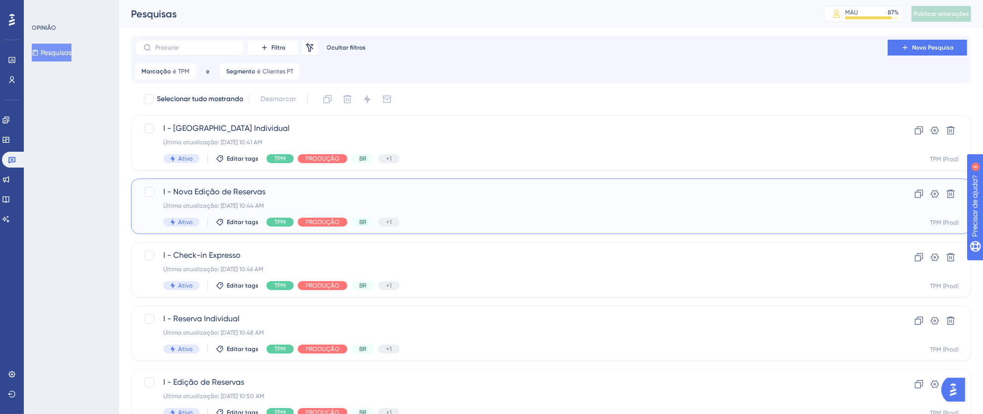
click at [490, 193] on span "I - Nova Edição de Reservas" at bounding box center [511, 192] width 696 height 12
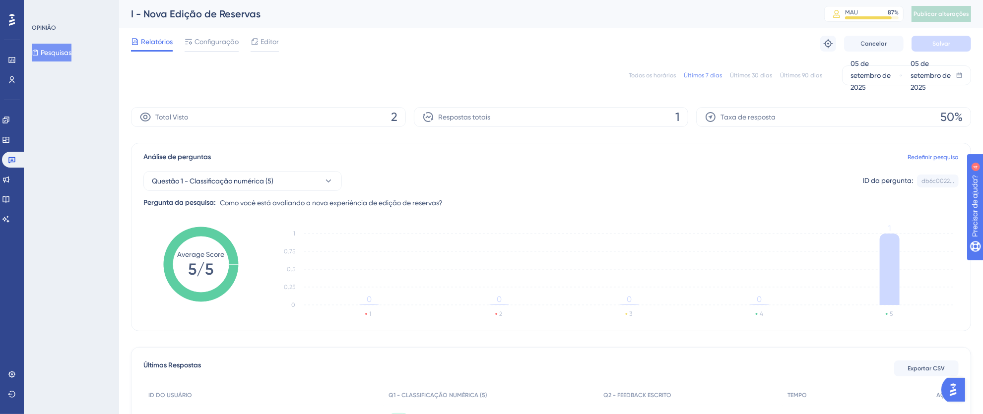
click at [646, 73] on font "Todos os horários" at bounding box center [651, 75] width 47 height 7
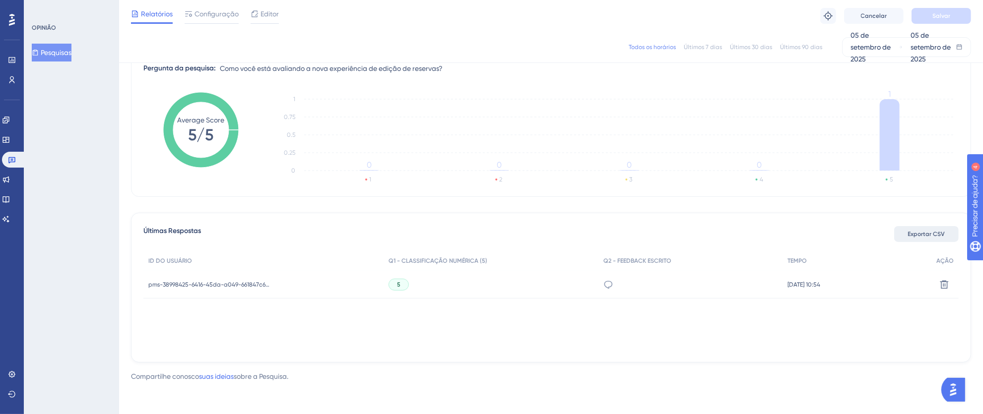
click at [881, 235] on font "Exportar CSV" at bounding box center [926, 234] width 37 height 7
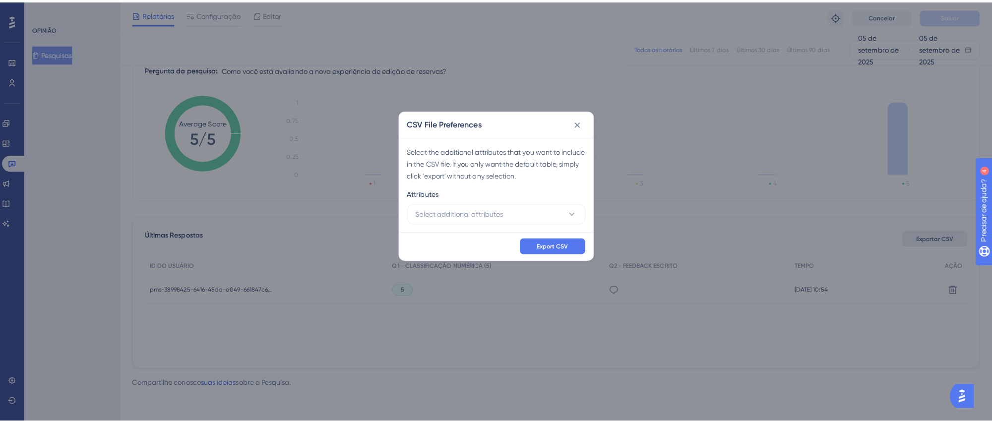
scroll to position [122, 0]
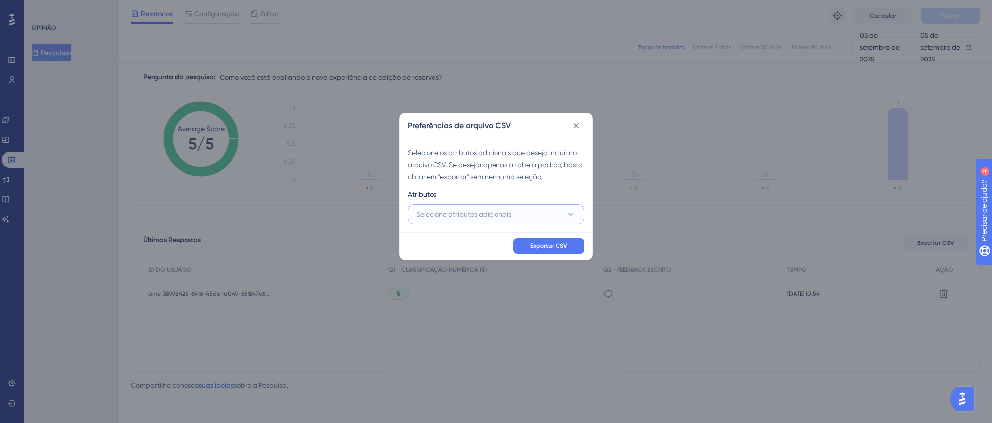
click at [530, 214] on button "Selecione atributos adicionais" at bounding box center [496, 214] width 177 height 20
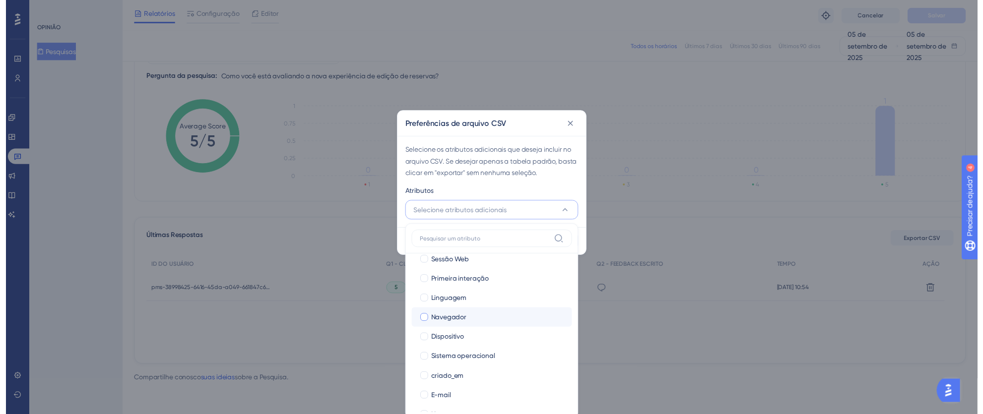
scroll to position [68, 0]
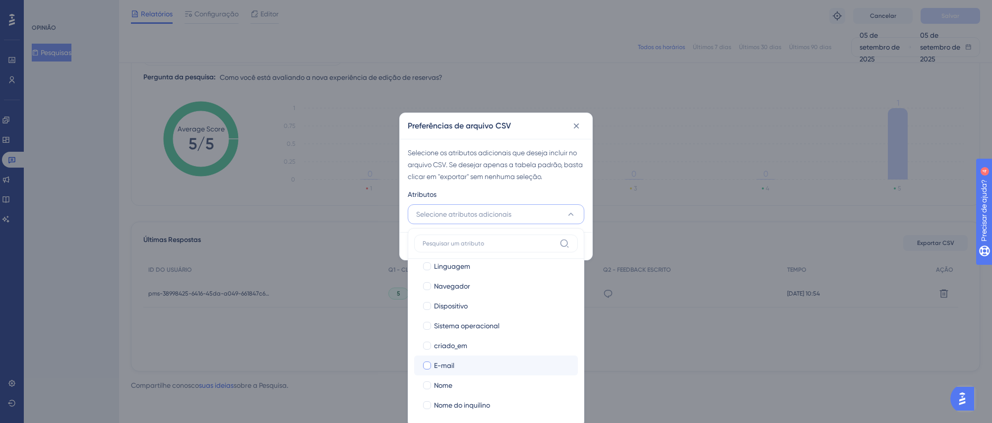
click at [427, 363] on div at bounding box center [427, 366] width 8 height 8
checkbox input "true"
click at [427, 375] on div at bounding box center [427, 385] width 8 height 8
checkbox input "true"
click at [429, 375] on div at bounding box center [427, 405] width 8 height 8
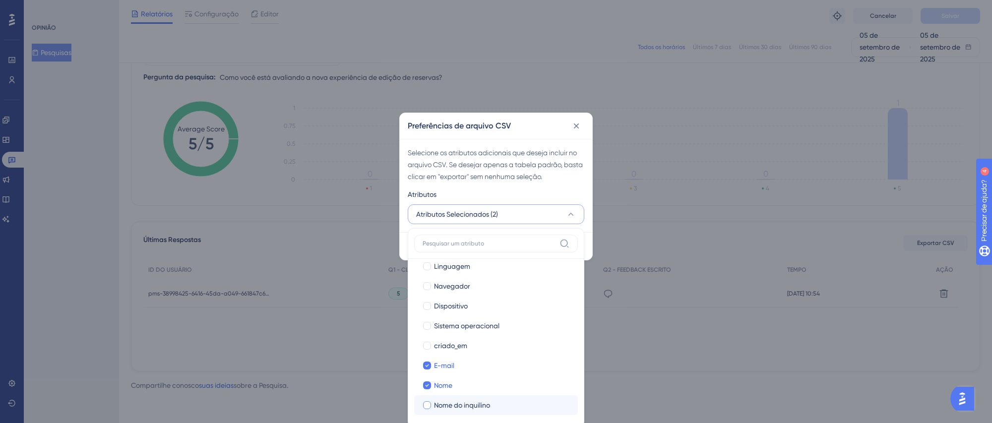
checkbox input "true"
click at [555, 194] on div "Atributos" at bounding box center [496, 196] width 177 height 16
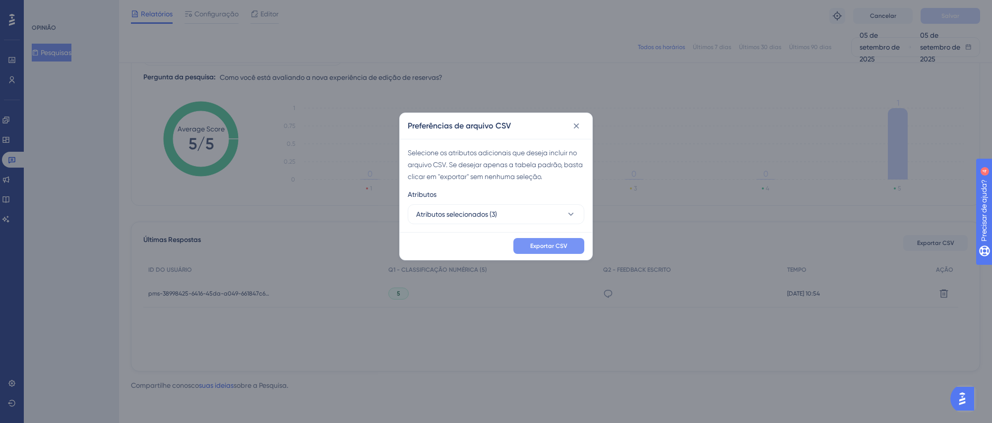
click at [567, 245] on font "Exportar CSV" at bounding box center [548, 246] width 37 height 7
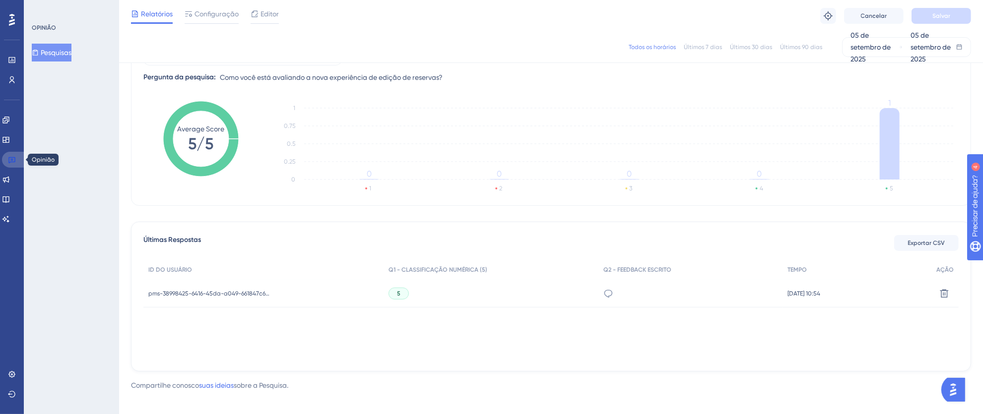
click at [11, 161] on icon at bounding box center [12, 160] width 8 height 8
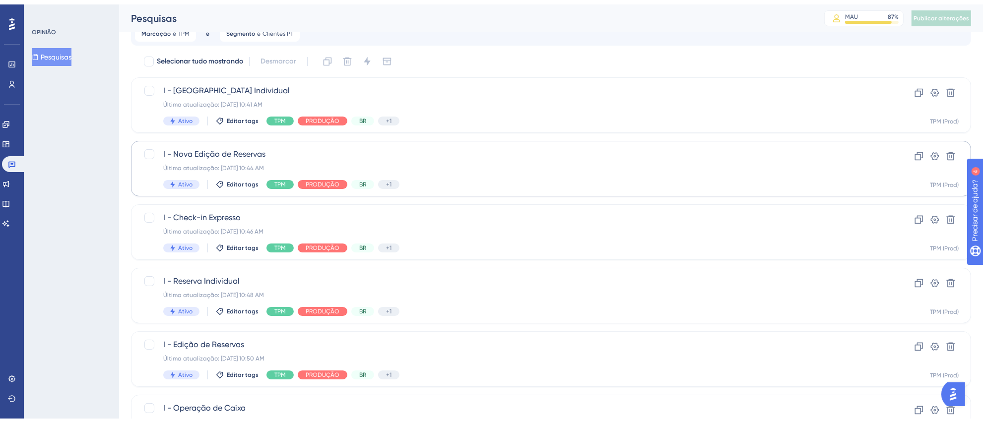
scroll to position [65, 0]
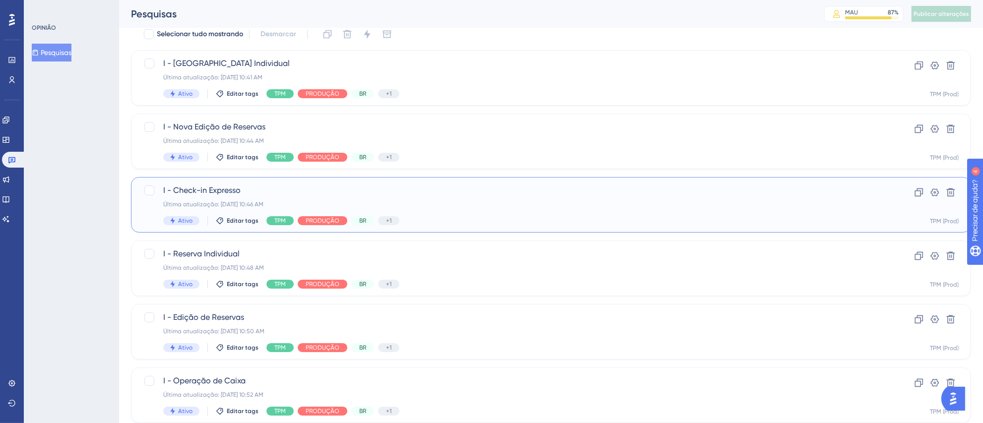
click at [569, 204] on div "Última atualização: [DATE] 10:46 AM" at bounding box center [511, 204] width 696 height 8
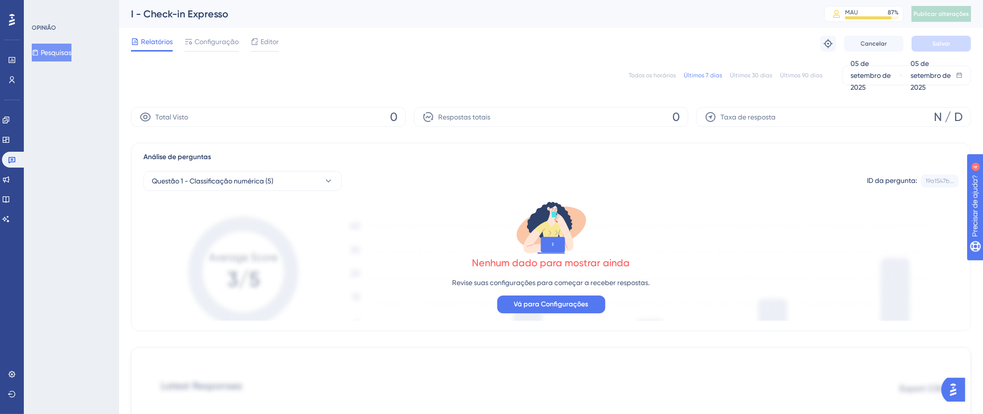
click at [661, 75] on font "Todos os horários" at bounding box center [651, 75] width 47 height 7
click at [14, 160] on icon at bounding box center [12, 160] width 8 height 8
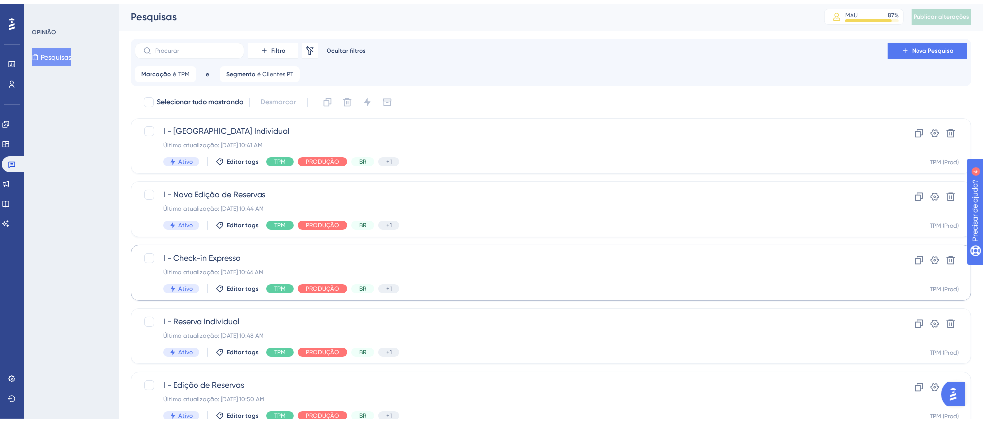
scroll to position [227, 0]
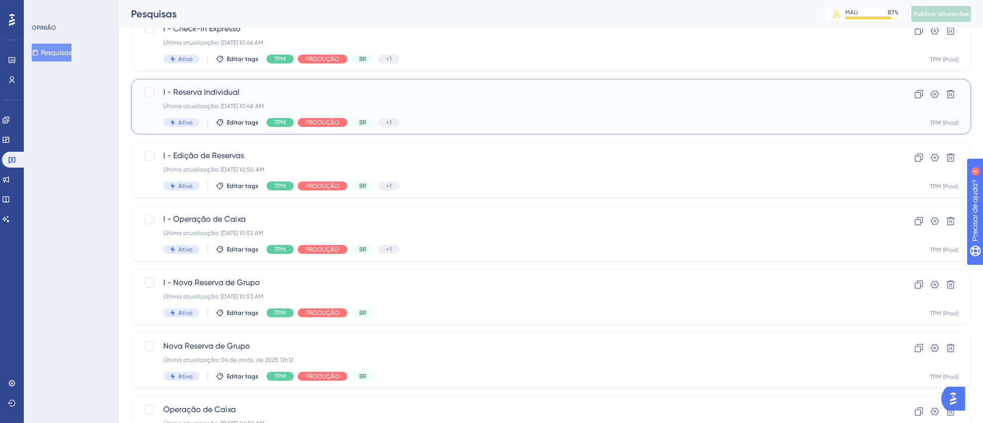
click at [449, 111] on div "I - Reserva Individual Última atualização: [DATE] 10:48 AM Ativo Editar tags TP…" at bounding box center [511, 106] width 696 height 41
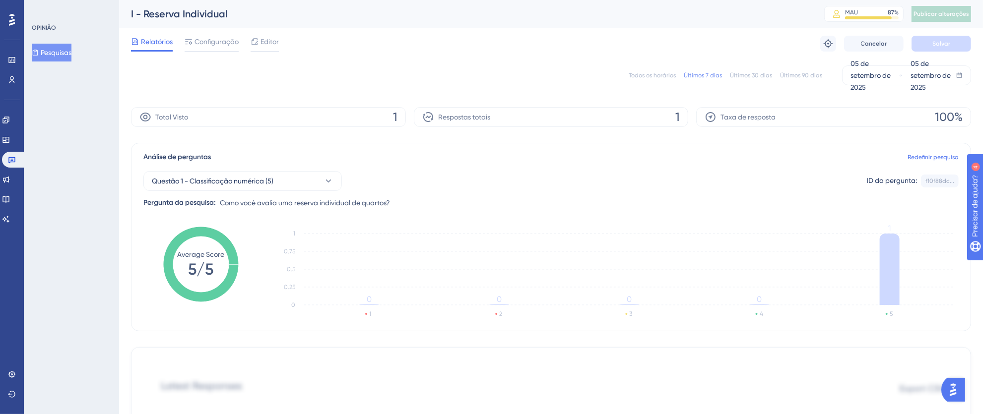
click at [664, 68] on div "Todos os horários Últimos 7 dias Últimos 30 dias Últimos 90 dias [DATE] [DATE]" at bounding box center [551, 75] width 840 height 20
click at [663, 69] on div "Todos os horários Últimos 7 dias Últimos 30 dias Últimos 90 dias [DATE] [DATE]" at bounding box center [551, 75] width 840 height 20
click at [661, 72] on font "Todos os horários" at bounding box center [651, 75] width 47 height 7
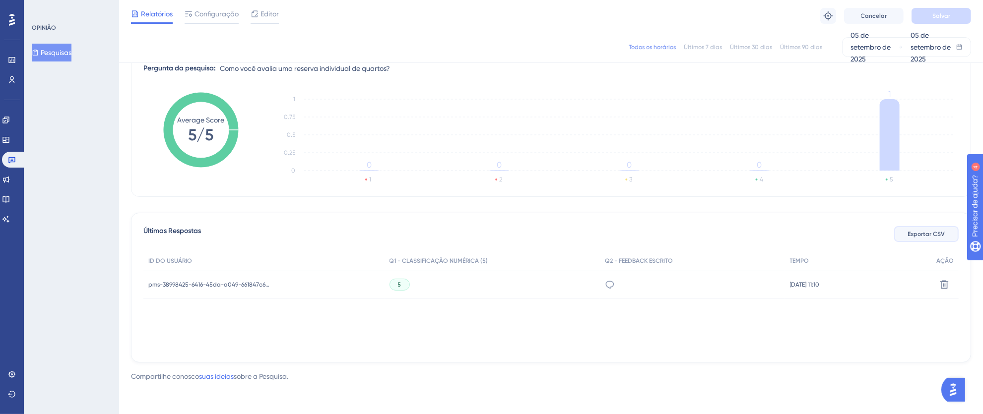
click at [881, 233] on font "Exportar CSV" at bounding box center [926, 234] width 37 height 7
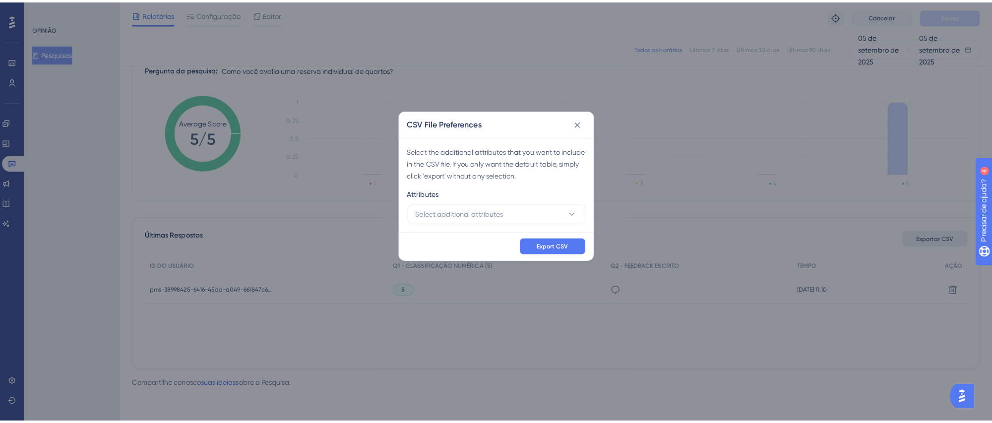
scroll to position [122, 0]
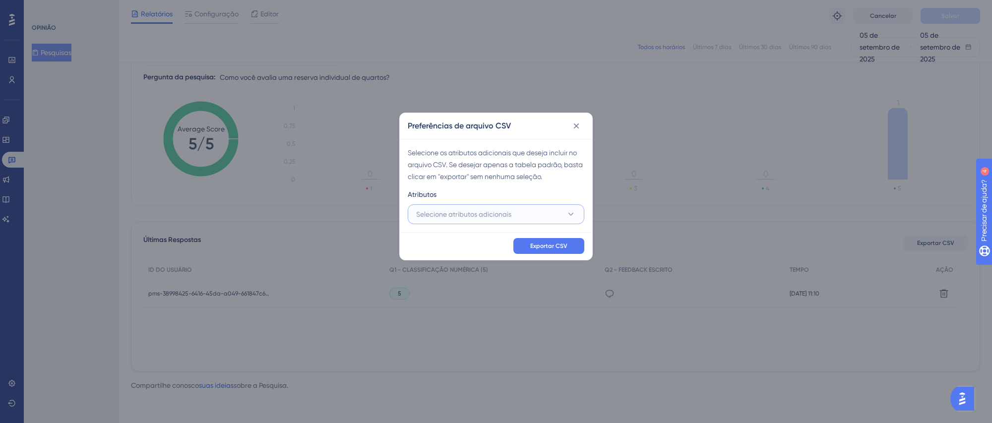
click at [445, 212] on font "Selecione atributos adicionais" at bounding box center [463, 214] width 95 height 8
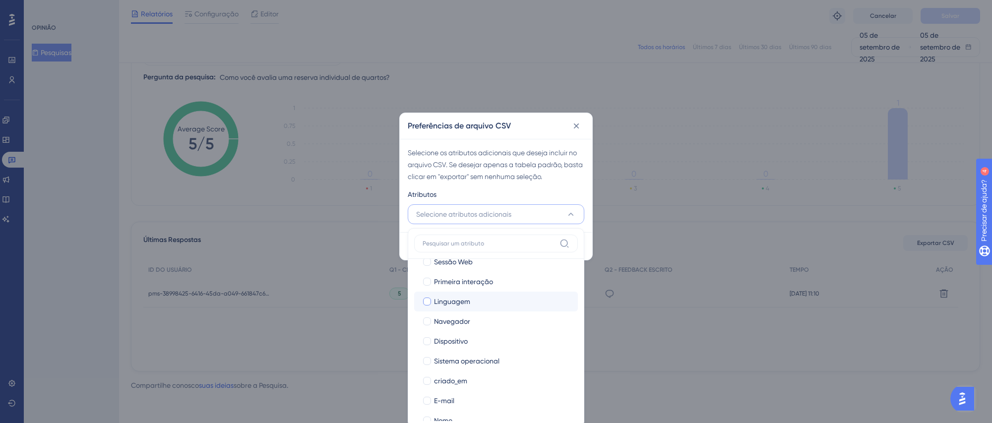
scroll to position [68, 0]
click at [428, 362] on div at bounding box center [427, 366] width 8 height 8
checkbox input "true"
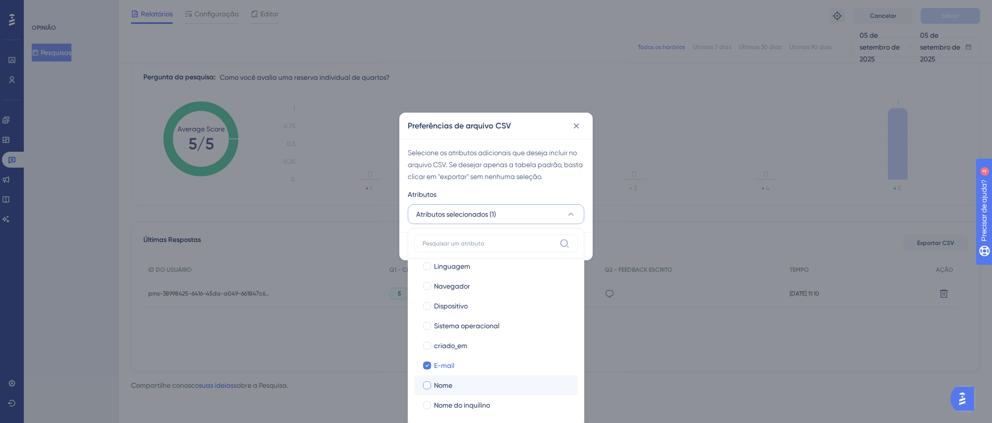
click at [429, 375] on div at bounding box center [427, 385] width 8 height 8
checkbox input "true"
click at [571, 198] on div "Atributos" at bounding box center [496, 196] width 177 height 16
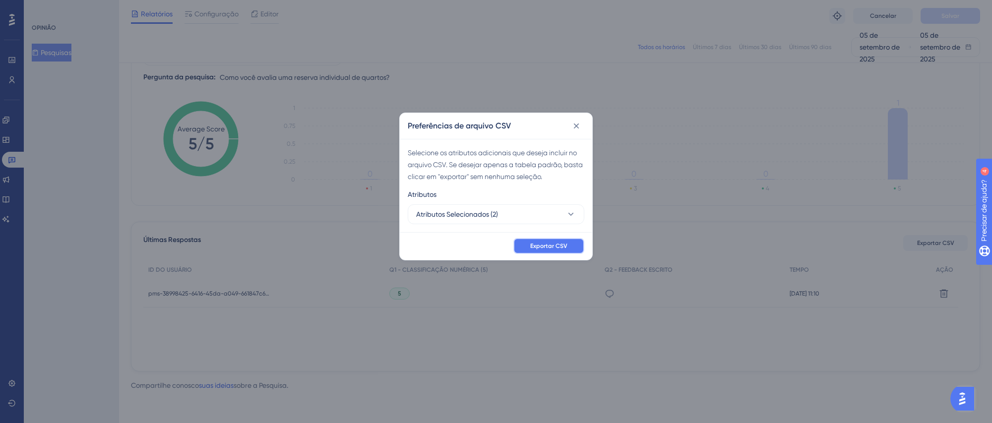
click at [557, 243] on font "Exportar CSV" at bounding box center [548, 246] width 37 height 7
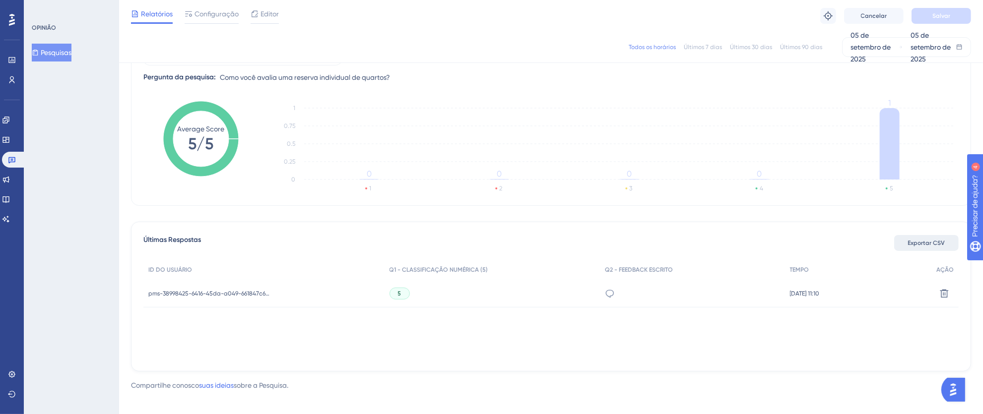
click at [881, 243] on font "Exportar CSV" at bounding box center [926, 243] width 37 height 7
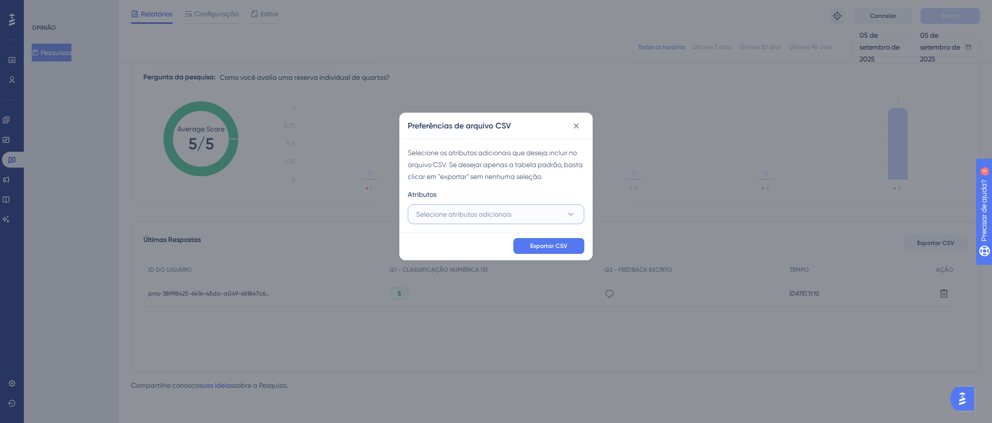
click at [556, 210] on button "Selecione atributos adicionais" at bounding box center [496, 214] width 177 height 20
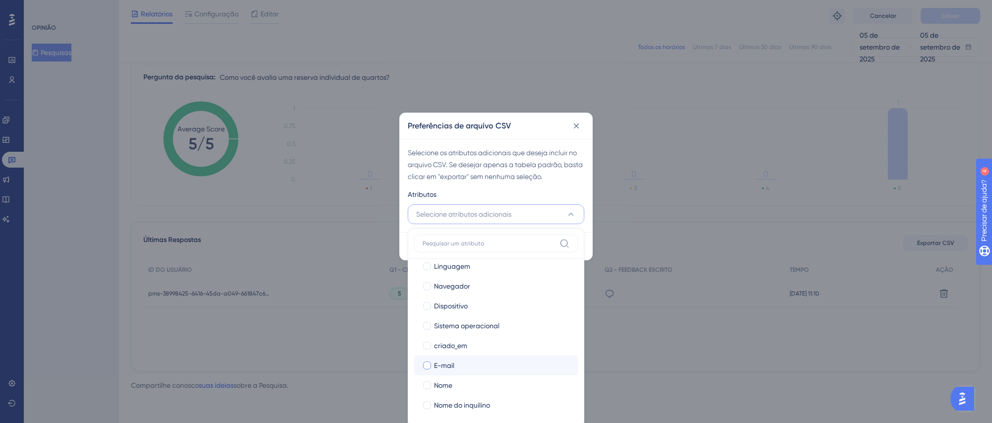
click at [424, 365] on div at bounding box center [427, 366] width 8 height 8
checkbox input "true"
click at [428, 375] on div at bounding box center [427, 385] width 8 height 8
checkbox input "true"
click at [428, 375] on div at bounding box center [427, 405] width 8 height 8
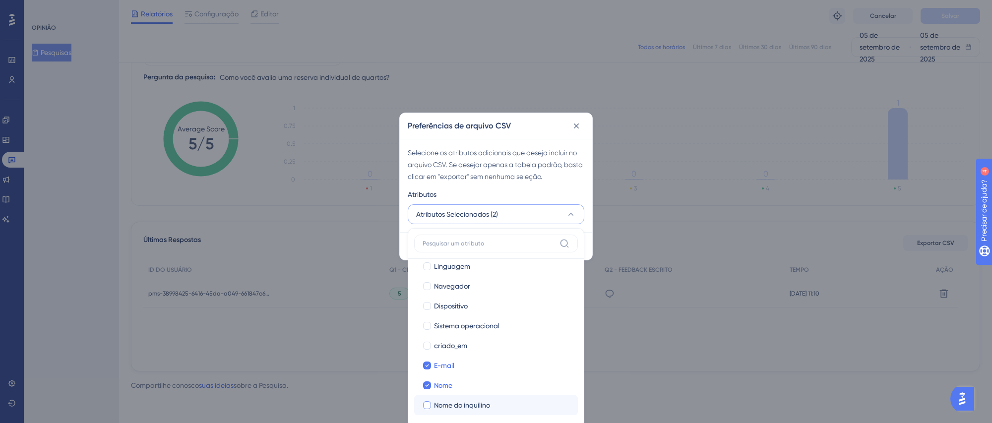
checkbox input "true"
click at [534, 191] on div "Atributos" at bounding box center [496, 196] width 177 height 16
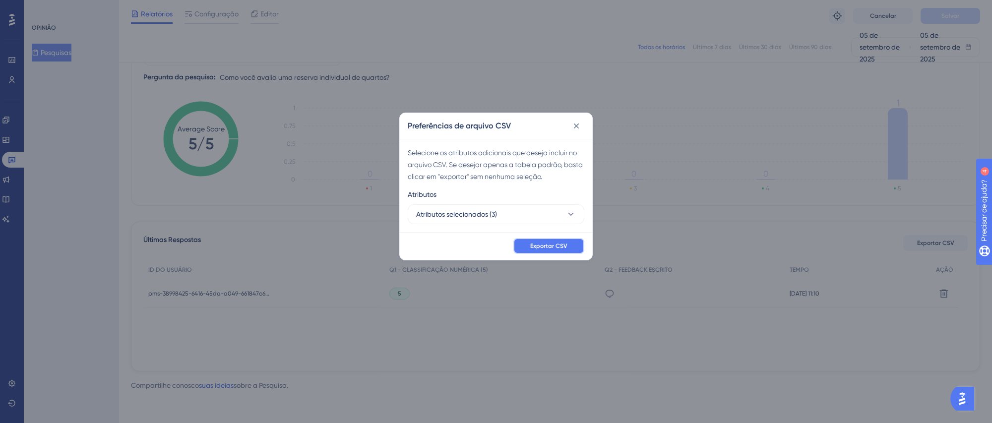
click at [545, 248] on font "Exportar CSV" at bounding box center [548, 246] width 37 height 7
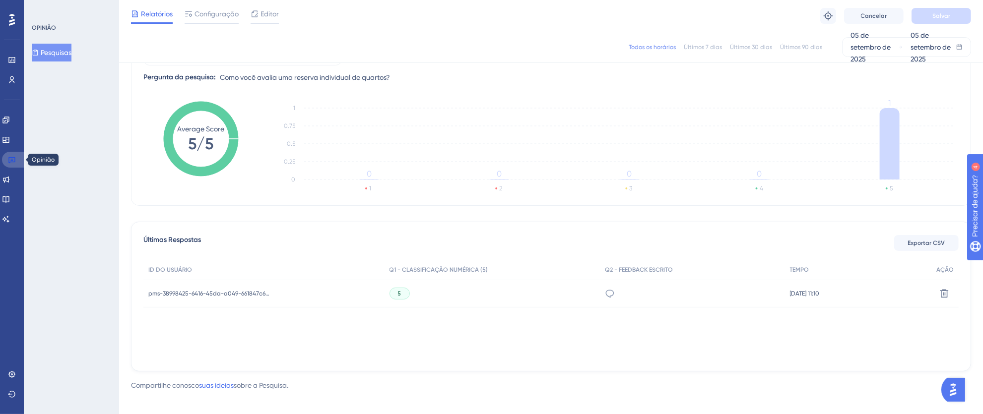
click at [17, 157] on link at bounding box center [14, 160] width 24 height 16
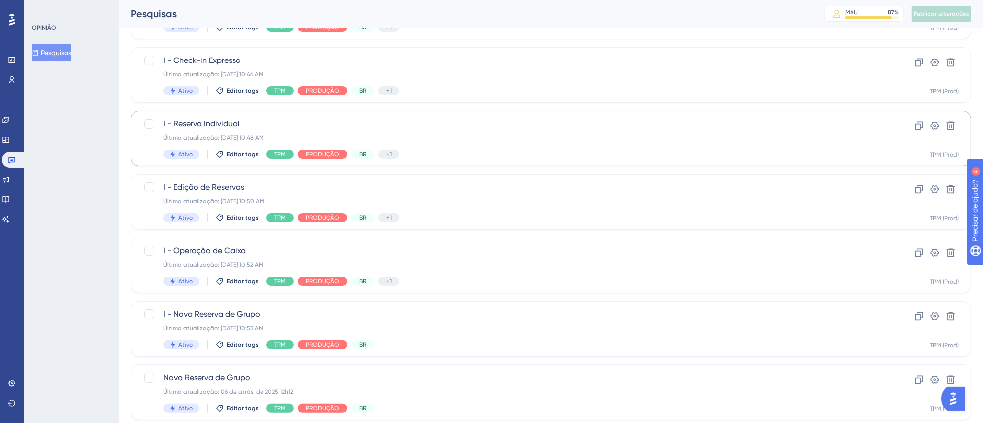
scroll to position [246, 0]
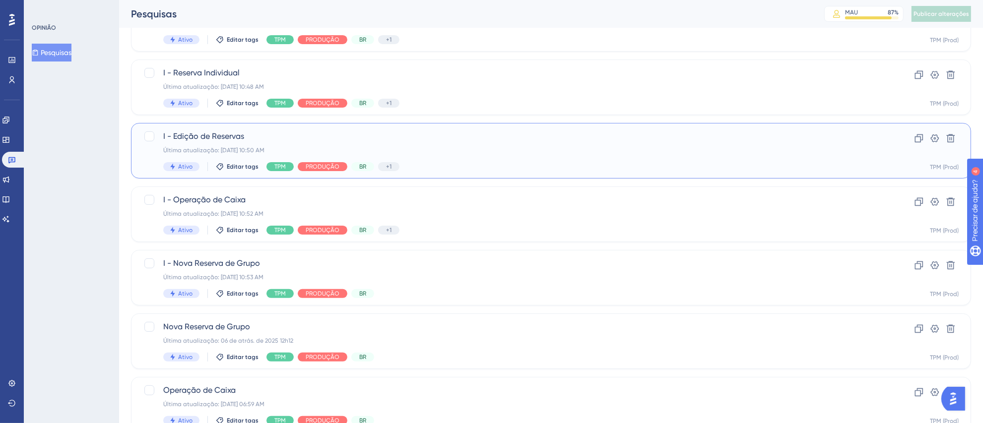
click at [524, 139] on span "I - Edição de Reservas" at bounding box center [511, 136] width 696 height 12
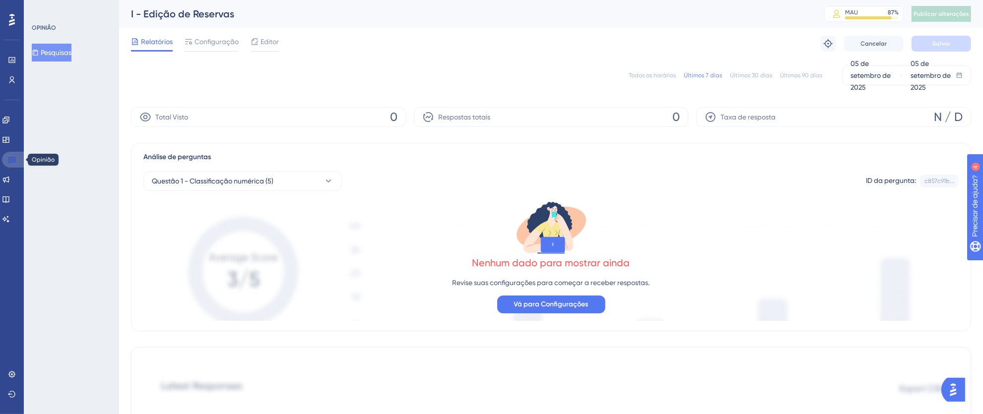
click at [9, 160] on icon at bounding box center [12, 160] width 8 height 8
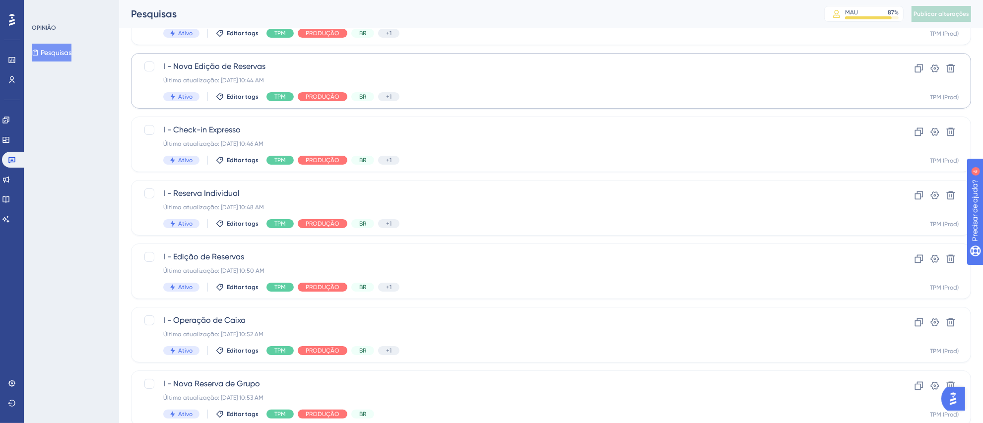
scroll to position [129, 0]
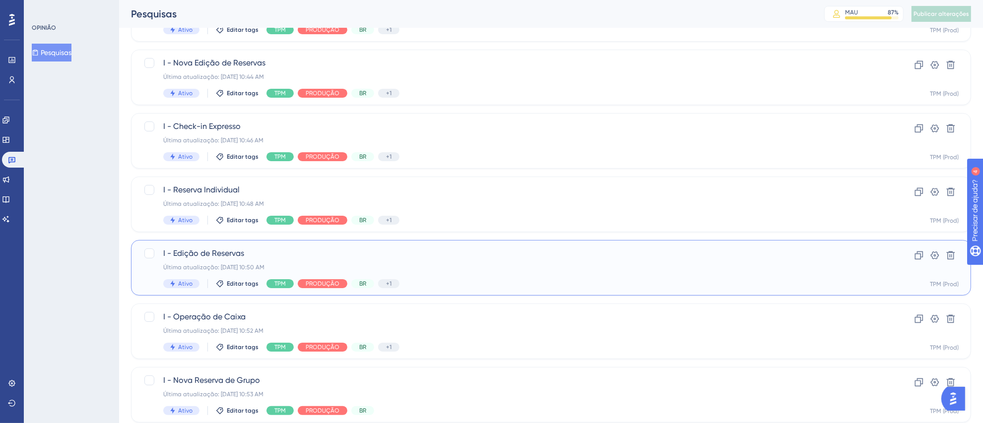
click at [452, 276] on div "I - Edição de Reservas Última atualização: [DATE] 10:50 AM Ativo Editar tags TP…" at bounding box center [511, 268] width 696 height 41
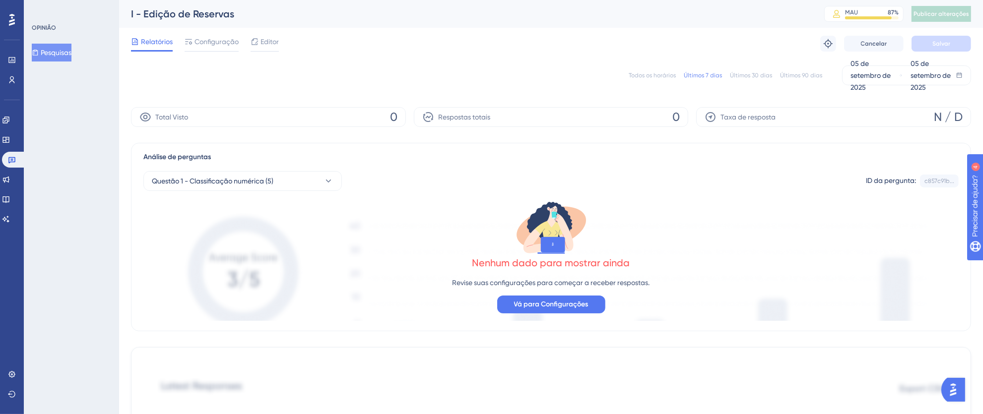
click at [657, 74] on font "Todos os horários" at bounding box center [651, 75] width 47 height 7
click at [17, 161] on link at bounding box center [14, 160] width 24 height 16
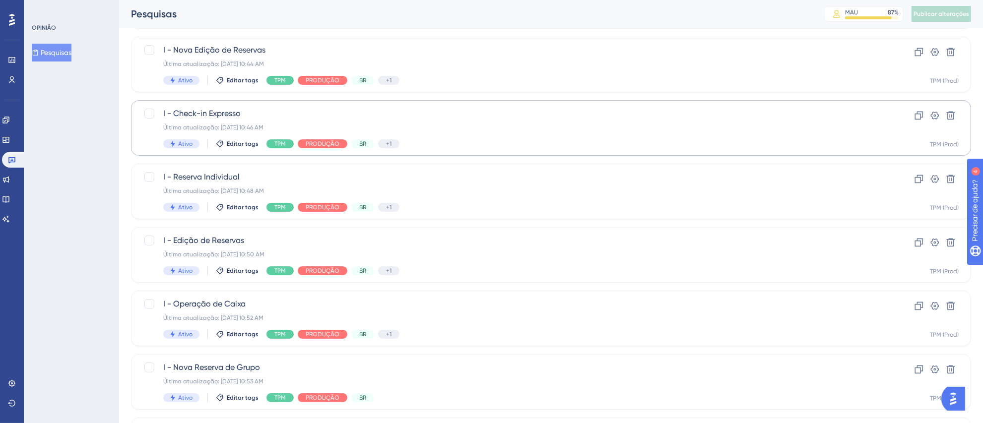
scroll to position [233, 0]
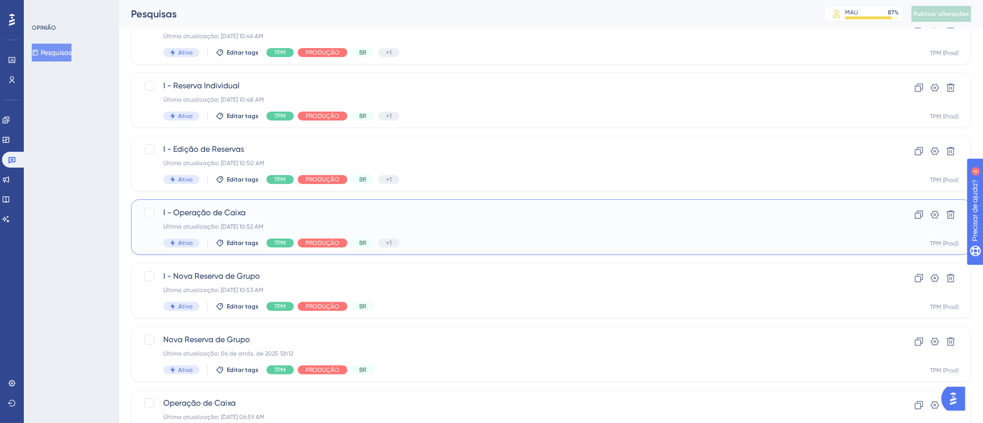
click at [543, 226] on div "Última atualização: [DATE] 10:52 AM" at bounding box center [511, 227] width 696 height 8
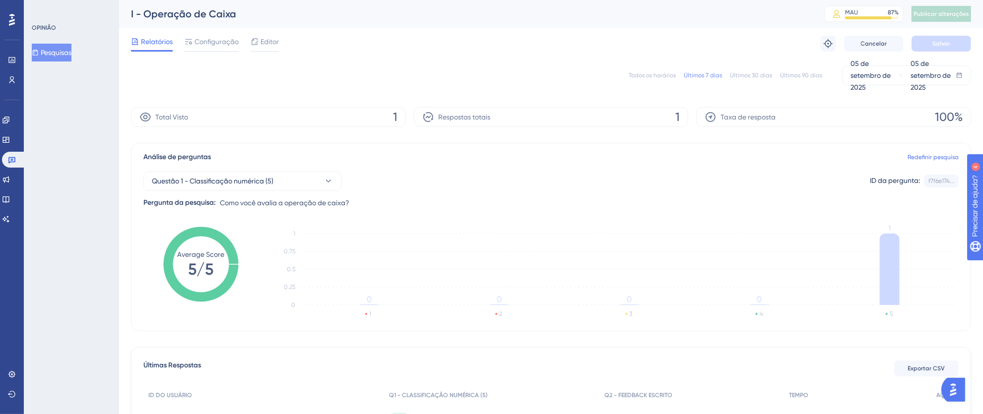
click at [646, 74] on font "Todos os horários" at bounding box center [651, 75] width 47 height 7
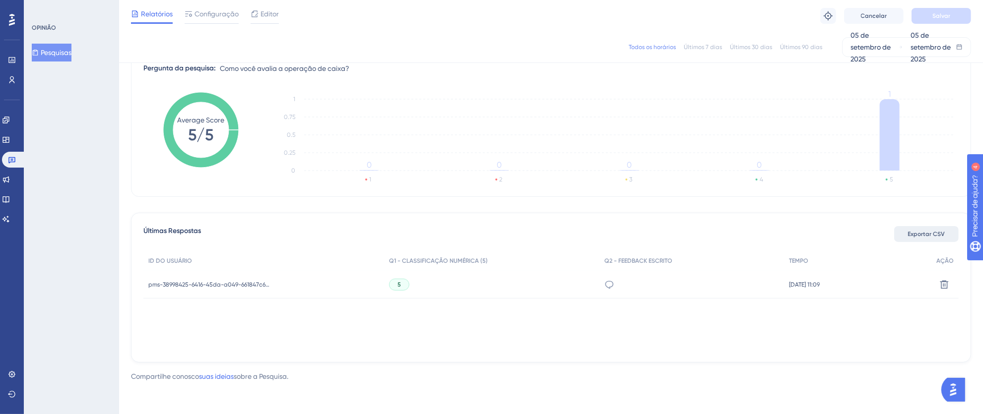
click at [881, 234] on font "Exportar CSV" at bounding box center [926, 234] width 37 height 7
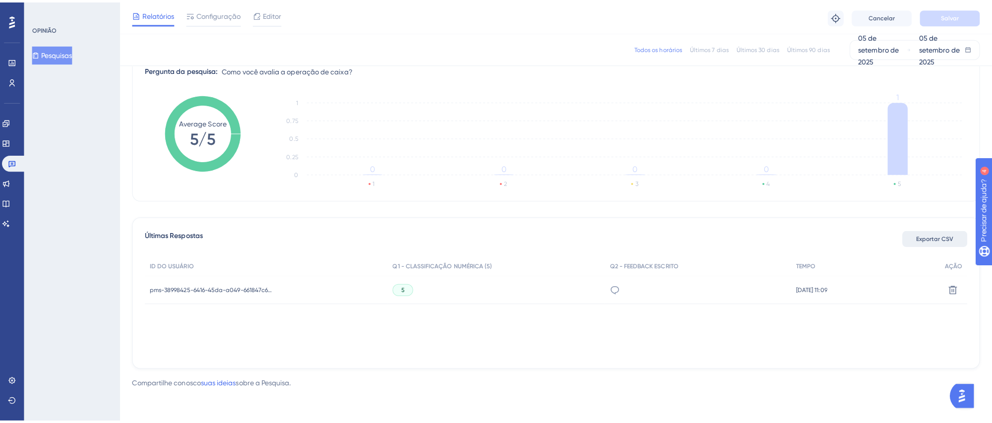
scroll to position [122, 0]
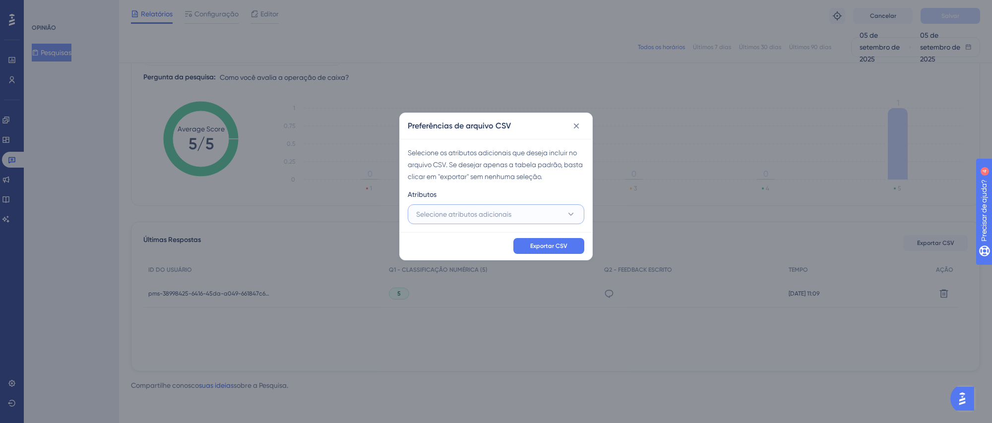
click at [511, 208] on span "Selecione atributos adicionais" at bounding box center [463, 214] width 95 height 12
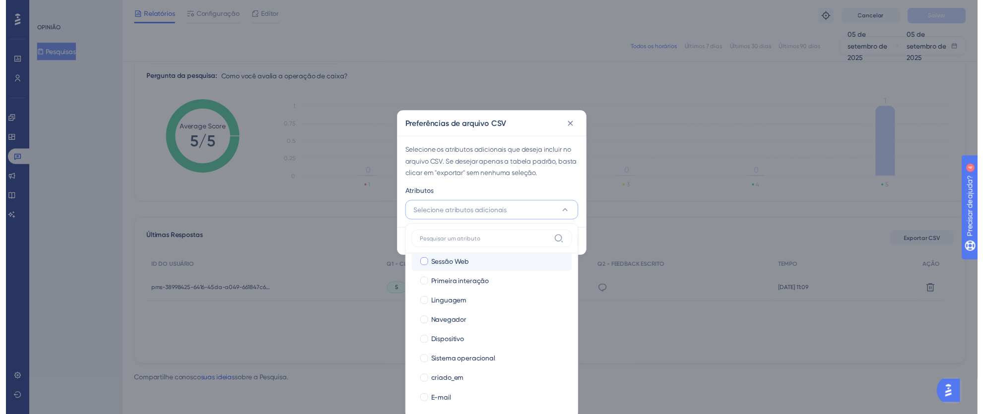
scroll to position [68, 0]
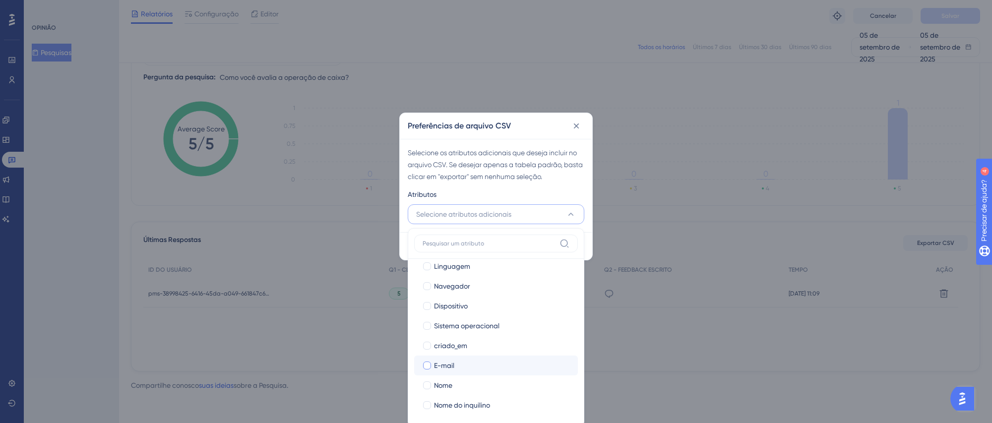
click at [428, 362] on div at bounding box center [427, 366] width 8 height 8
checkbox input "true"
click at [428, 375] on div at bounding box center [427, 385] width 8 height 8
checkbox input "true"
click at [428, 375] on div at bounding box center [427, 405] width 8 height 8
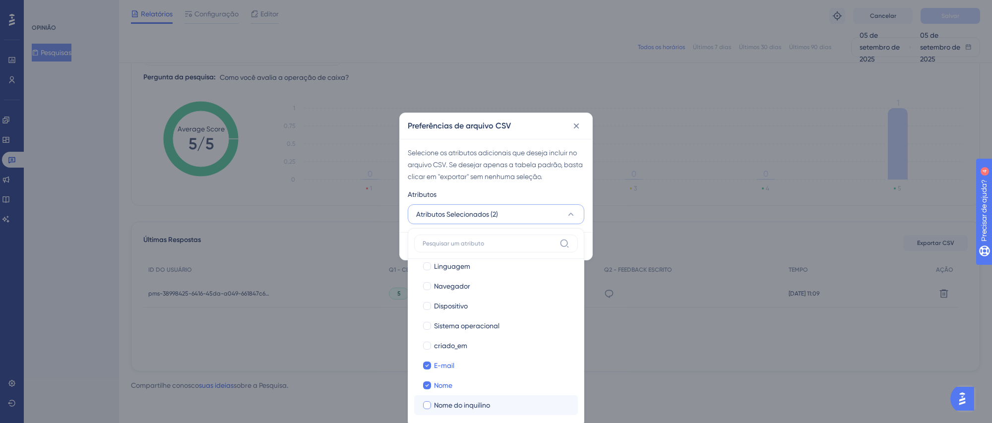
checkbox input "true"
click at [567, 194] on div "Atributos" at bounding box center [496, 196] width 177 height 16
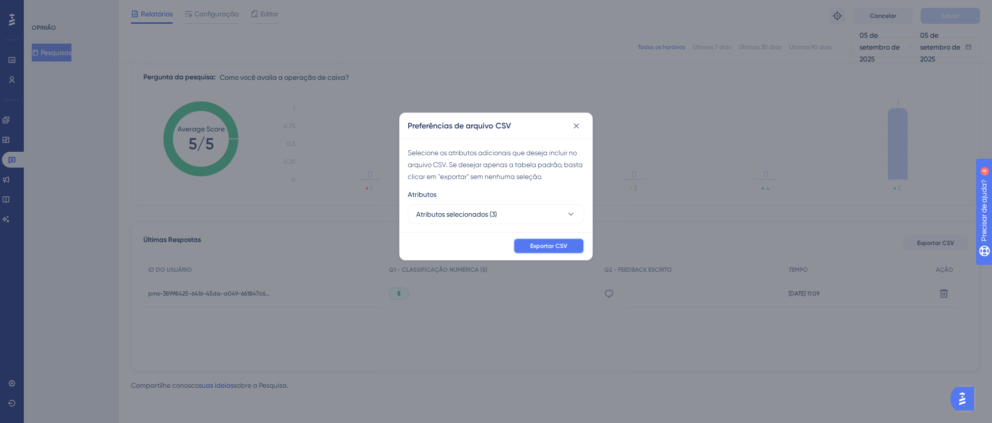
click at [559, 248] on font "Exportar CSV" at bounding box center [548, 246] width 37 height 7
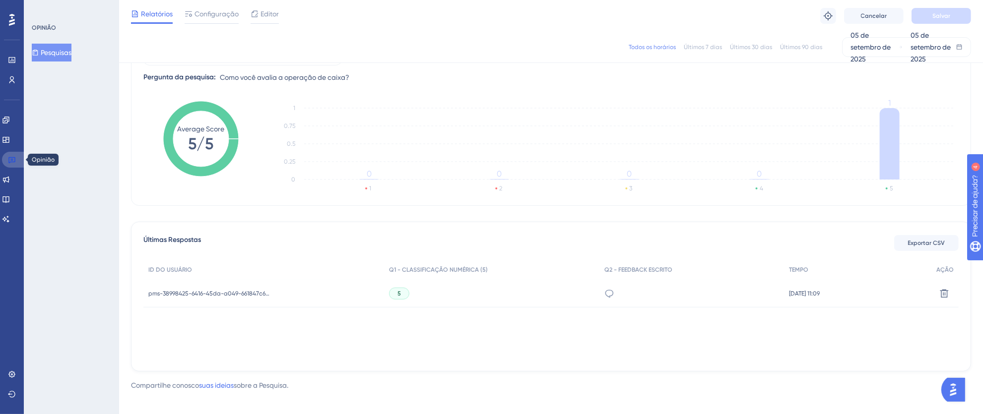
click at [10, 158] on icon at bounding box center [12, 160] width 8 height 8
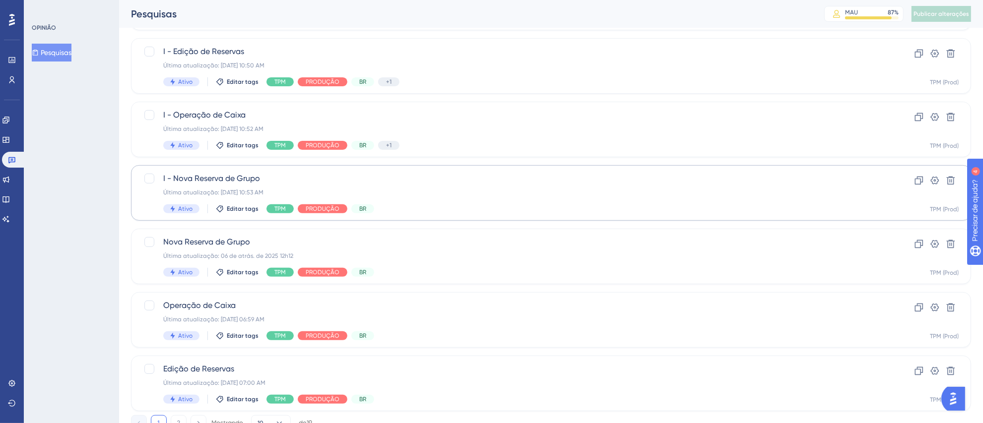
scroll to position [290, 0]
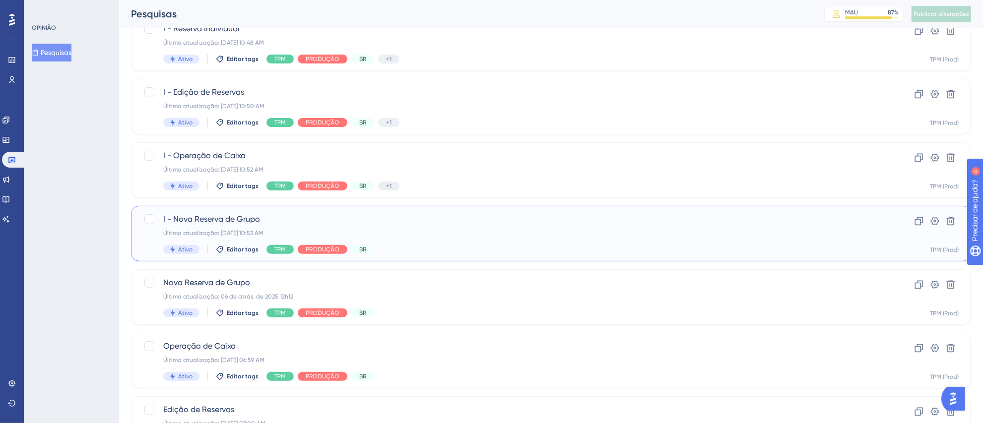
click at [422, 222] on span "I - Nova Reserva de Grupo" at bounding box center [511, 219] width 696 height 12
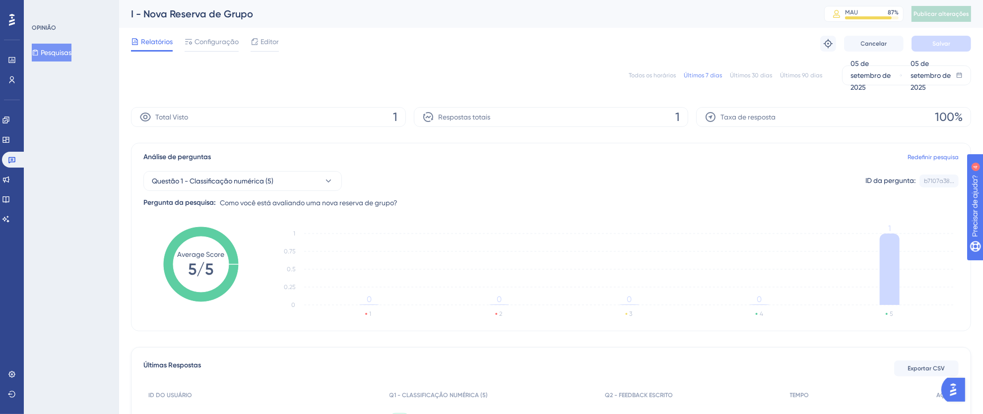
click at [652, 74] on font "Todos os horários" at bounding box center [651, 75] width 47 height 7
click at [13, 160] on icon at bounding box center [12, 160] width 8 height 8
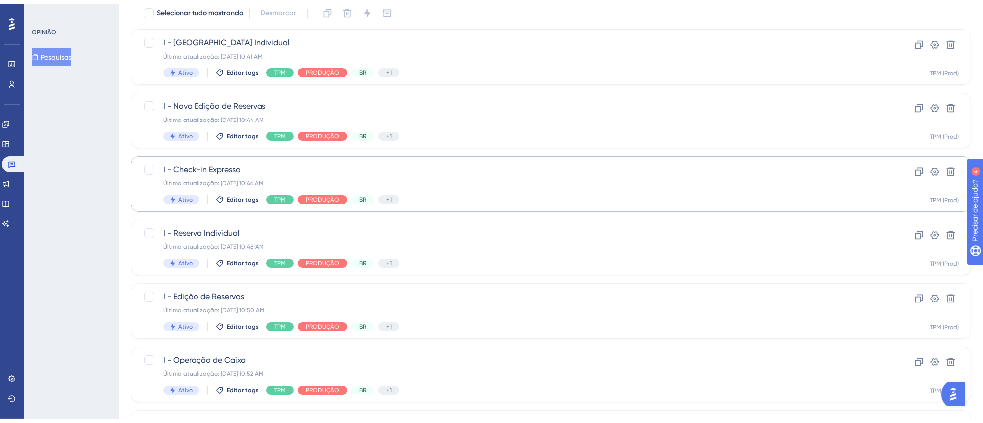
scroll to position [229, 0]
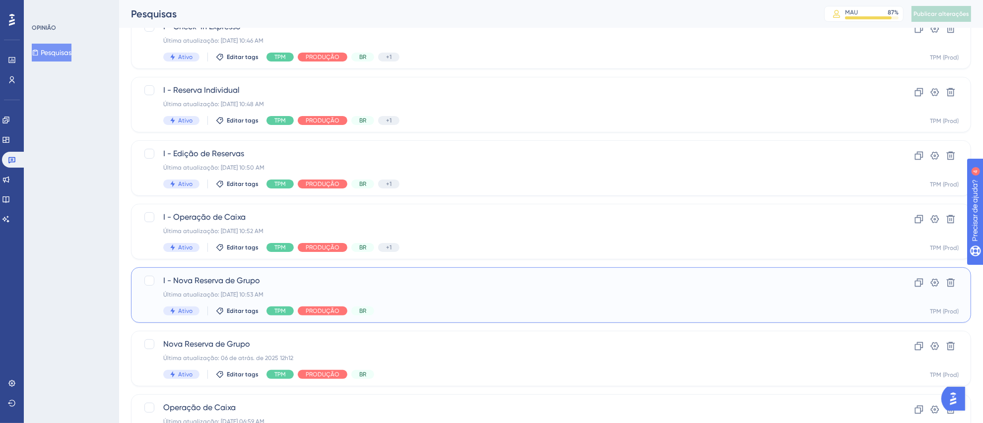
click at [534, 283] on span "I - Nova Reserva de Grupo" at bounding box center [511, 281] width 696 height 12
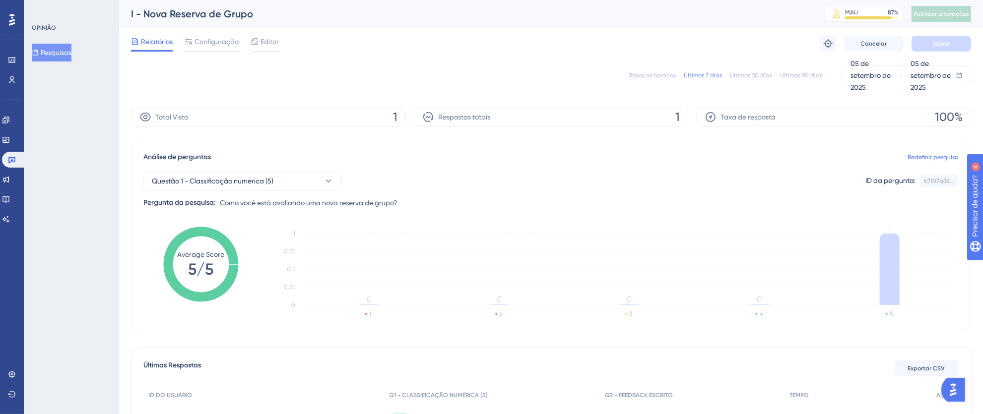
click at [653, 78] on div "Todos os horários" at bounding box center [651, 75] width 47 height 8
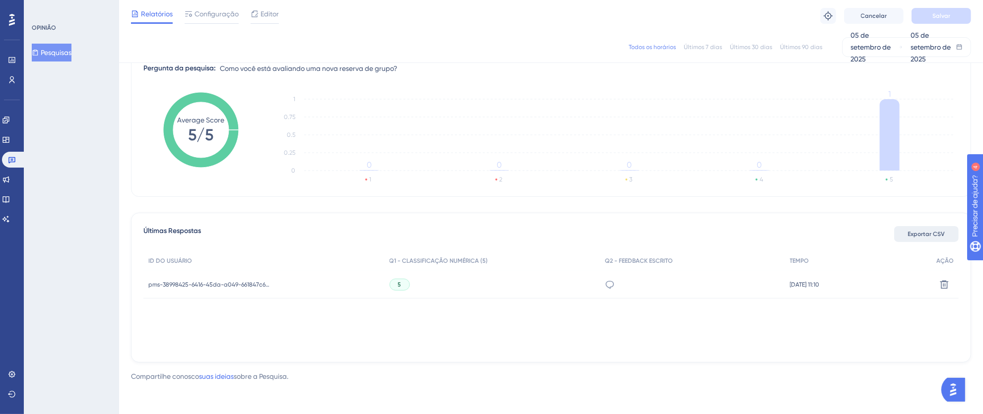
click at [881, 231] on font "Exportar CSV" at bounding box center [926, 234] width 37 height 7
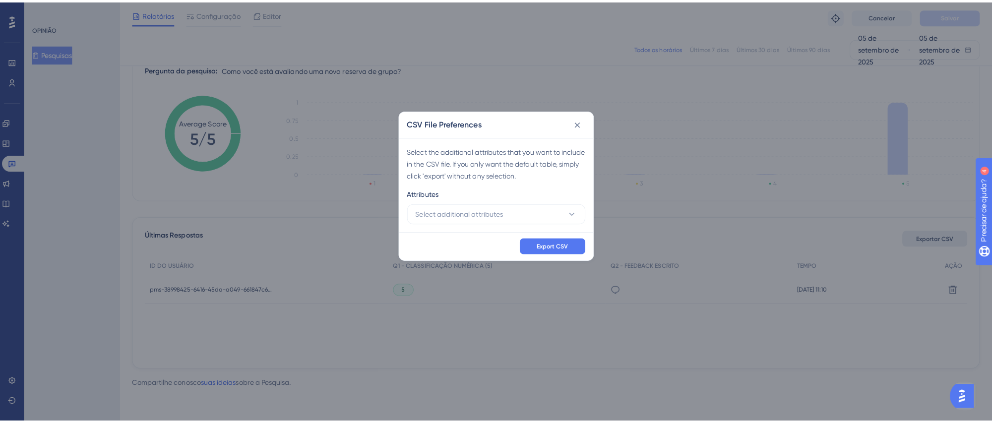
scroll to position [122, 0]
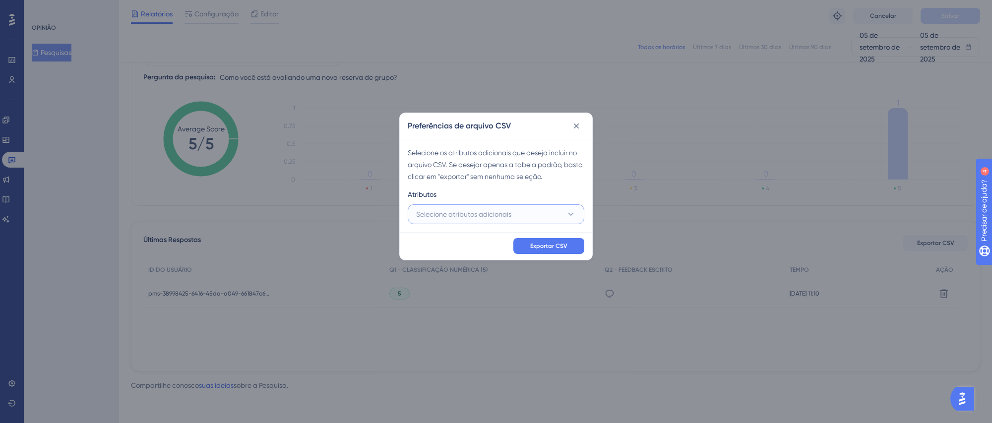
click at [480, 211] on font "Selecione atributos adicionais" at bounding box center [463, 214] width 95 height 8
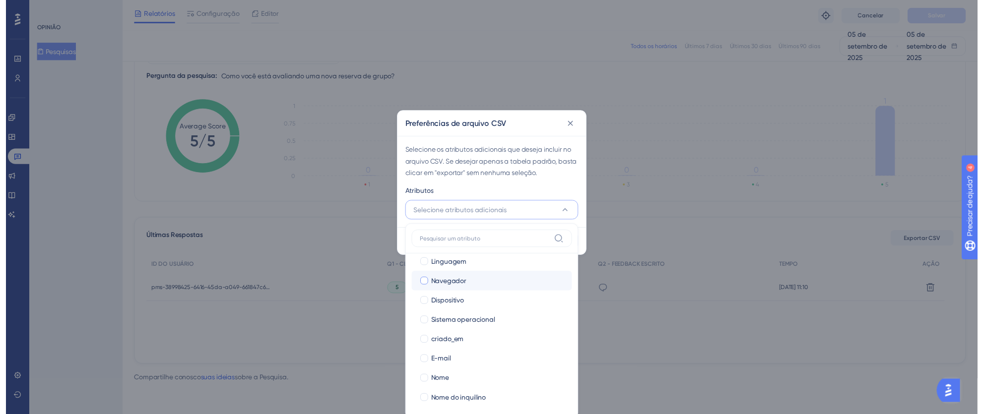
scroll to position [68, 0]
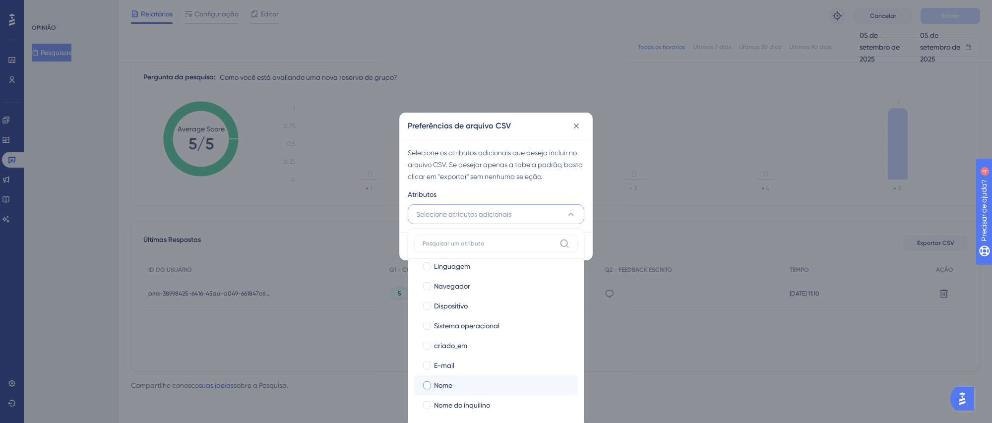
click at [430, 375] on div at bounding box center [427, 385] width 8 height 8
checkbox input "true"
click at [425, 375] on div at bounding box center [427, 405] width 8 height 8
checkbox input "true"
click at [526, 194] on div "Atributos" at bounding box center [496, 196] width 177 height 16
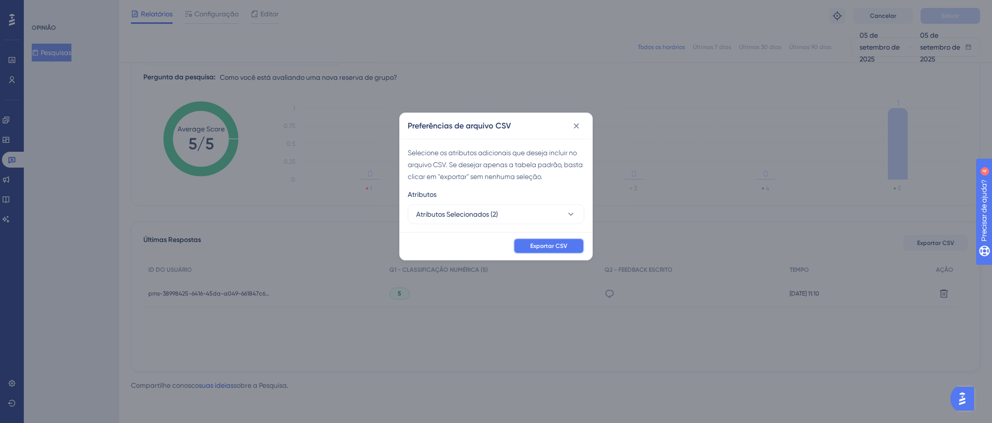
click at [540, 245] on font "Exportar CSV" at bounding box center [548, 246] width 37 height 7
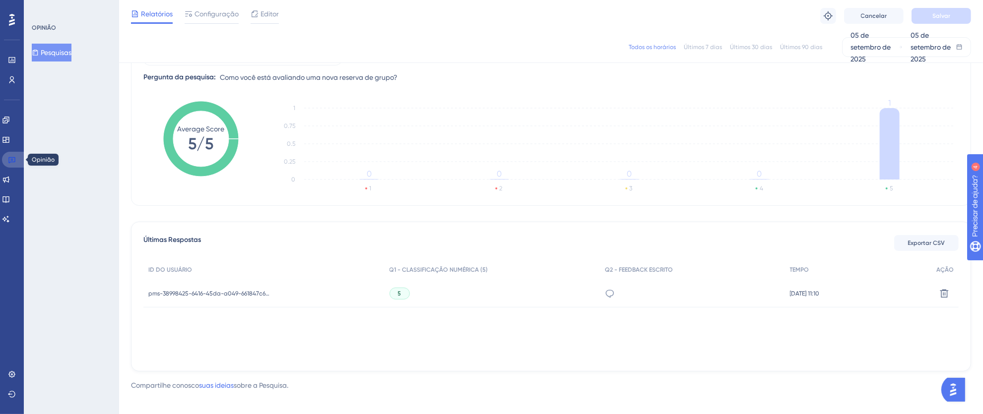
click at [8, 161] on icon at bounding box center [12, 160] width 8 height 8
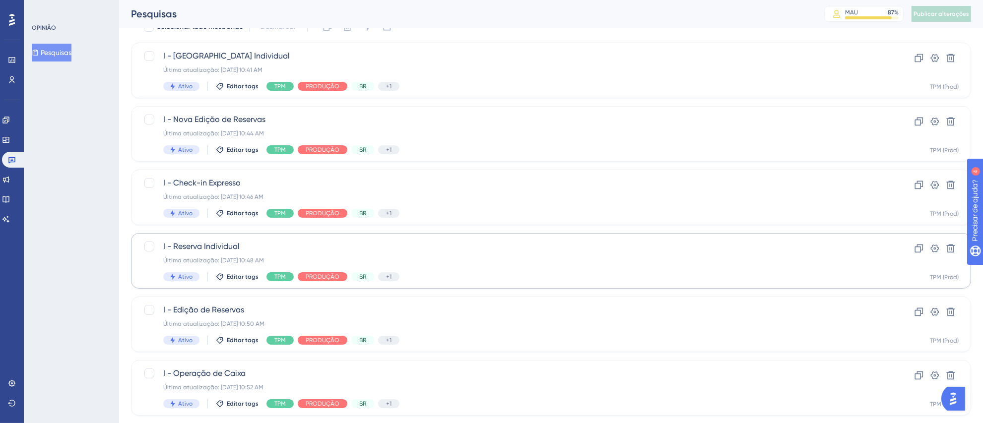
scroll to position [137, 0]
click at [207, 242] on font "I - Edição de Reservas" at bounding box center [203, 245] width 81 height 9
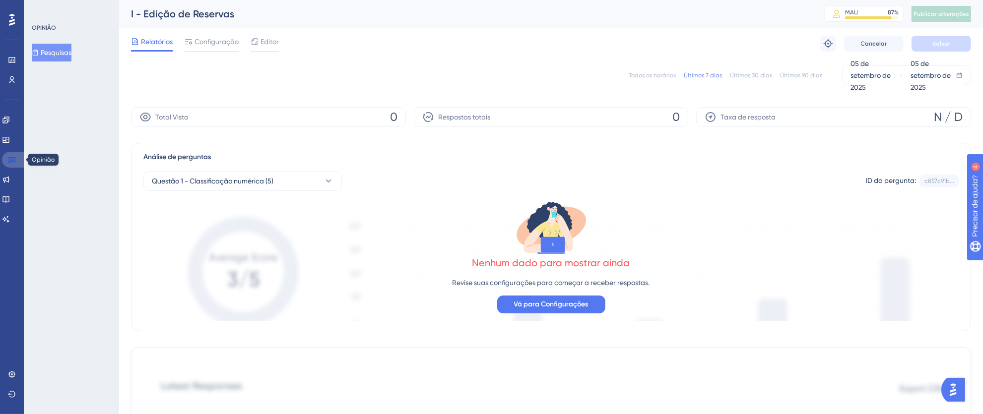
click at [19, 159] on link at bounding box center [14, 160] width 24 height 16
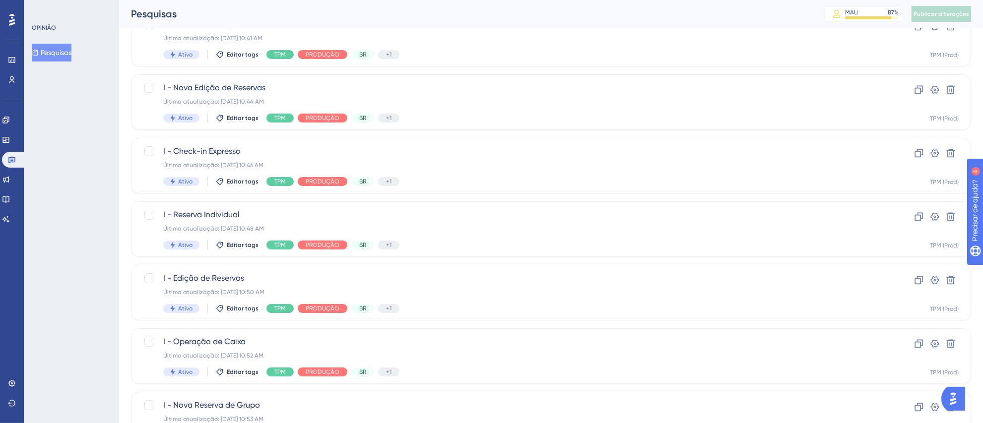
scroll to position [103, 0]
click at [527, 180] on div "Ativo Editar tags TPM PRODUÇÃO BR +1 Identificar" at bounding box center [511, 182] width 696 height 9
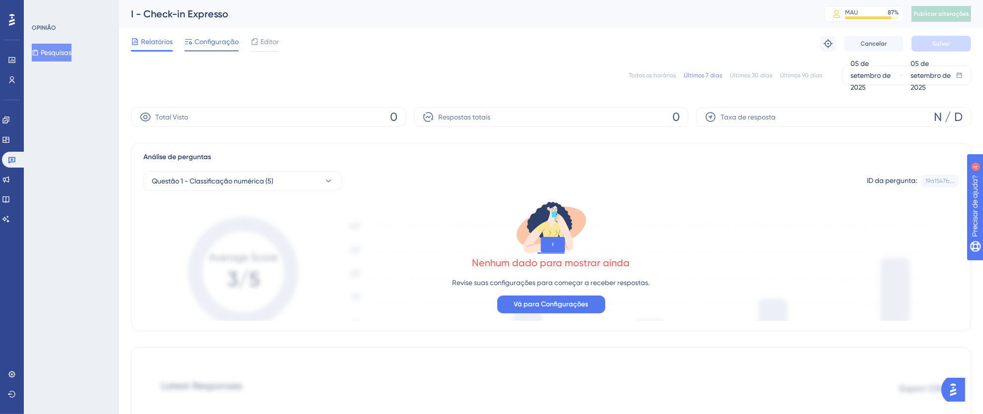
click at [196, 43] on font "Configuração" at bounding box center [216, 42] width 44 height 8
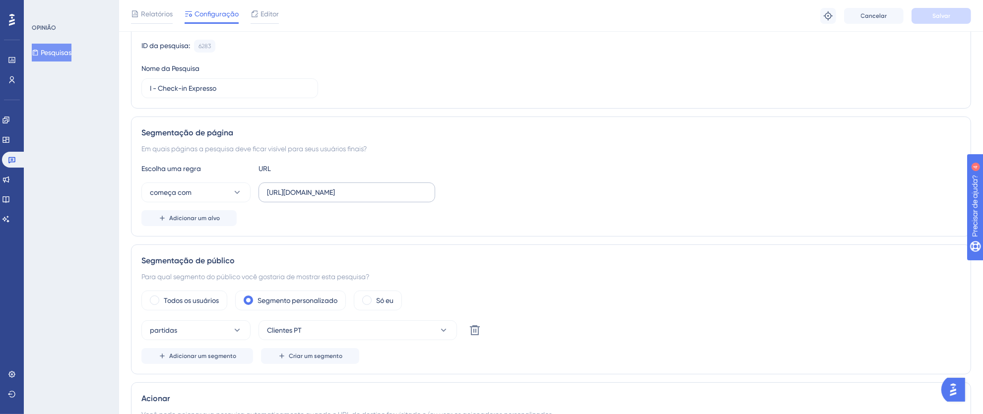
scroll to position [97, 0]
click at [338, 194] on input "[URL][DOMAIN_NAME]" at bounding box center [347, 190] width 160 height 11
click at [311, 193] on input "[URL][DOMAIN_NAME]" at bounding box center [347, 190] width 160 height 11
drag, startPoint x: 267, startPoint y: 190, endPoint x: 497, endPoint y: 190, distance: 229.7
click at [497, 190] on div "começa com [URL][DOMAIN_NAME]" at bounding box center [550, 190] width 819 height 20
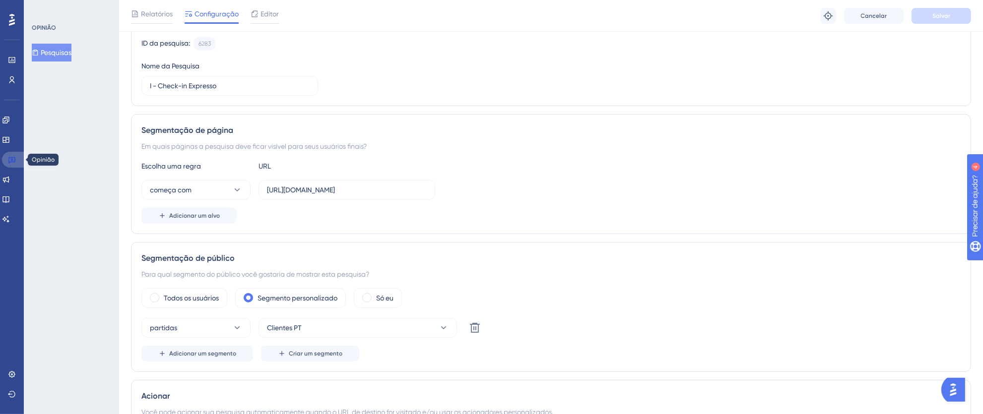
click at [4, 163] on link at bounding box center [14, 160] width 24 height 16
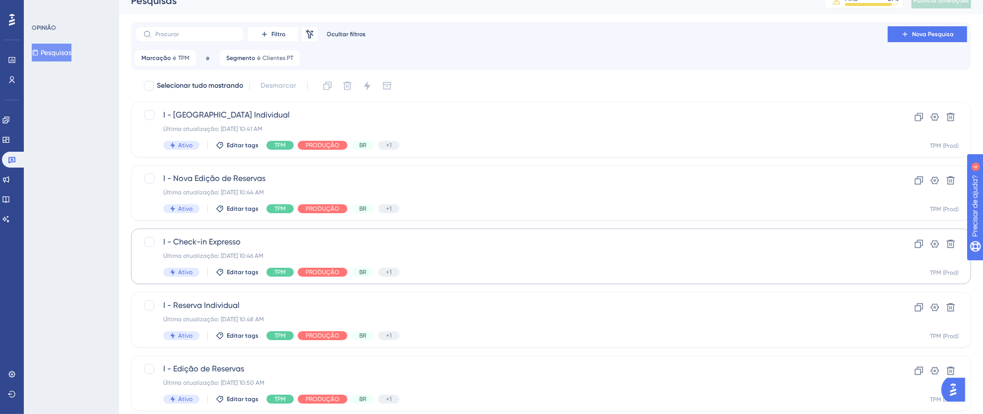
scroll to position [15, 0]
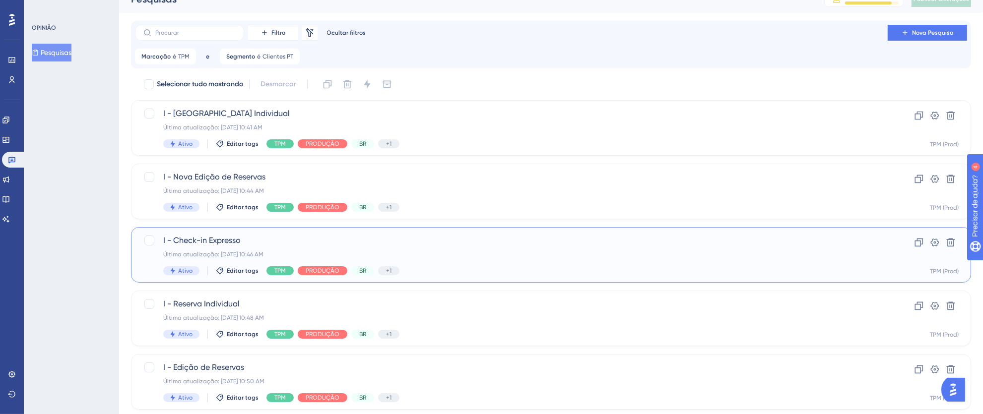
click at [636, 245] on span "I - Check-in Expresso" at bounding box center [511, 241] width 696 height 12
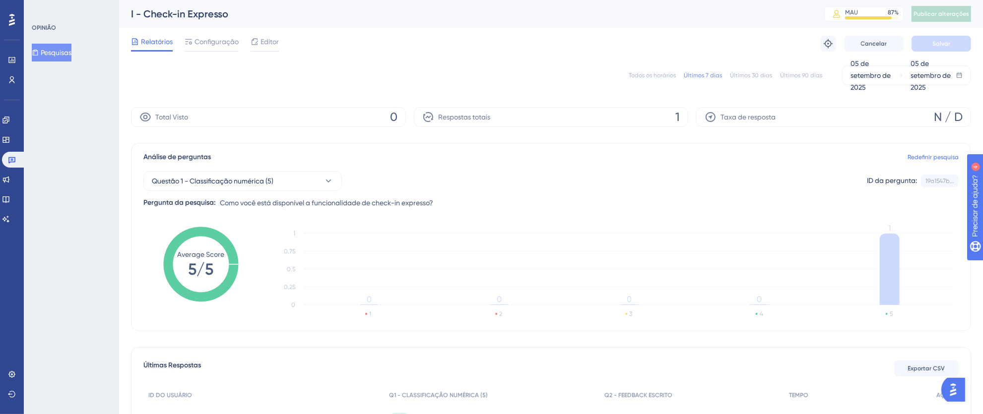
click at [660, 73] on font "Todos os horários" at bounding box center [651, 75] width 47 height 7
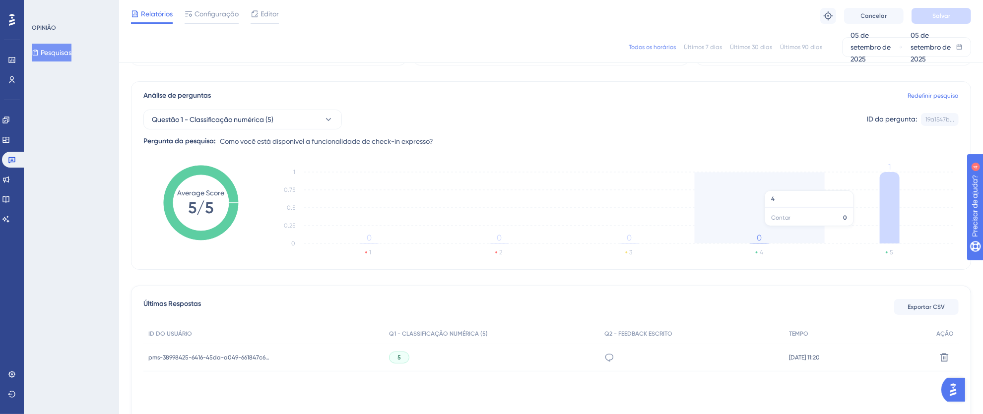
scroll to position [130, 0]
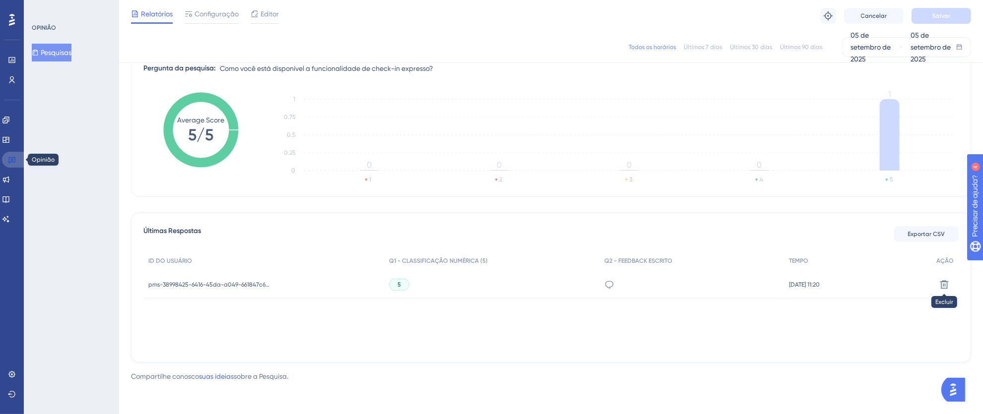
click at [3, 162] on link at bounding box center [14, 160] width 24 height 16
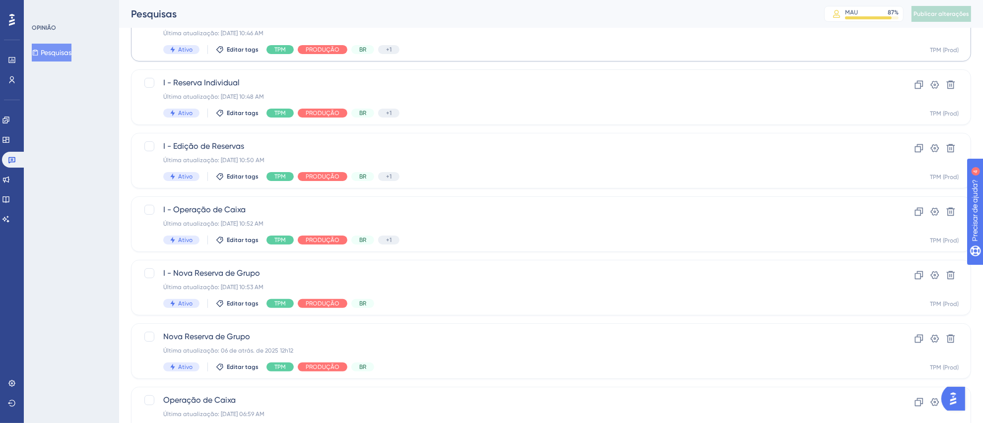
scroll to position [241, 0]
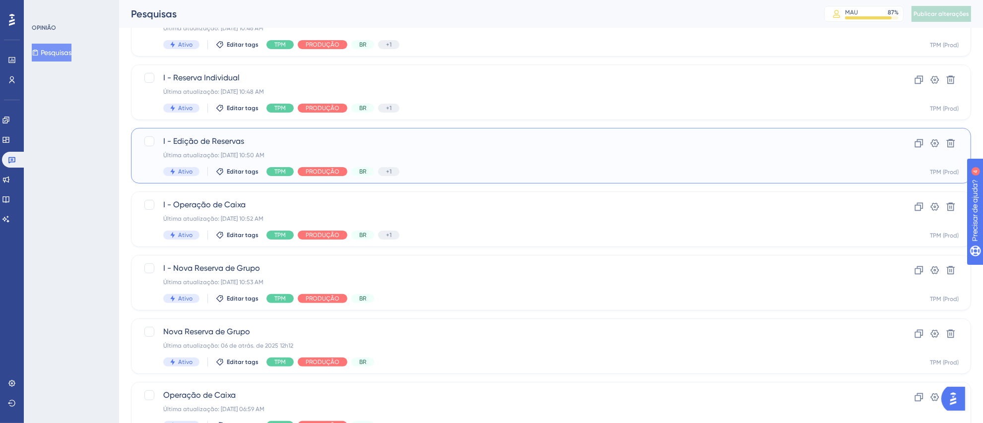
click at [507, 157] on div "Última atualização: [DATE] 10:50 AM" at bounding box center [511, 155] width 696 height 8
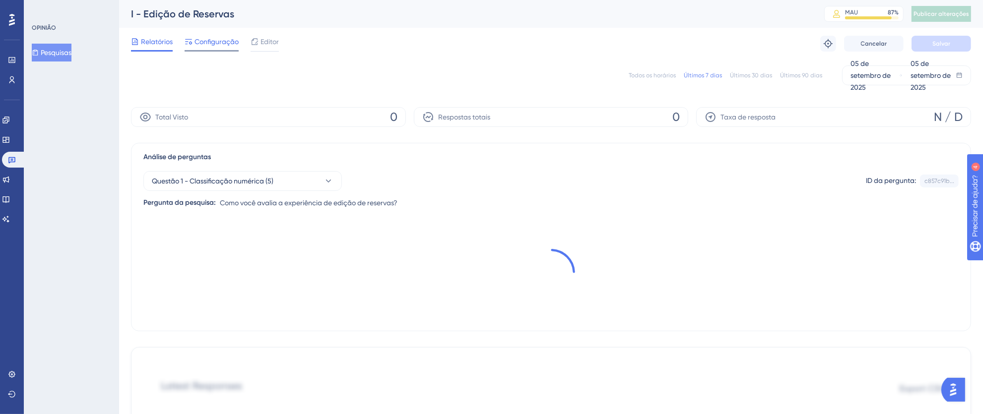
click at [214, 41] on font "Configuração" at bounding box center [216, 42] width 44 height 8
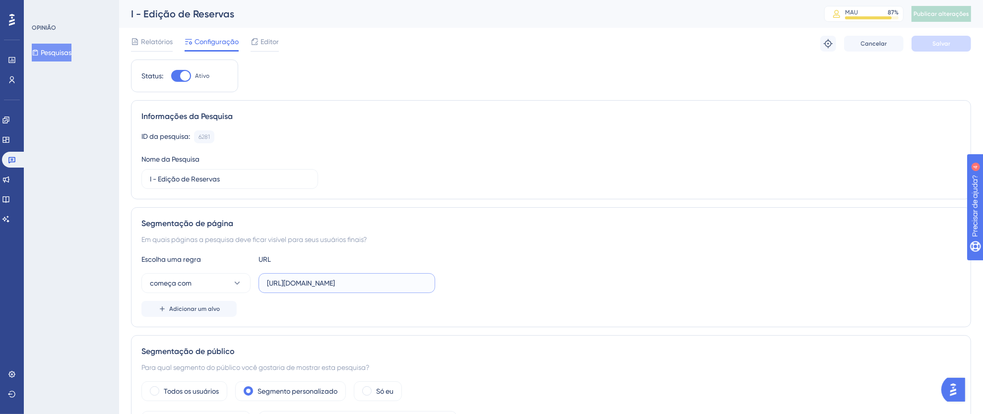
click at [352, 285] on input "[URL][DOMAIN_NAME]" at bounding box center [347, 283] width 160 height 11
click at [321, 281] on input "[URL][DOMAIN_NAME]" at bounding box center [347, 283] width 160 height 11
click at [306, 284] on input "[URL][DOMAIN_NAME]" at bounding box center [347, 283] width 160 height 11
drag, startPoint x: 266, startPoint y: 284, endPoint x: 559, endPoint y: 284, distance: 292.6
click at [559, 284] on div "começa com [URL][DOMAIN_NAME]" at bounding box center [550, 283] width 819 height 20
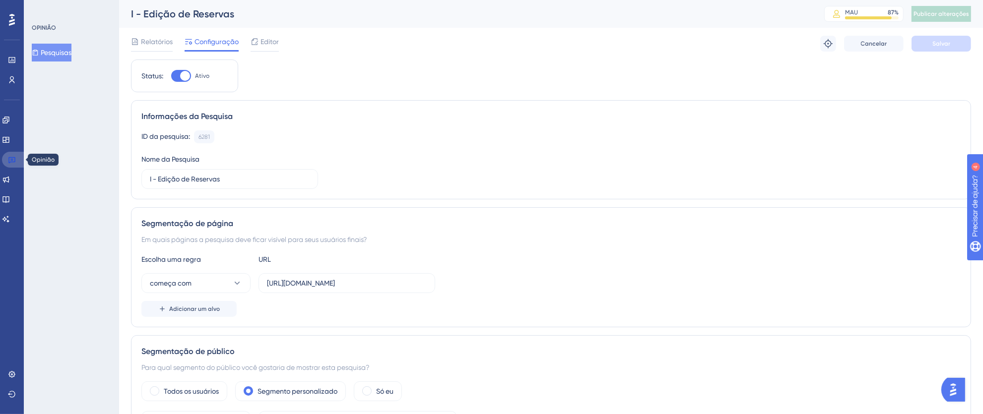
click at [9, 166] on link at bounding box center [14, 160] width 24 height 16
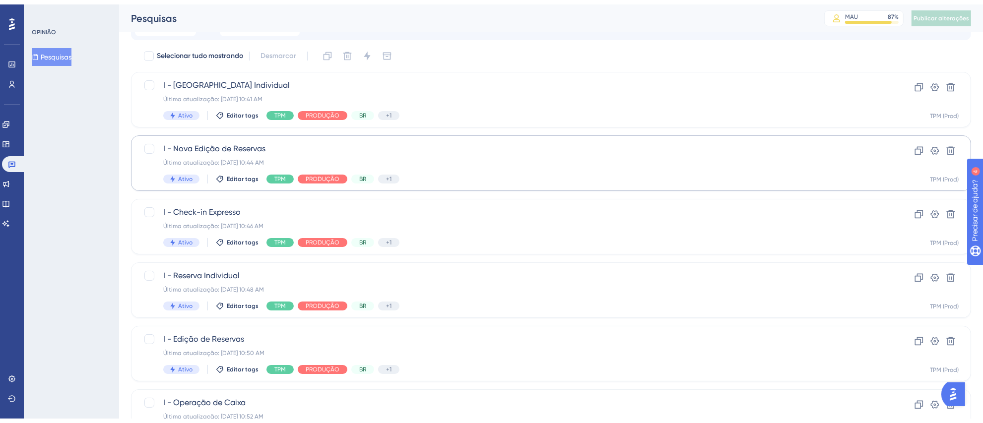
scroll to position [104, 0]
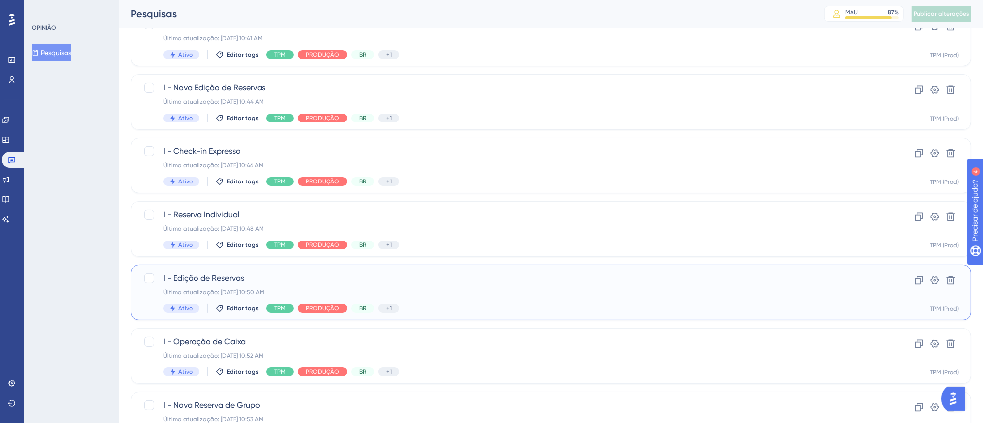
click at [504, 273] on span "I - Edição de Reservas" at bounding box center [511, 278] width 696 height 12
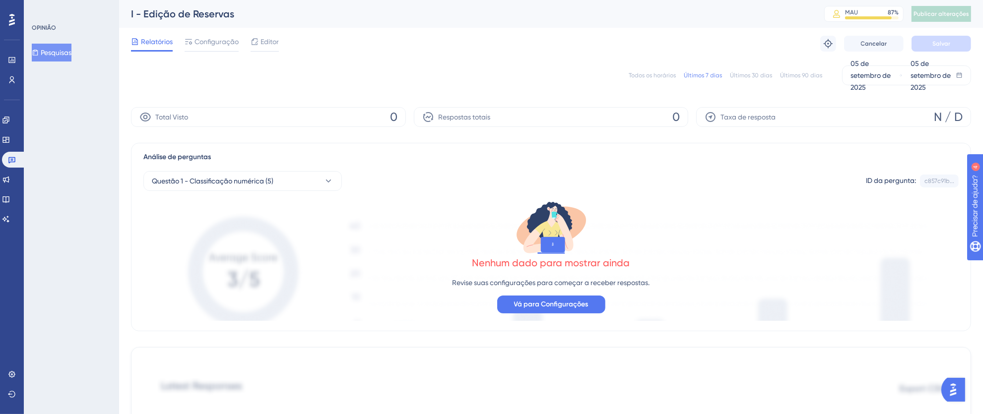
click at [660, 70] on div "Todos os horários Últimos 7 dias Últimos 30 dias Últimos 90 dias [DATE] [DATE]" at bounding box center [551, 75] width 840 height 20
click at [668, 70] on div "Todos os horários Últimos 7 dias Últimos 30 dias Últimos 90 dias [DATE] [DATE]" at bounding box center [551, 75] width 840 height 20
click at [656, 76] on font "Todos os horários" at bounding box center [651, 75] width 47 height 7
click at [12, 159] on icon at bounding box center [11, 160] width 7 height 6
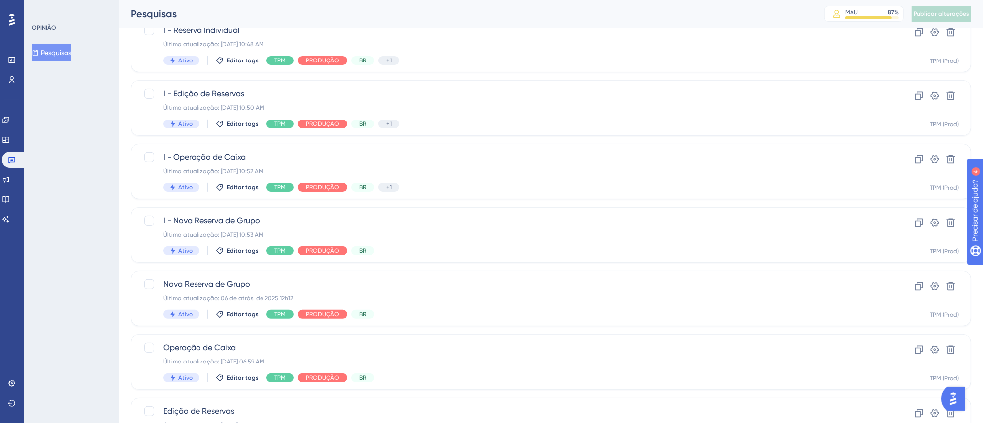
scroll to position [296, 0]
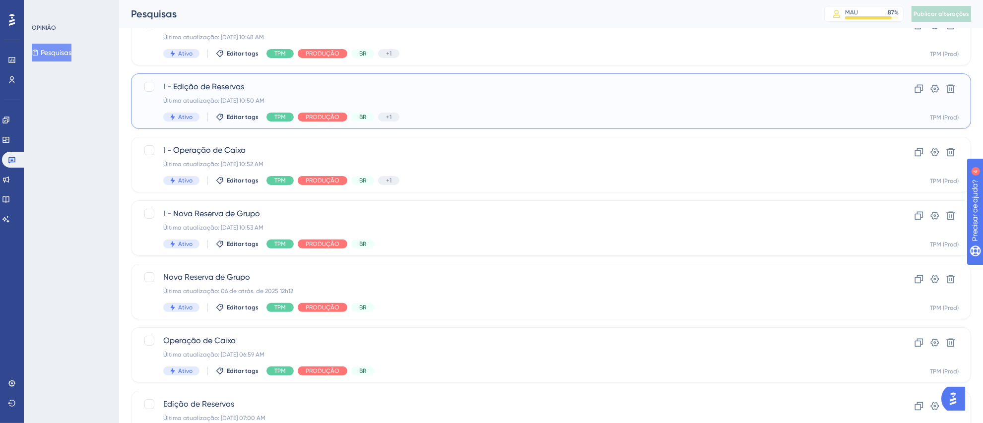
click at [549, 104] on div "Última atualização: [DATE] 10:50 AM" at bounding box center [511, 101] width 696 height 8
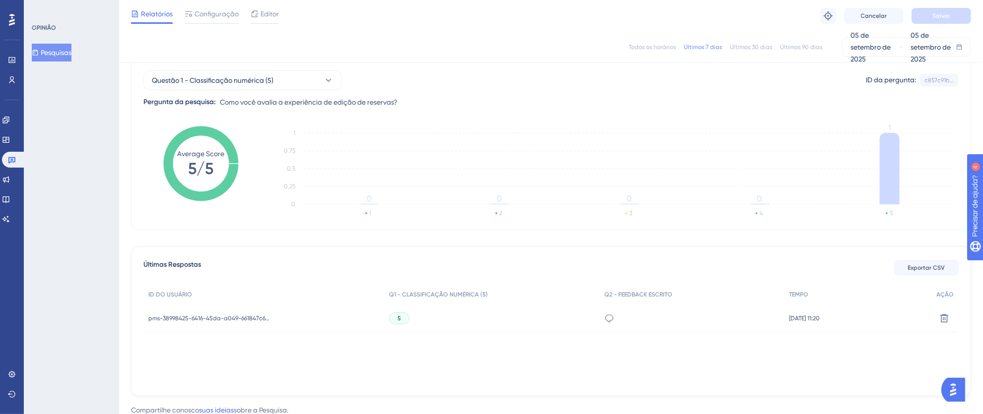
scroll to position [16, 0]
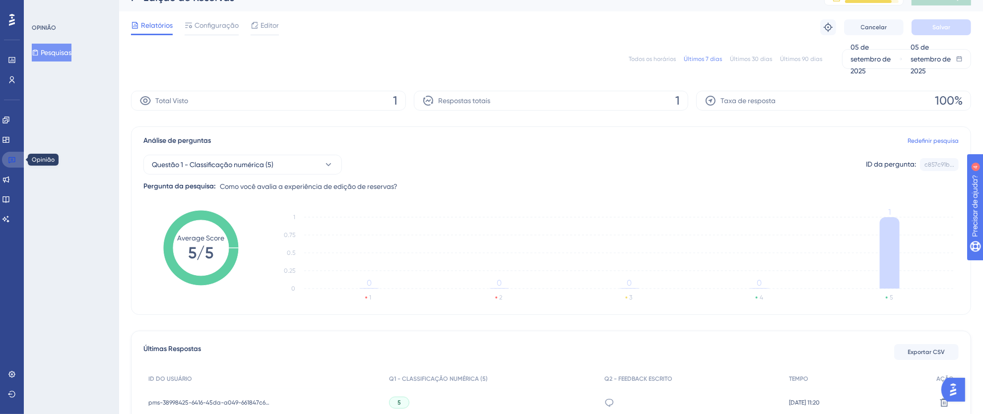
click at [10, 158] on icon at bounding box center [12, 160] width 8 height 8
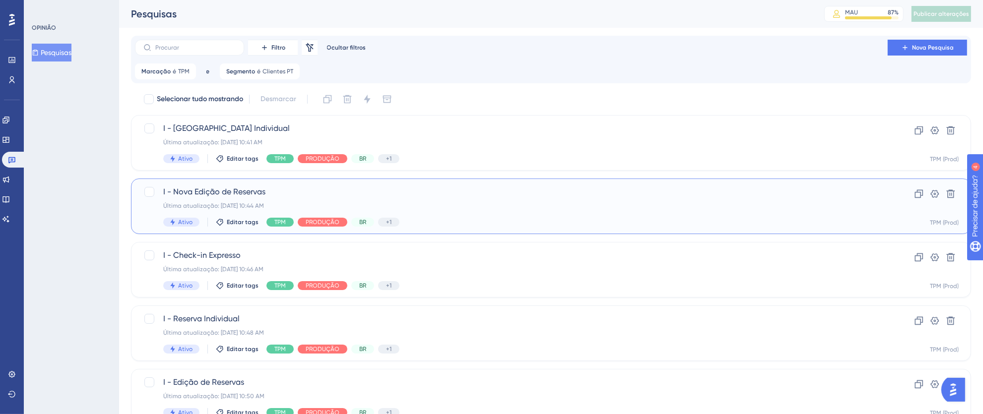
click at [559, 204] on div "Última atualização: [DATE] 10:44 AM" at bounding box center [511, 206] width 696 height 8
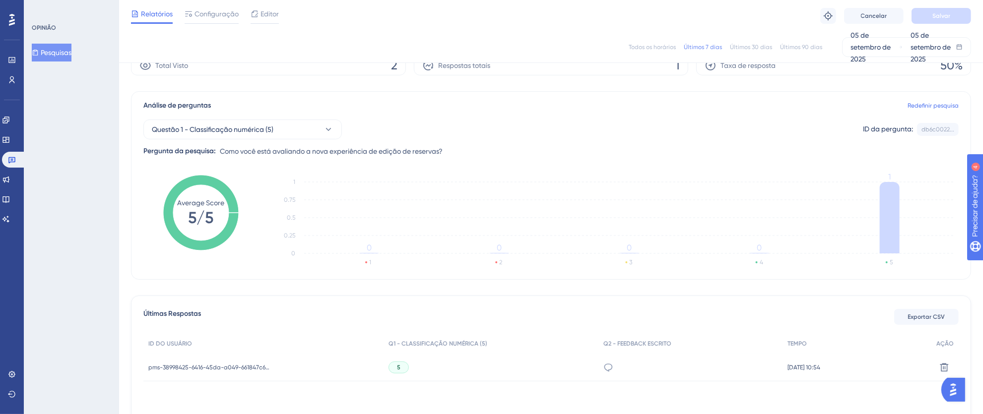
scroll to position [104, 0]
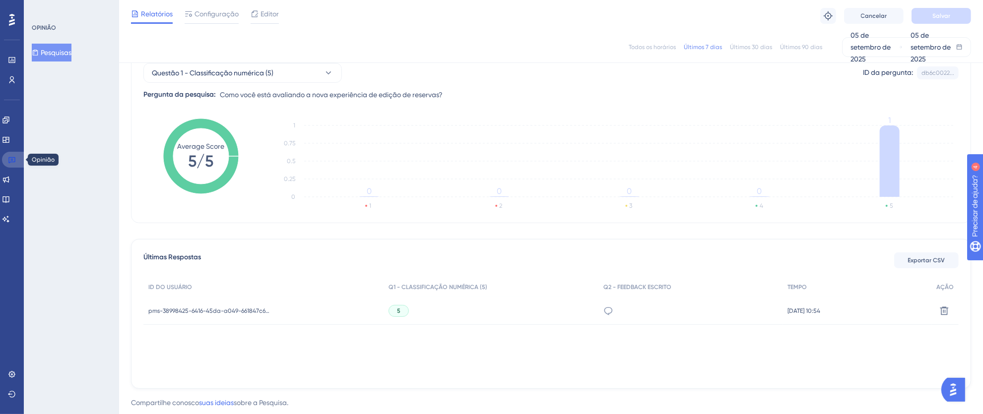
click at [10, 159] on icon at bounding box center [12, 160] width 8 height 8
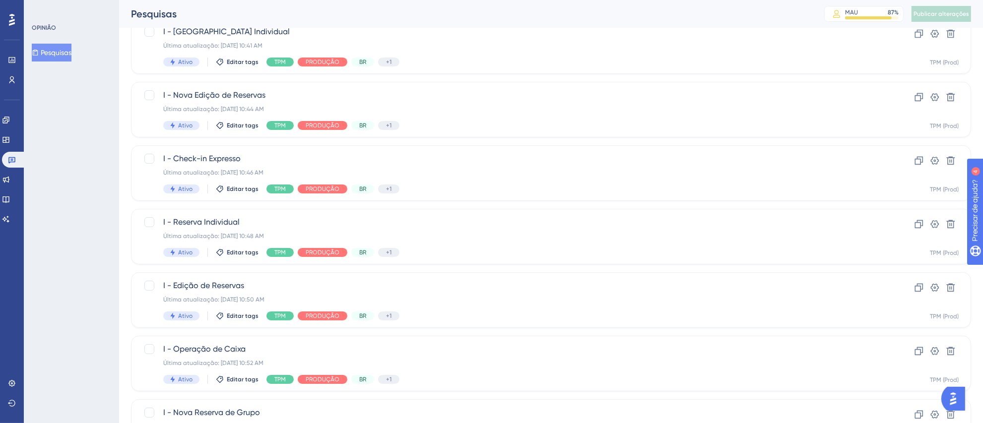
scroll to position [98, 0]
click at [545, 108] on div "Última atualização: [DATE] 10:44 AM" at bounding box center [511, 108] width 696 height 8
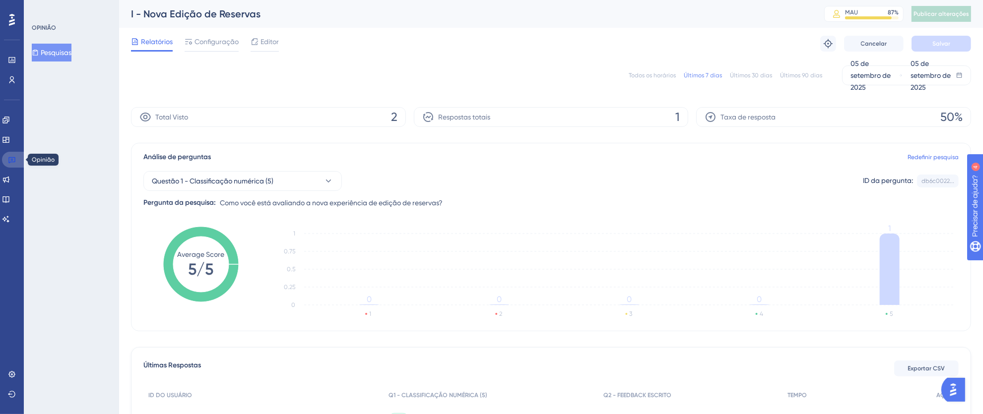
click at [17, 158] on link at bounding box center [14, 160] width 24 height 16
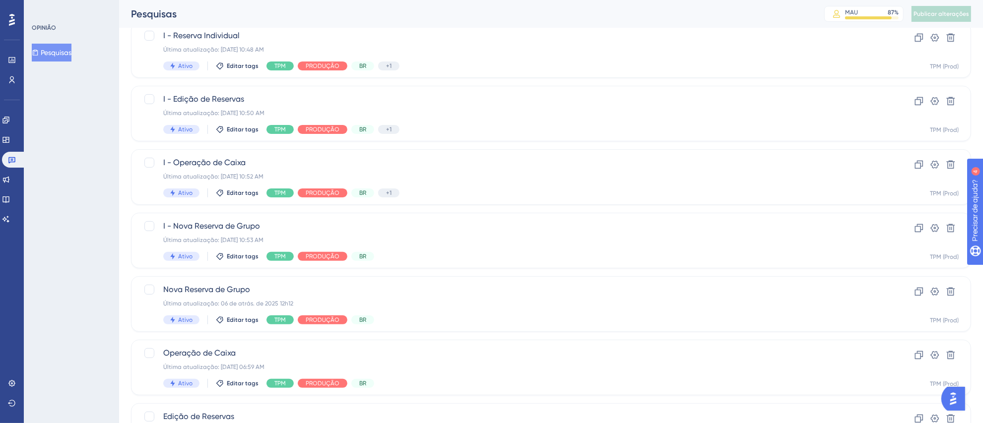
scroll to position [343, 0]
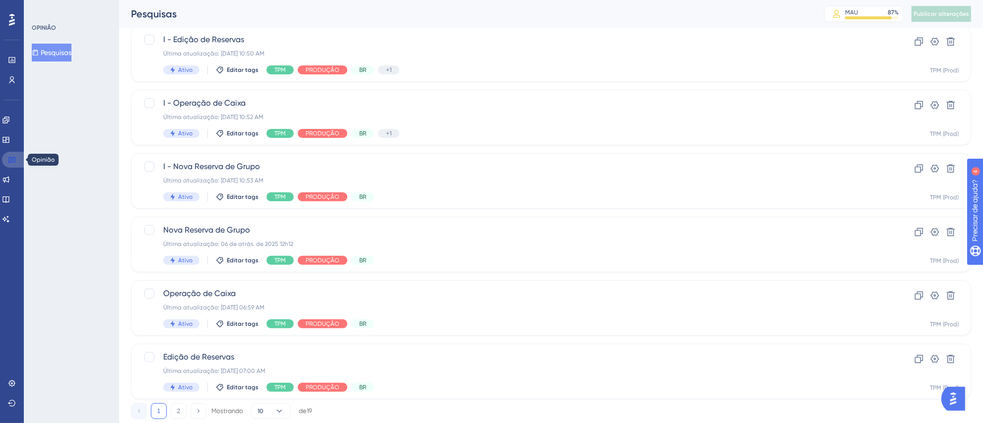
click at [6, 153] on link at bounding box center [14, 160] width 24 height 16
click at [9, 22] on icon at bounding box center [12, 20] width 6 height 12
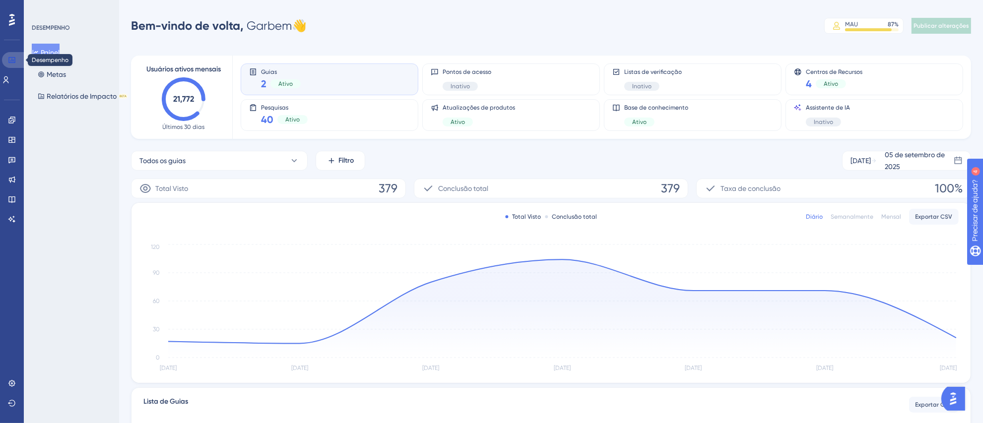
click at [9, 62] on icon at bounding box center [12, 60] width 8 height 8
